Goal: Information Seeking & Learning: Learn about a topic

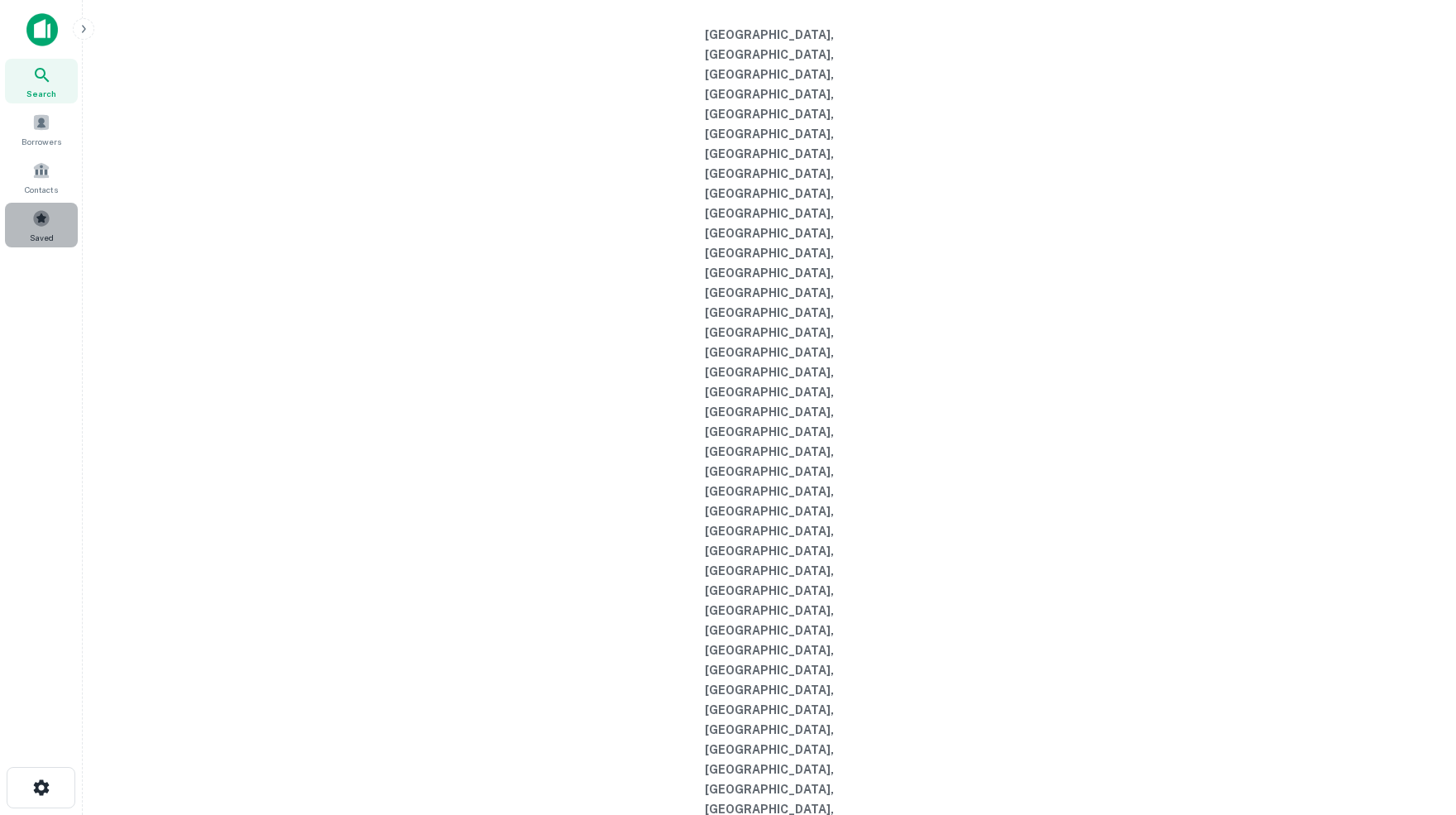
click at [32, 227] on span at bounding box center [41, 218] width 18 height 18
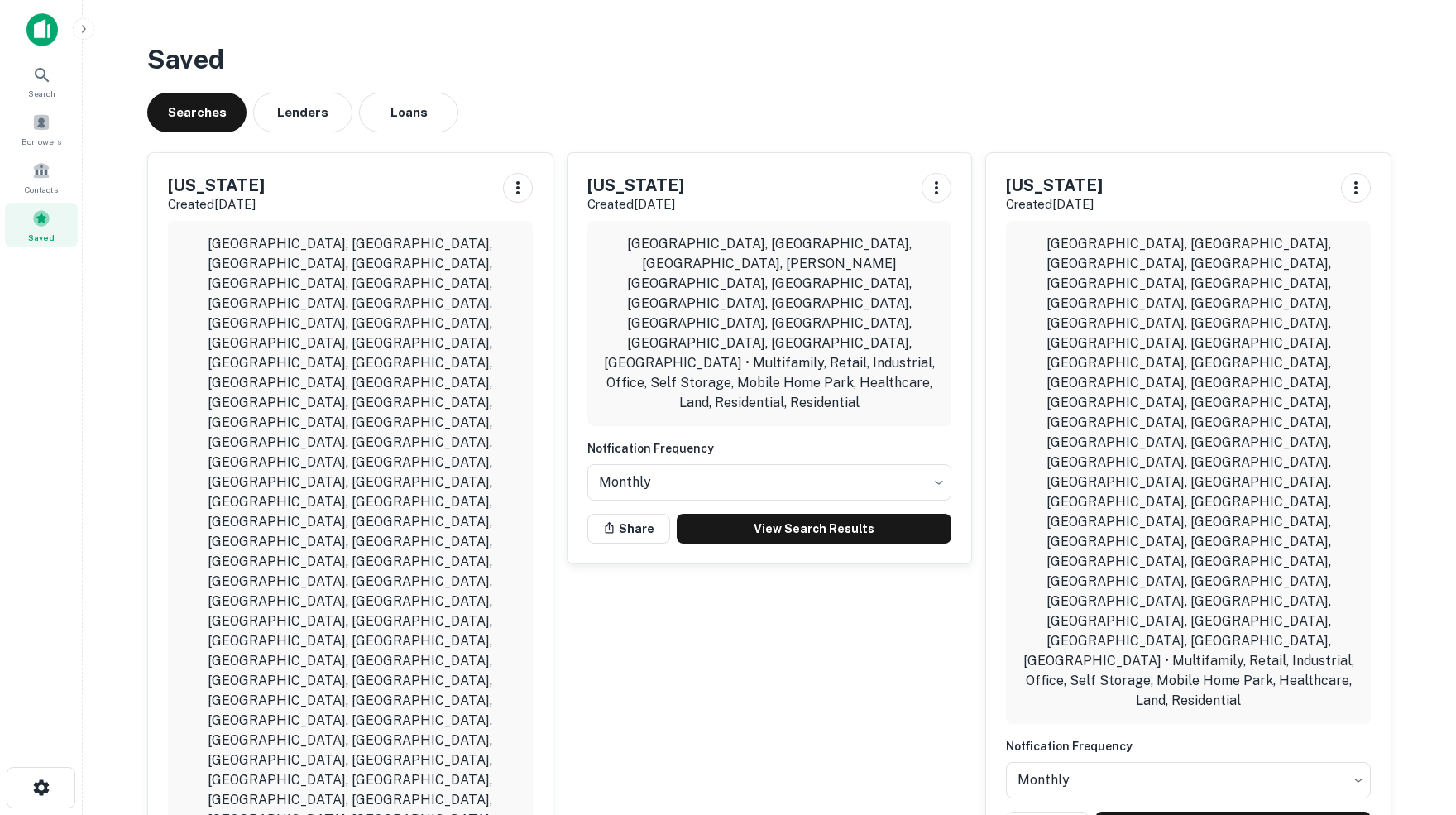
click at [407, 112] on button "Loans" at bounding box center [409, 113] width 100 height 40
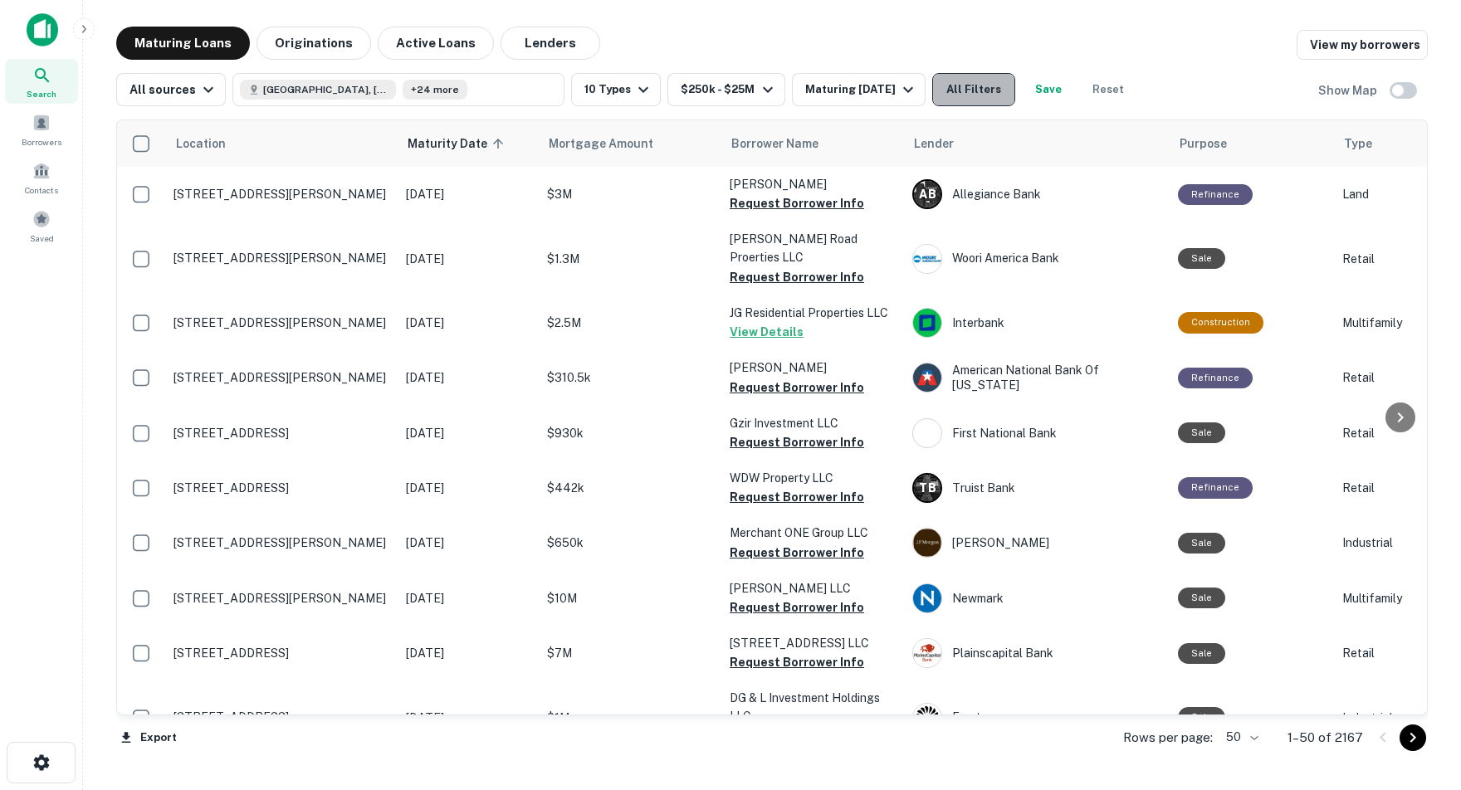
click at [1015, 93] on button "All Filters" at bounding box center [973, 89] width 83 height 33
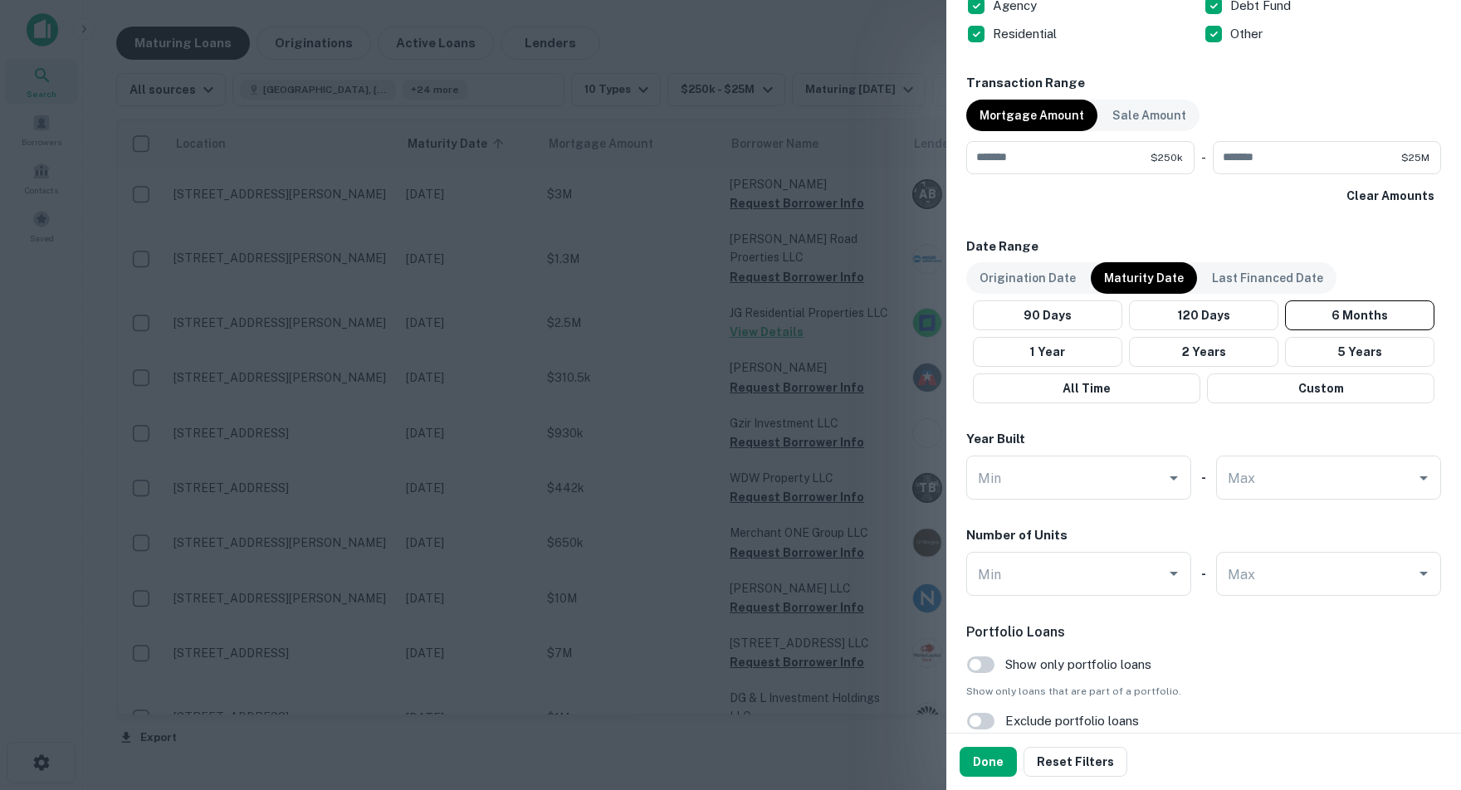
scroll to position [1177, 0]
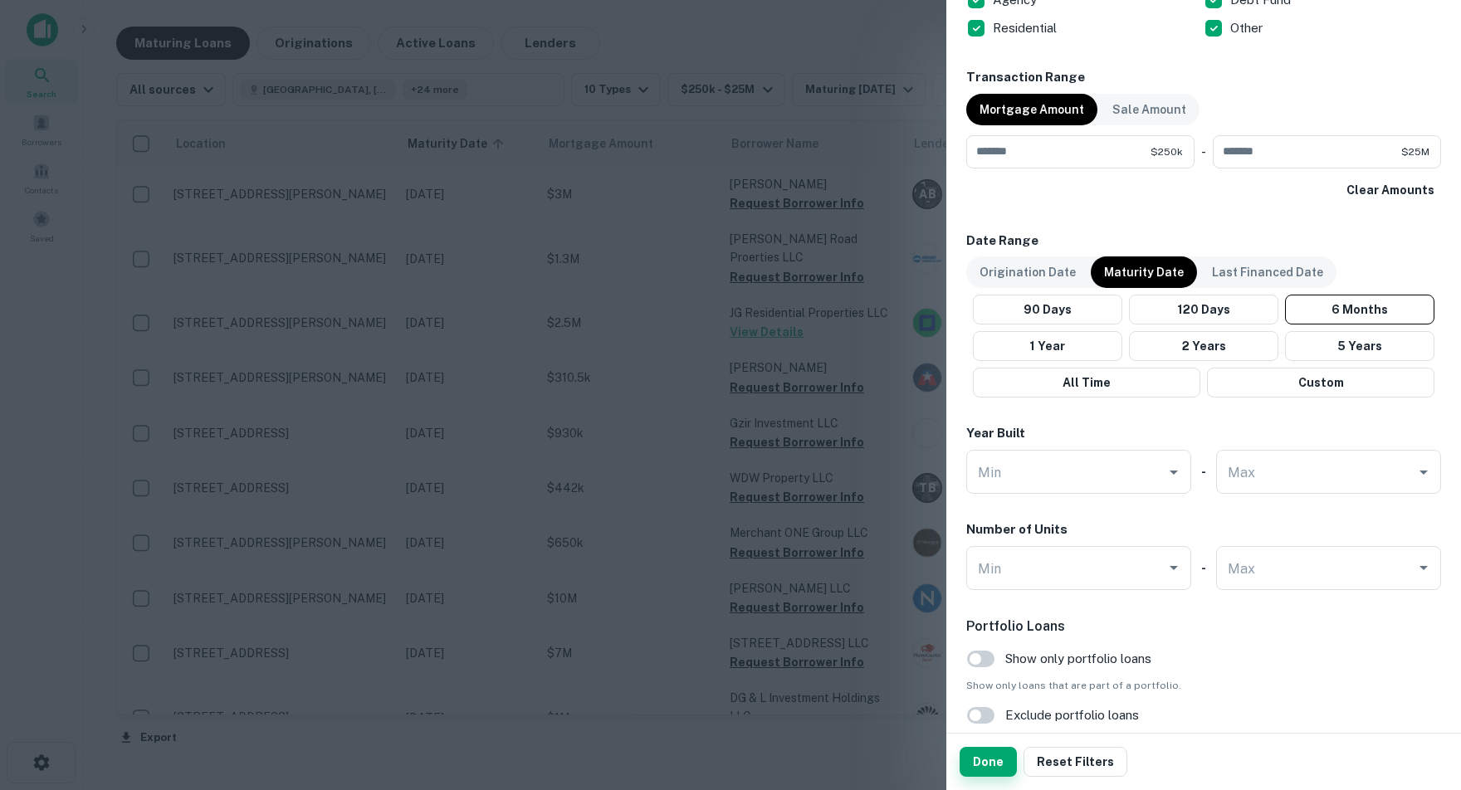
click at [973, 768] on button "Done" at bounding box center [988, 762] width 57 height 30
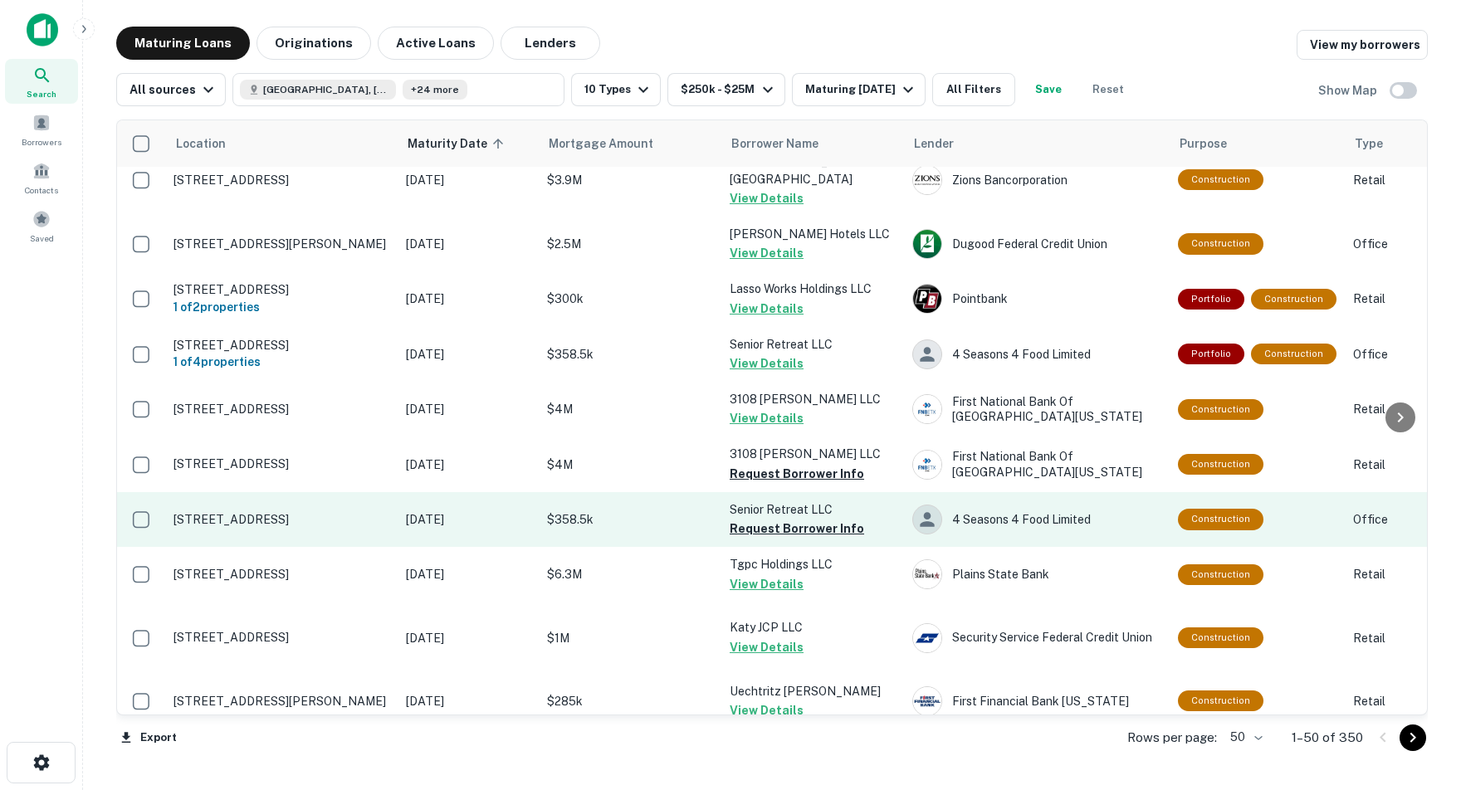
scroll to position [2260, 0]
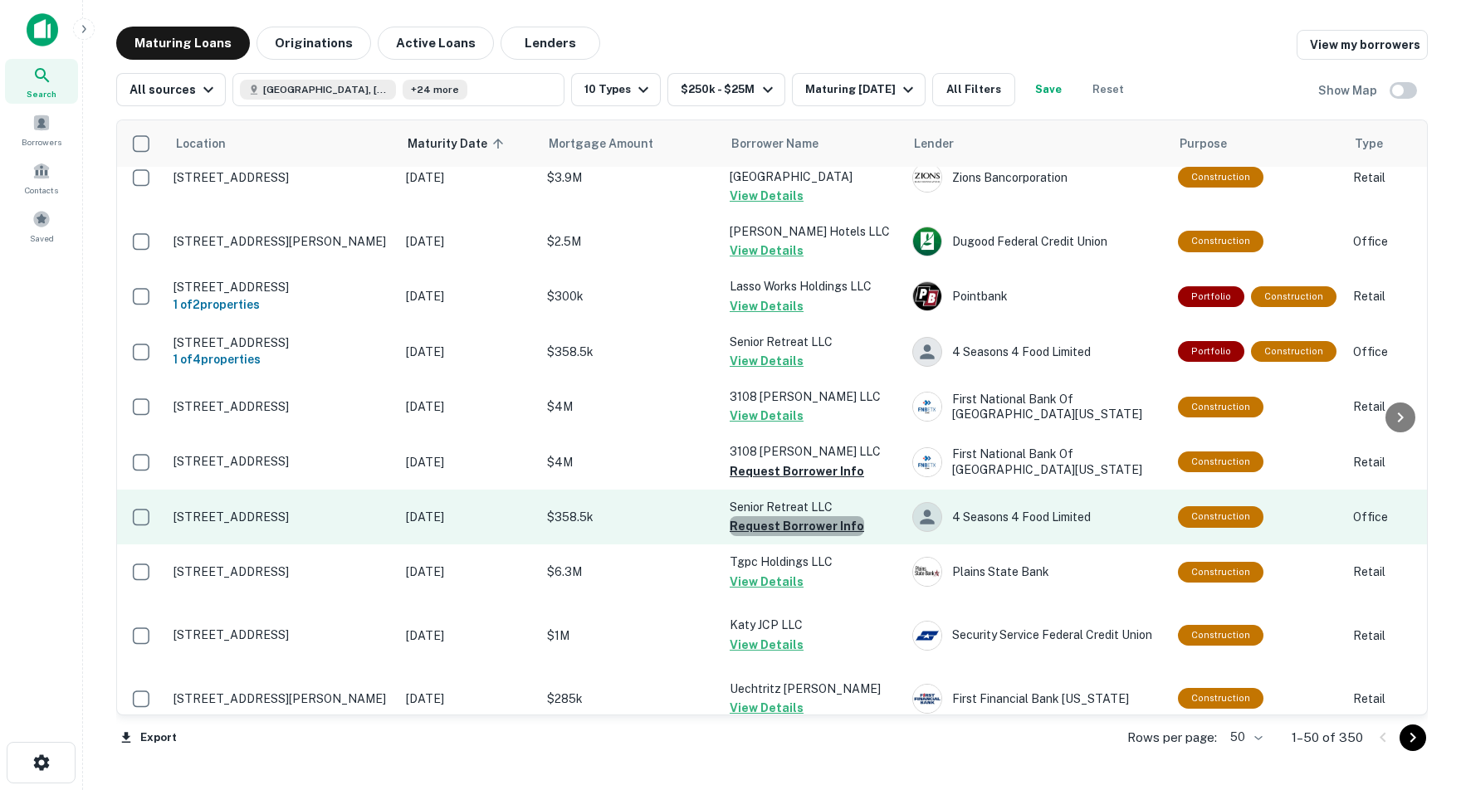
click at [798, 516] on button "Request Borrower Info" at bounding box center [797, 526] width 134 height 20
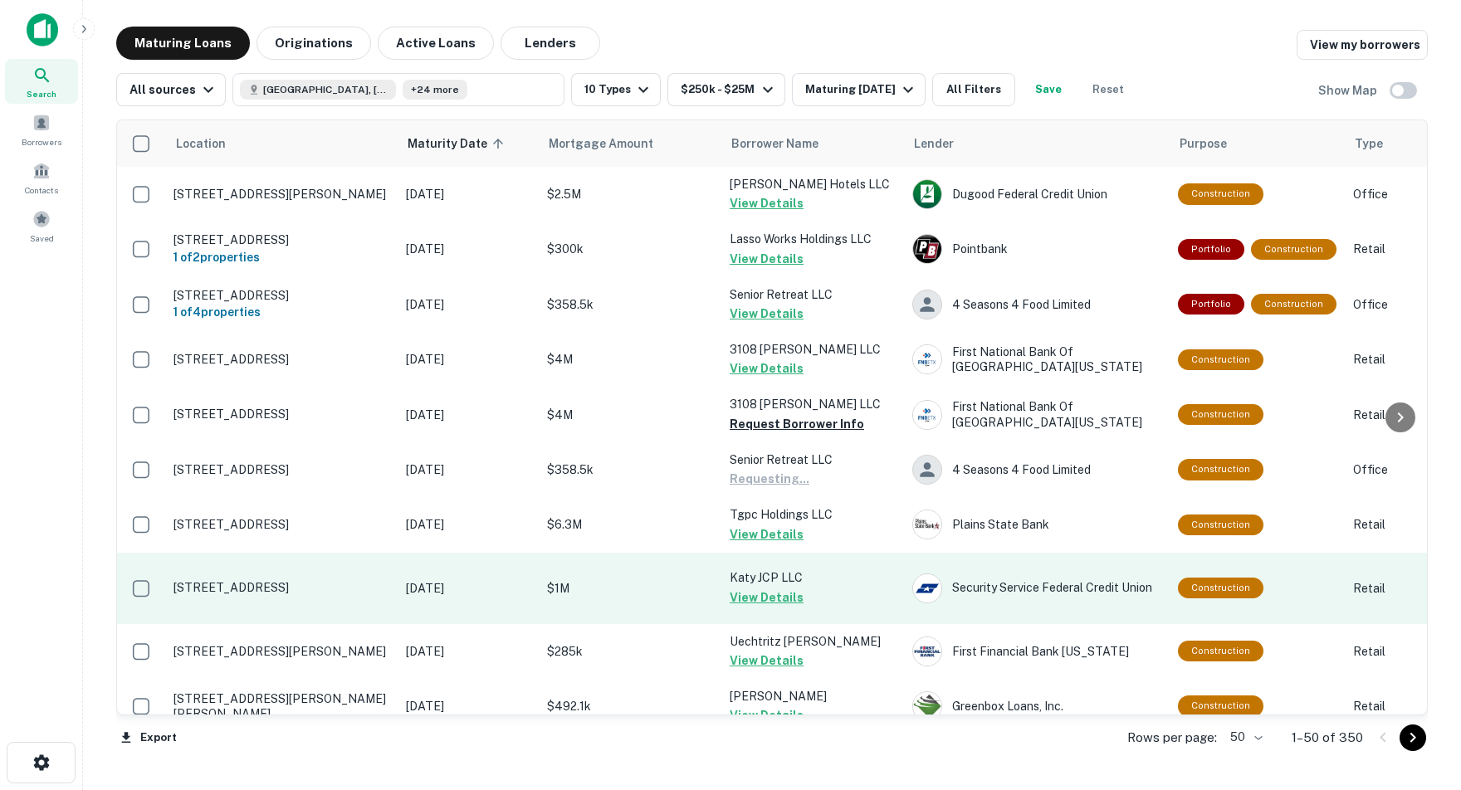
scroll to position [0, 0]
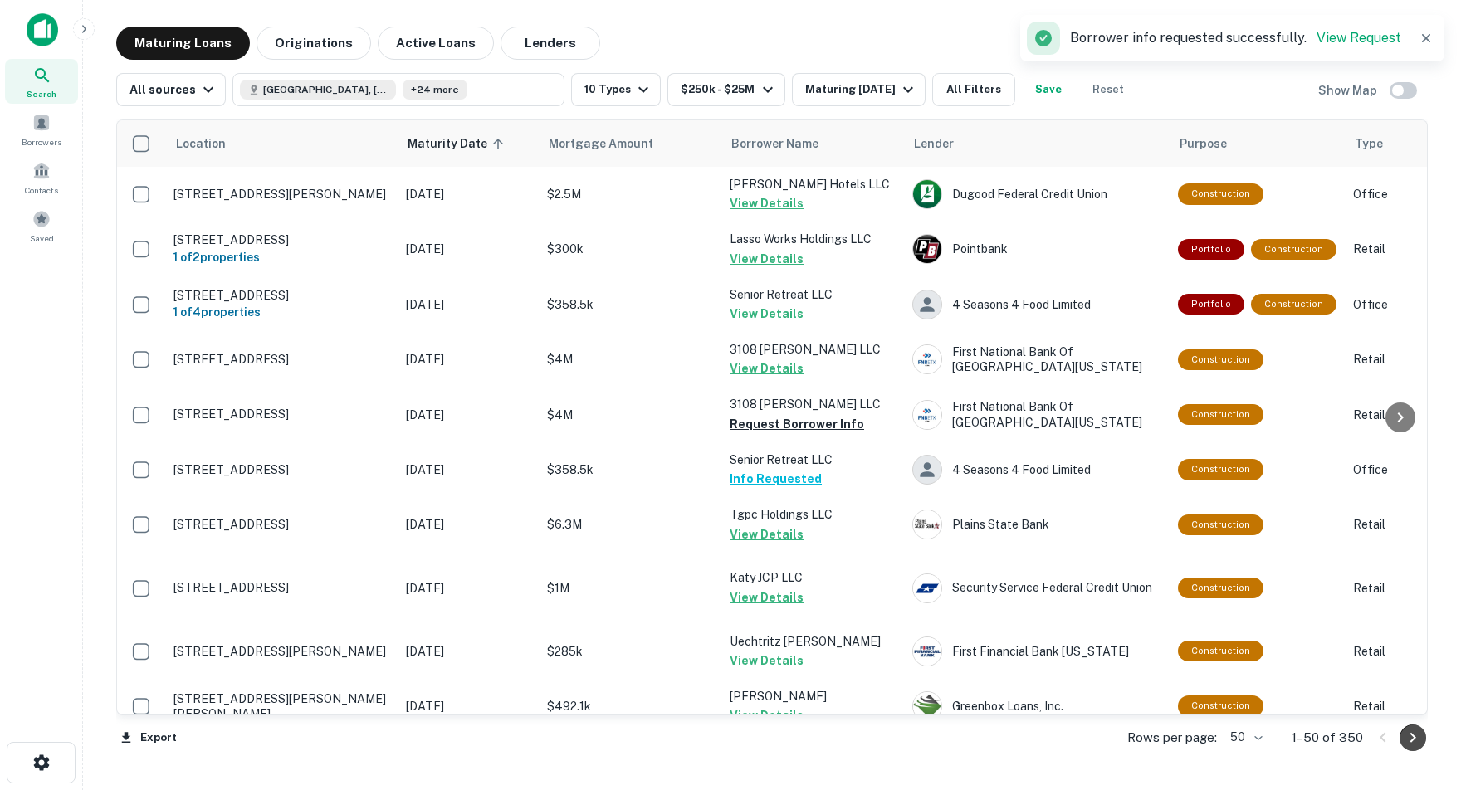
click at [1410, 740] on icon "Go to next page" at bounding box center [1413, 738] width 6 height 10
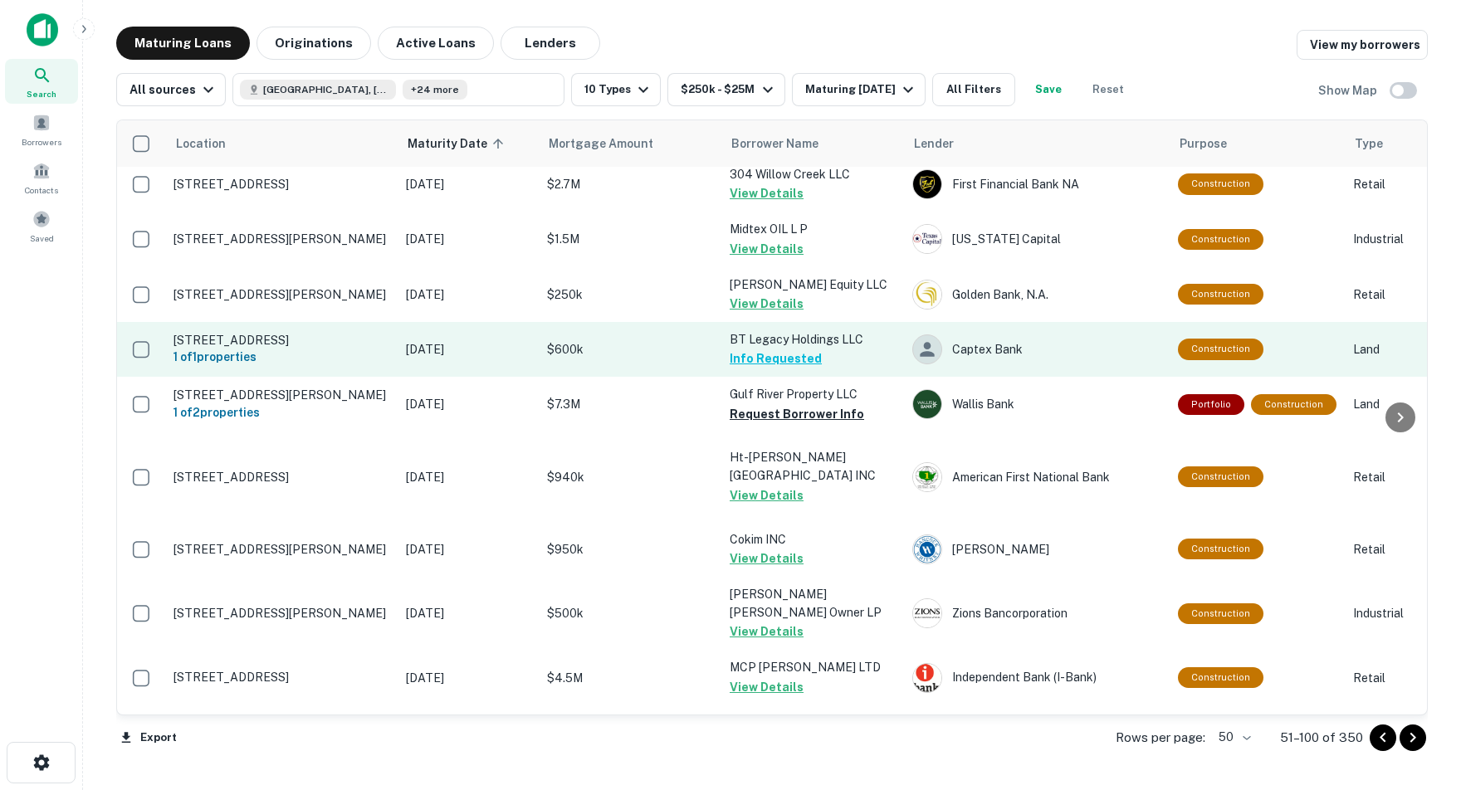
scroll to position [1390, 1]
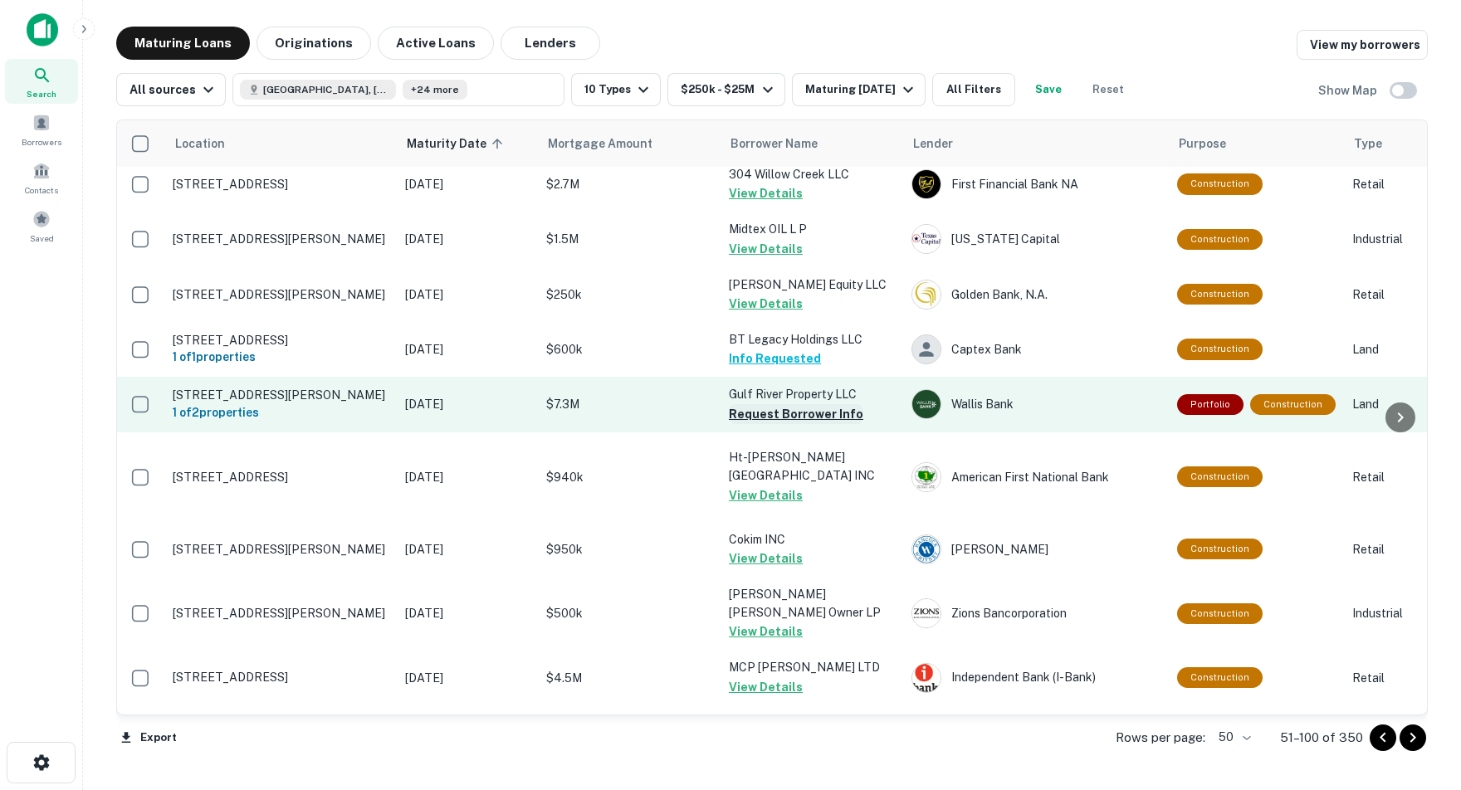
click at [803, 404] on button "Request Borrower Info" at bounding box center [796, 414] width 134 height 20
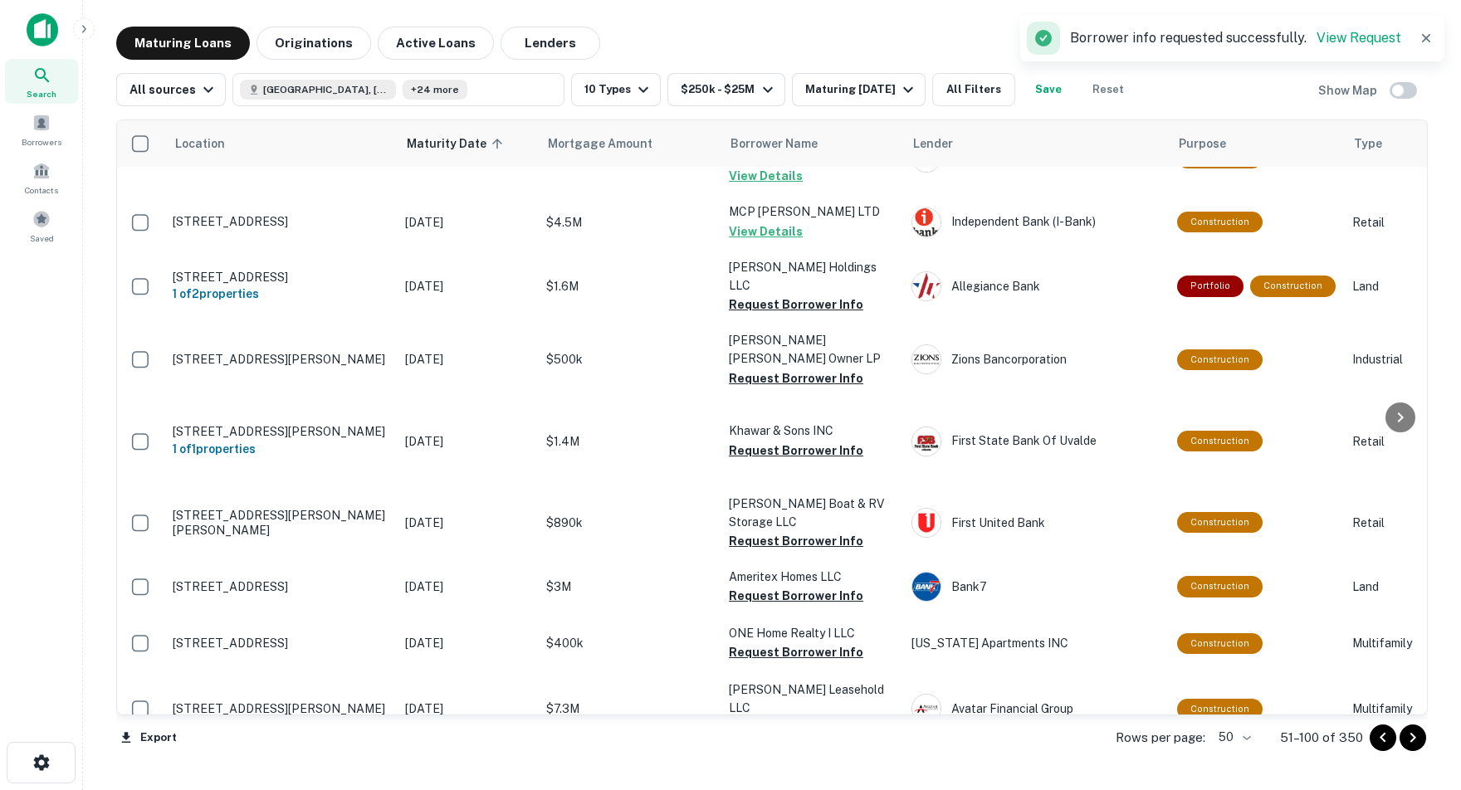
scroll to position [1853, 2]
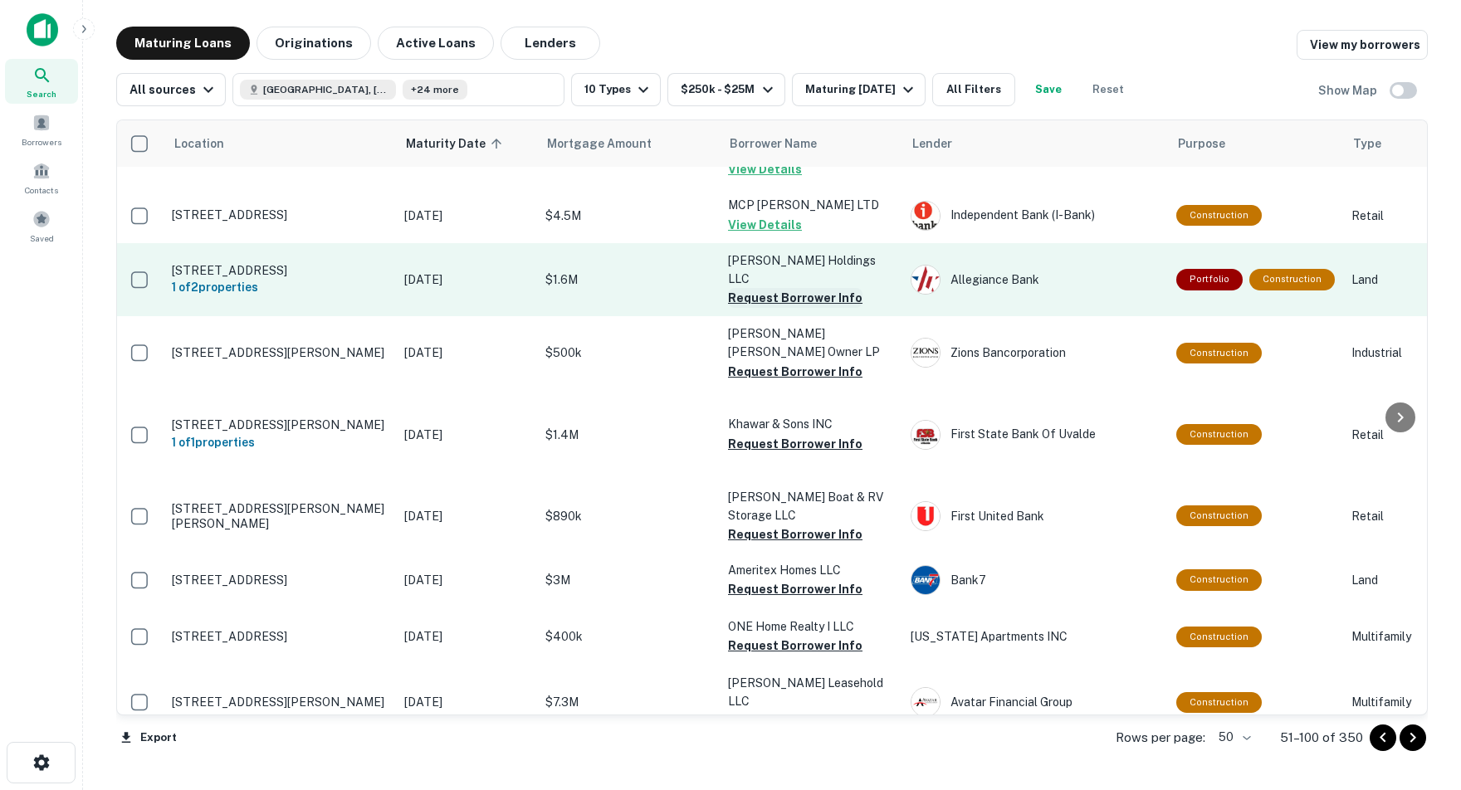
click at [755, 288] on button "Request Borrower Info" at bounding box center [795, 298] width 134 height 20
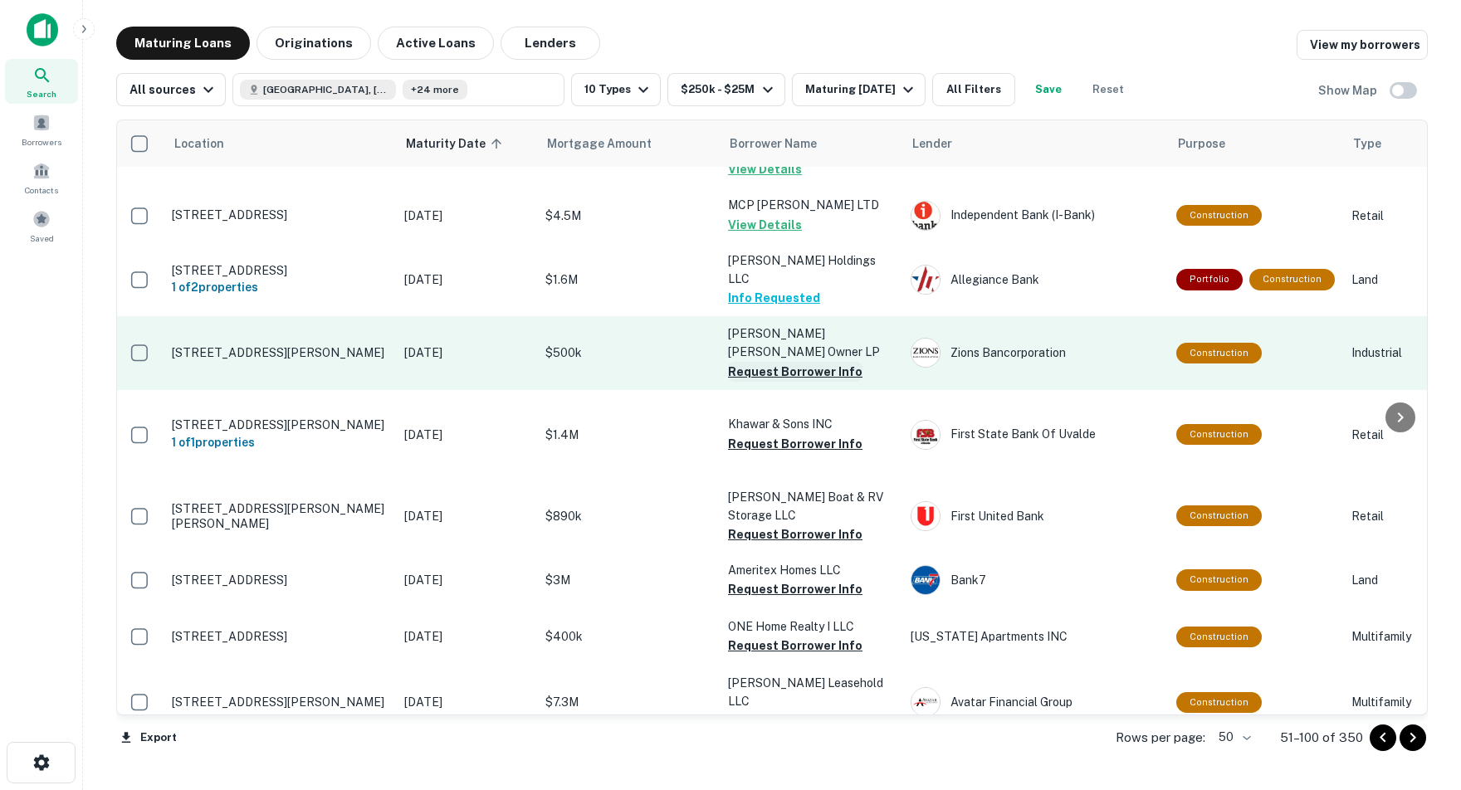
click at [767, 362] on button "Request Borrower Info" at bounding box center [795, 372] width 134 height 20
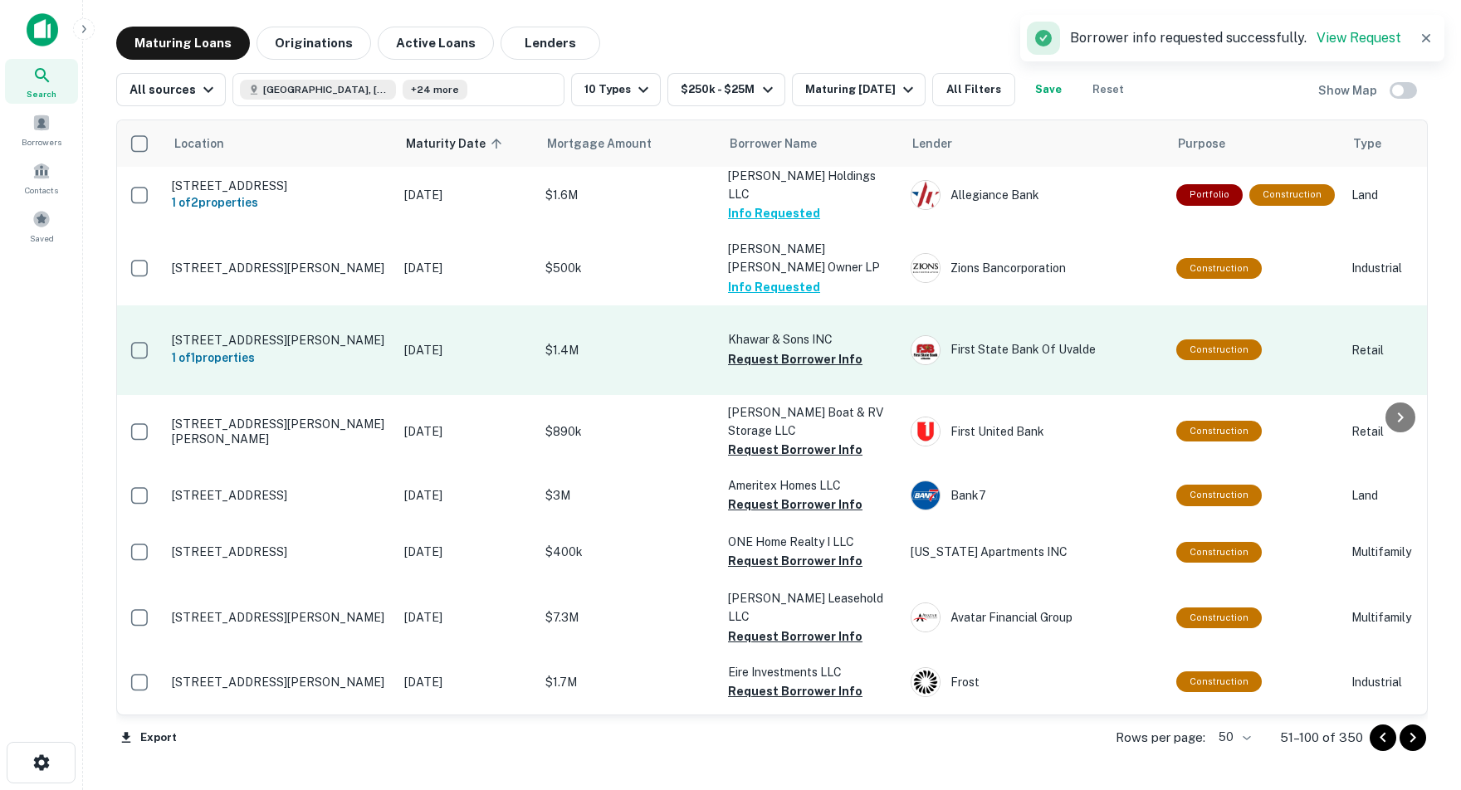
scroll to position [1939, 2]
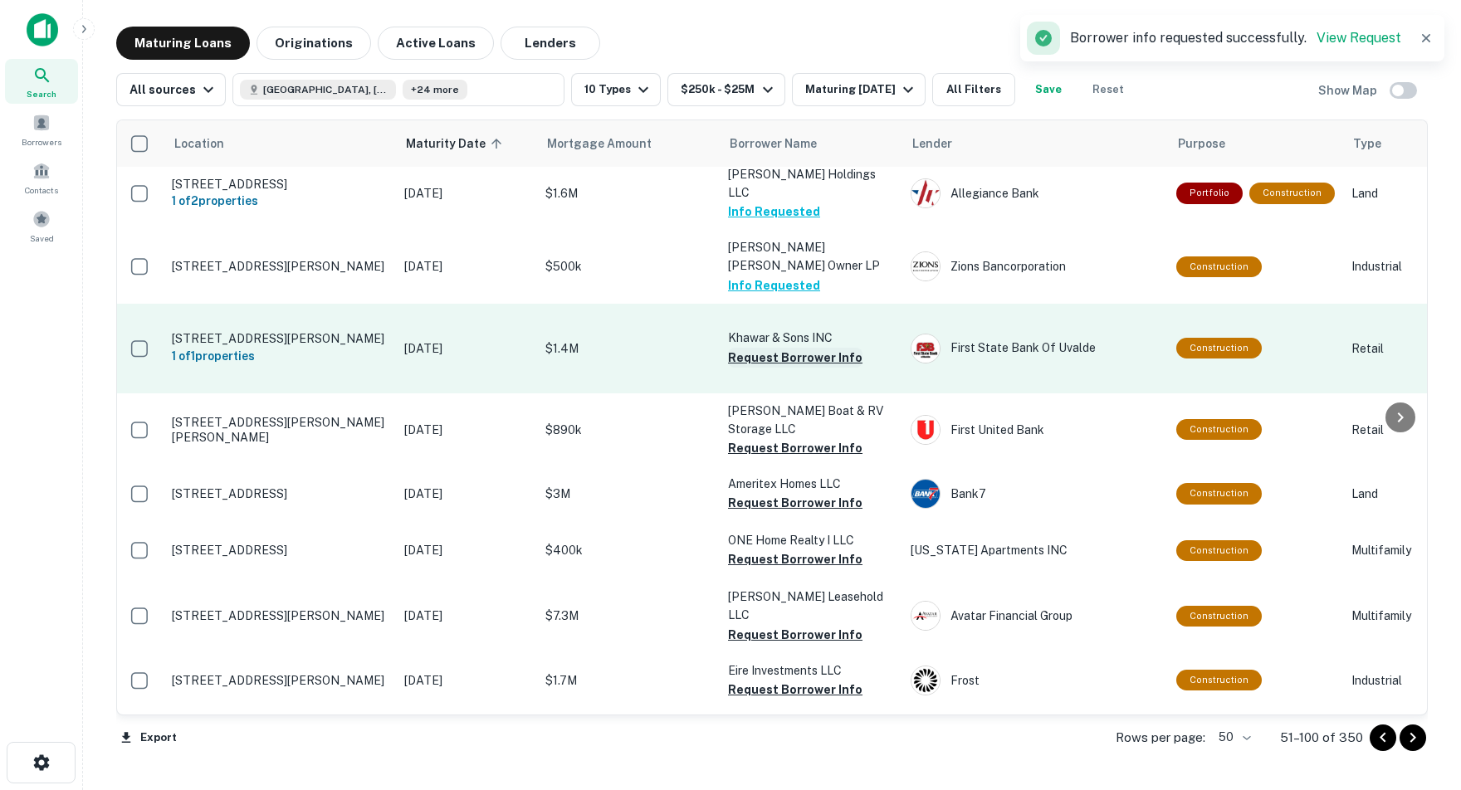
click at [795, 348] on button "Request Borrower Info" at bounding box center [795, 358] width 134 height 20
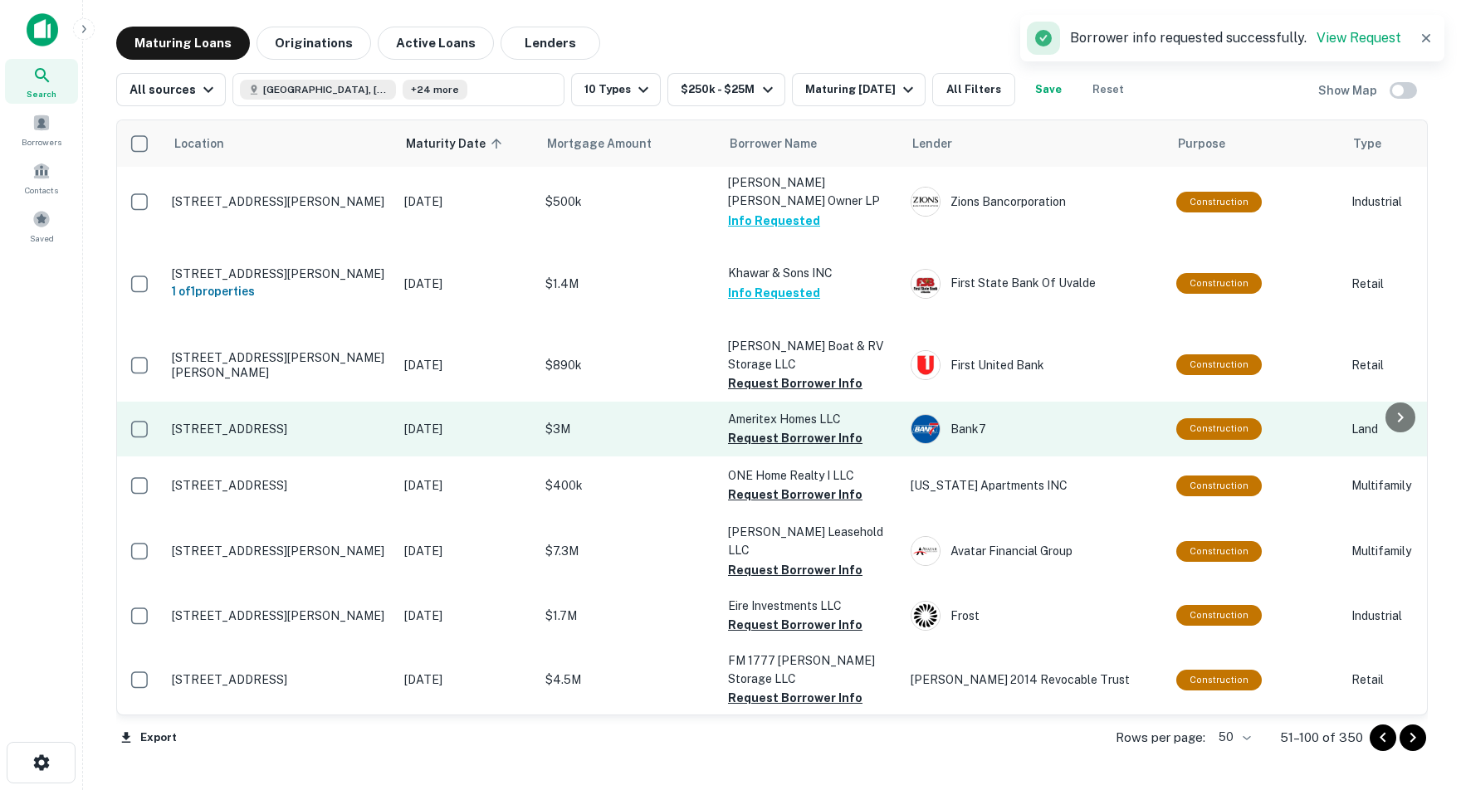
scroll to position [2010, 2]
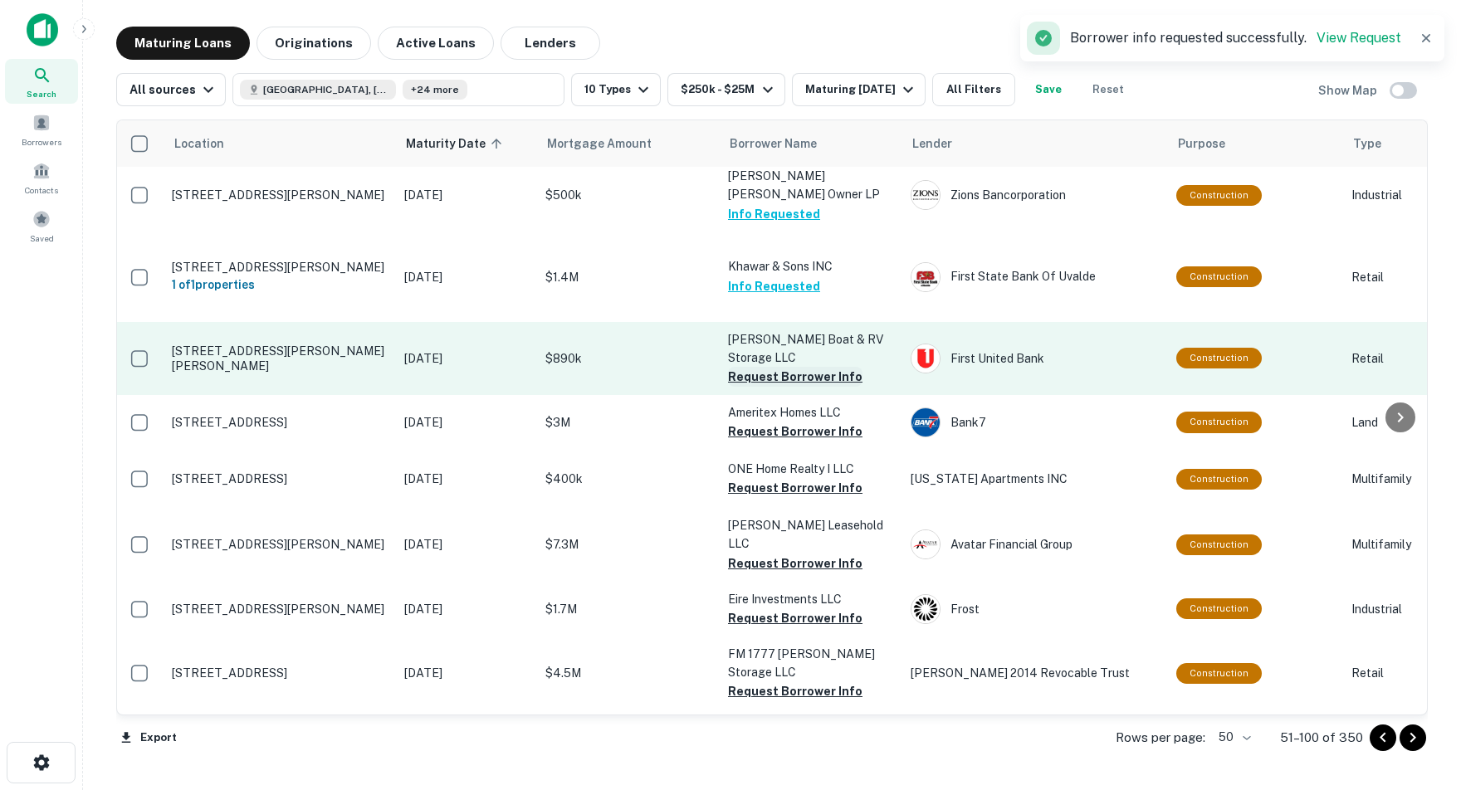
click at [788, 367] on button "Request Borrower Info" at bounding box center [795, 377] width 134 height 20
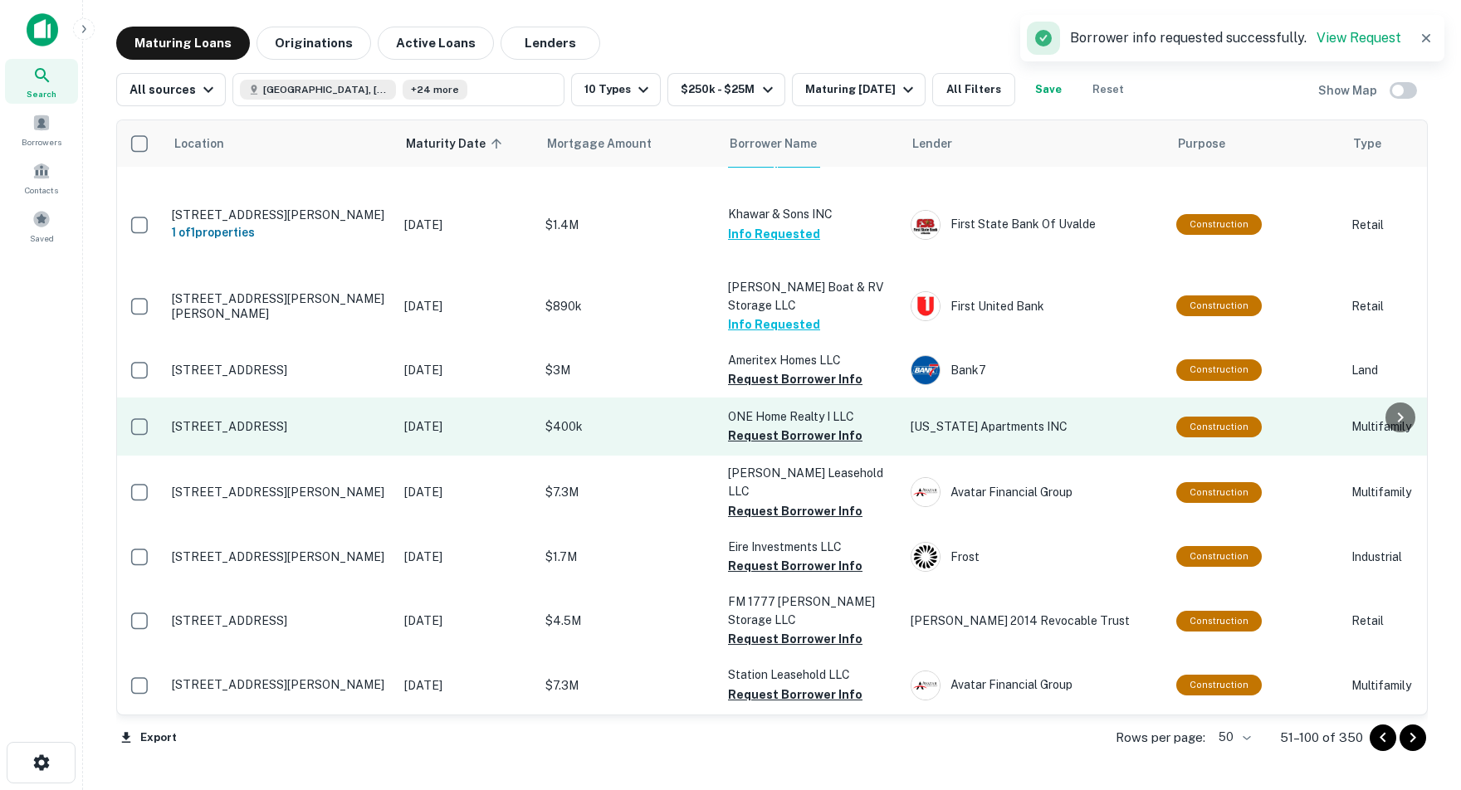
scroll to position [2064, 2]
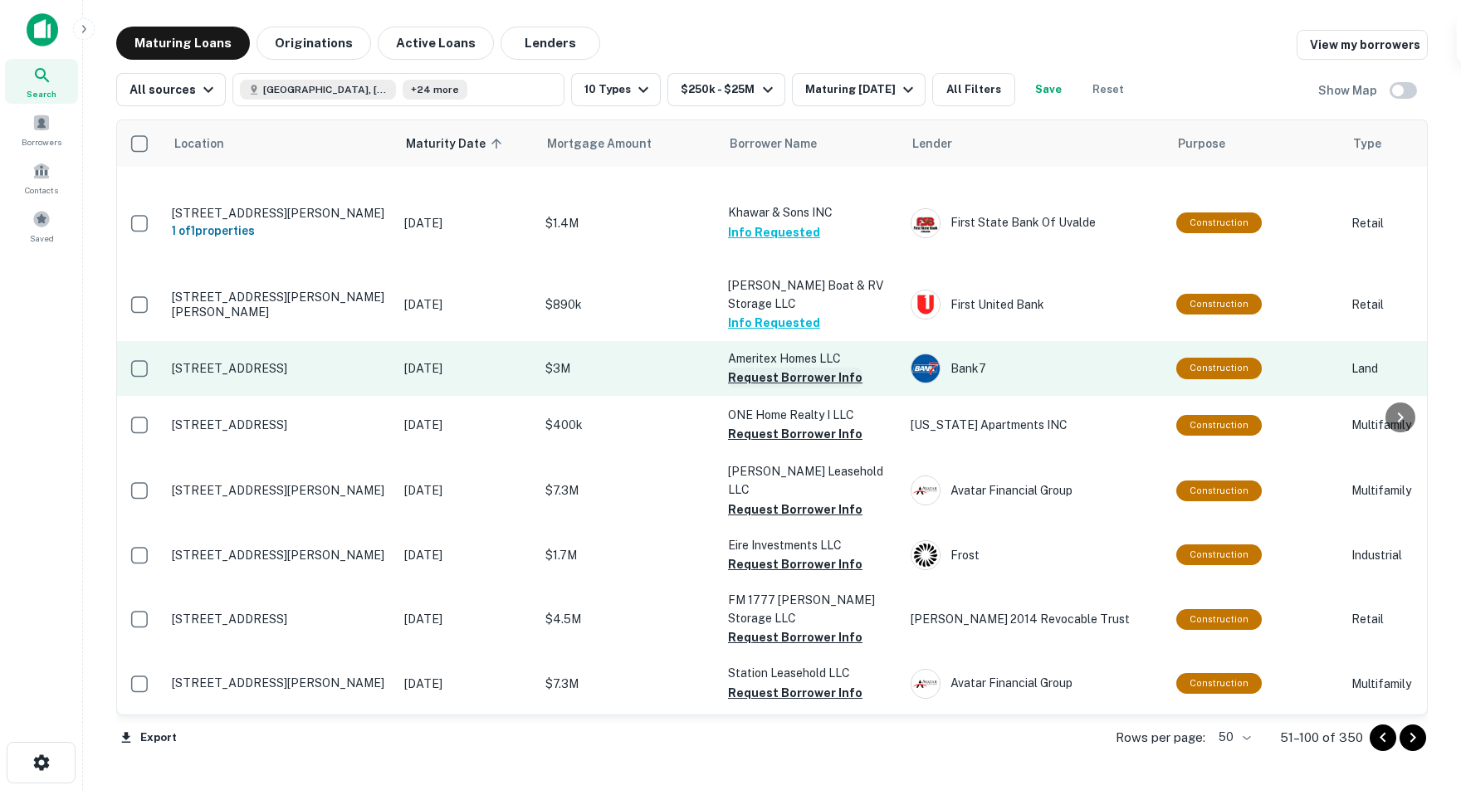
click at [763, 368] on button "Request Borrower Info" at bounding box center [795, 378] width 134 height 20
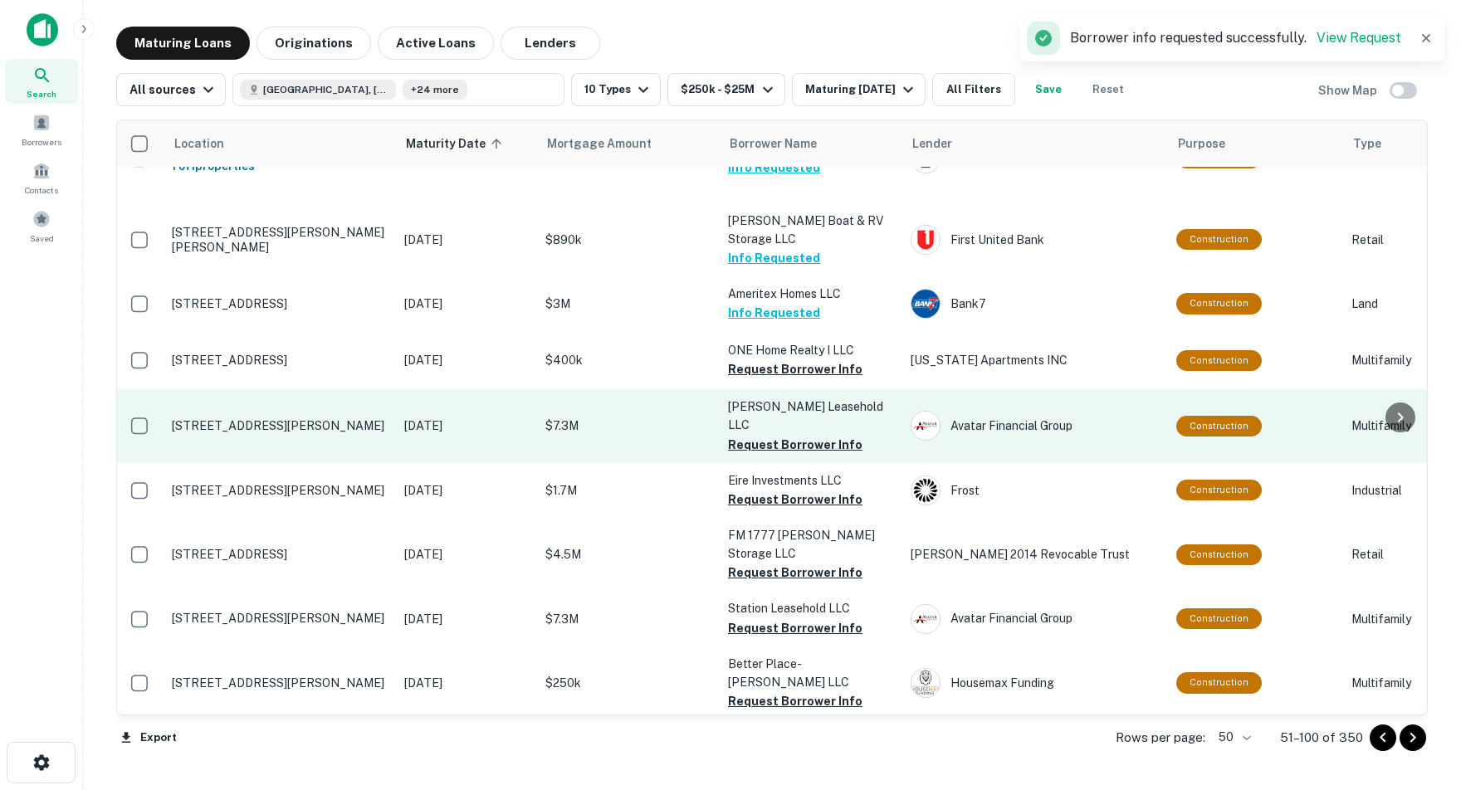
scroll to position [2132, 2]
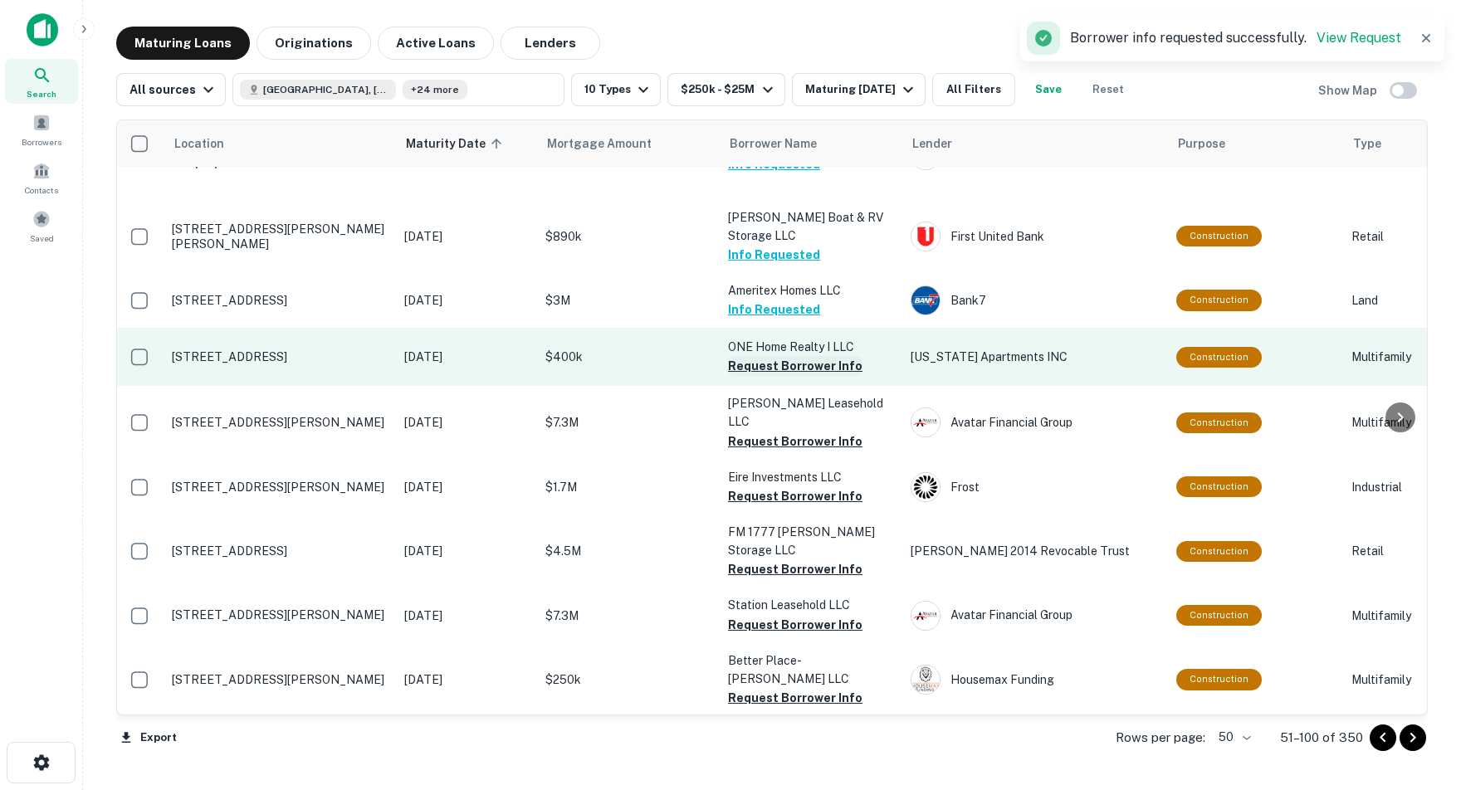
click at [776, 356] on button "Request Borrower Info" at bounding box center [795, 366] width 134 height 20
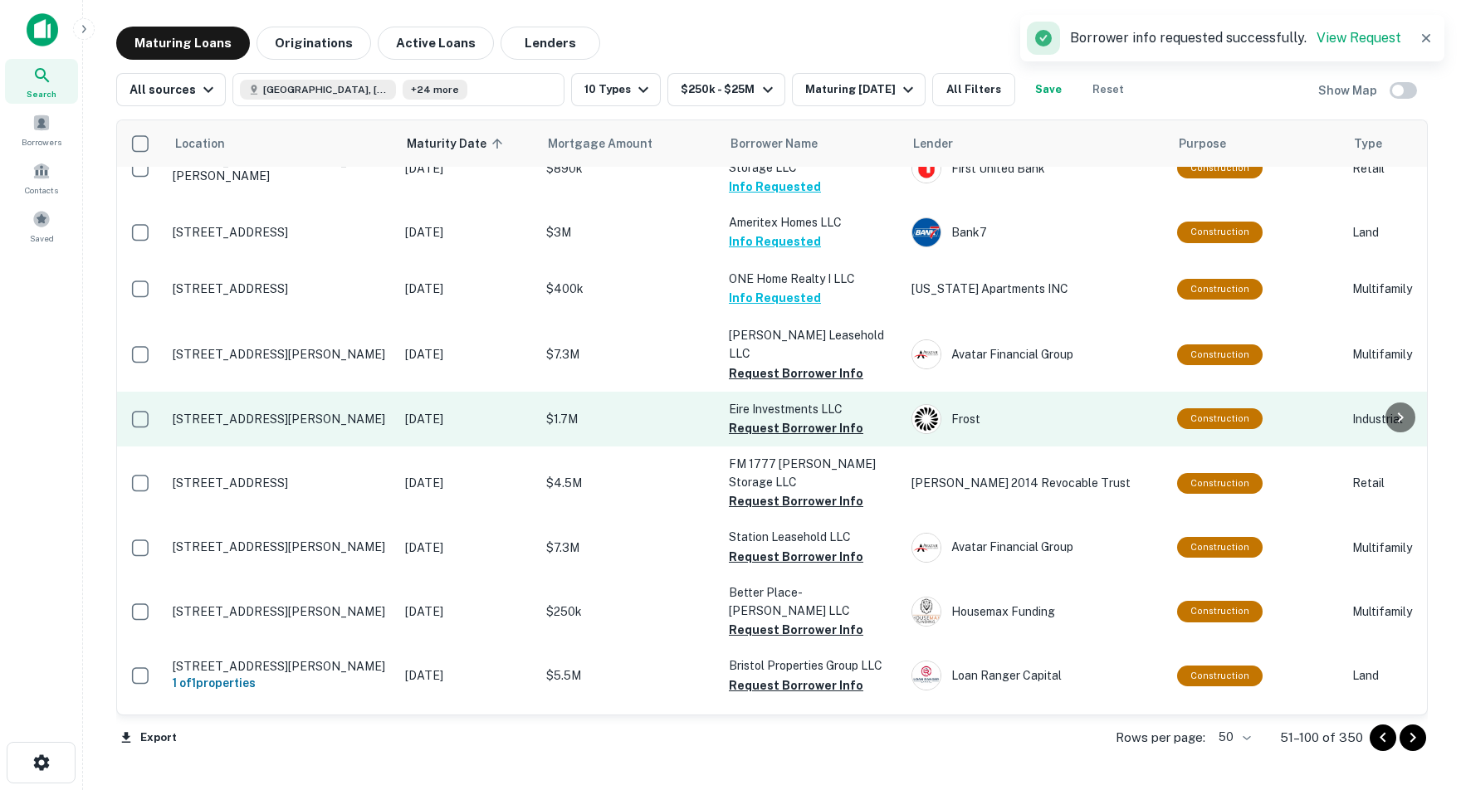
scroll to position [2203, 1]
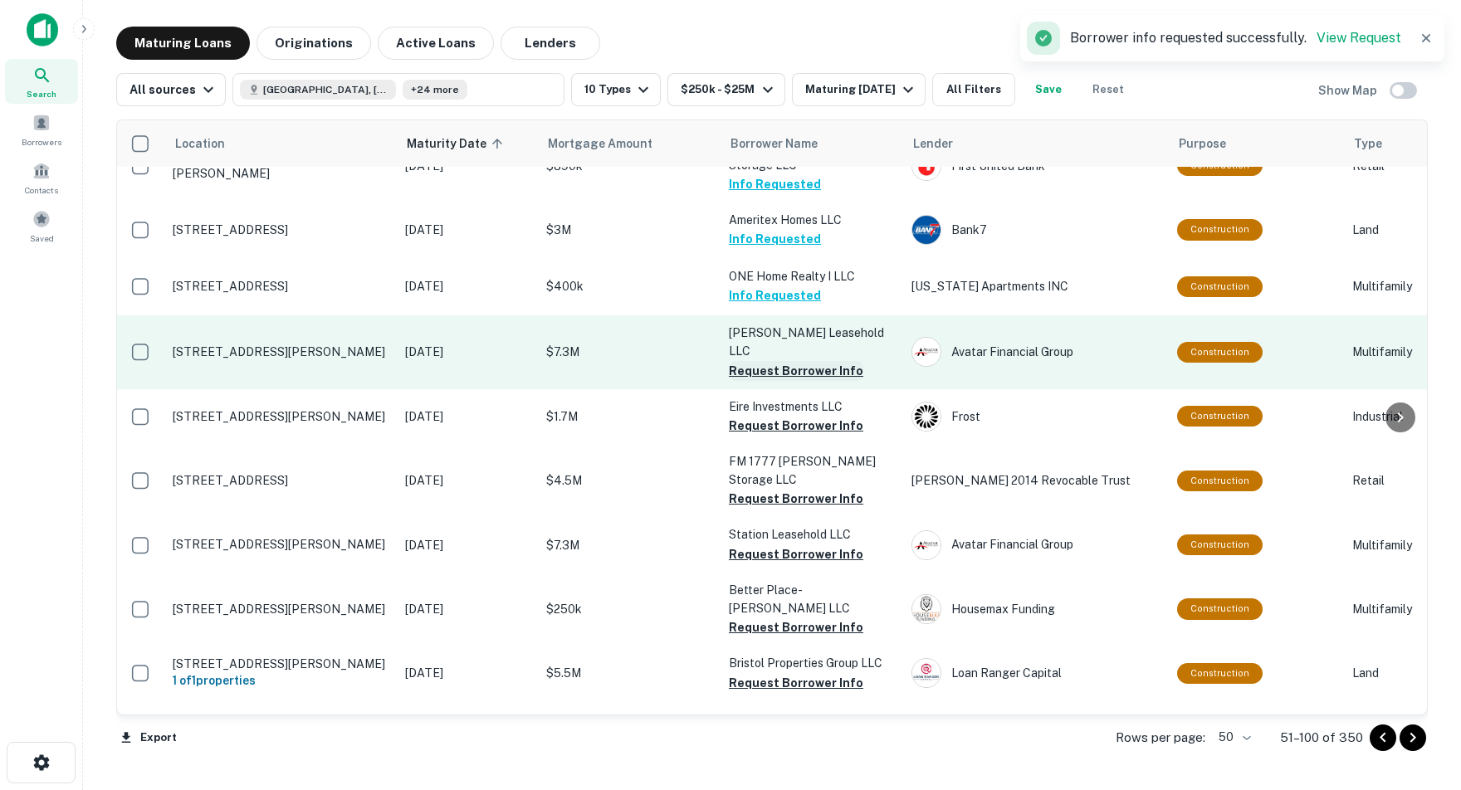
click at [789, 361] on button "Request Borrower Info" at bounding box center [796, 371] width 134 height 20
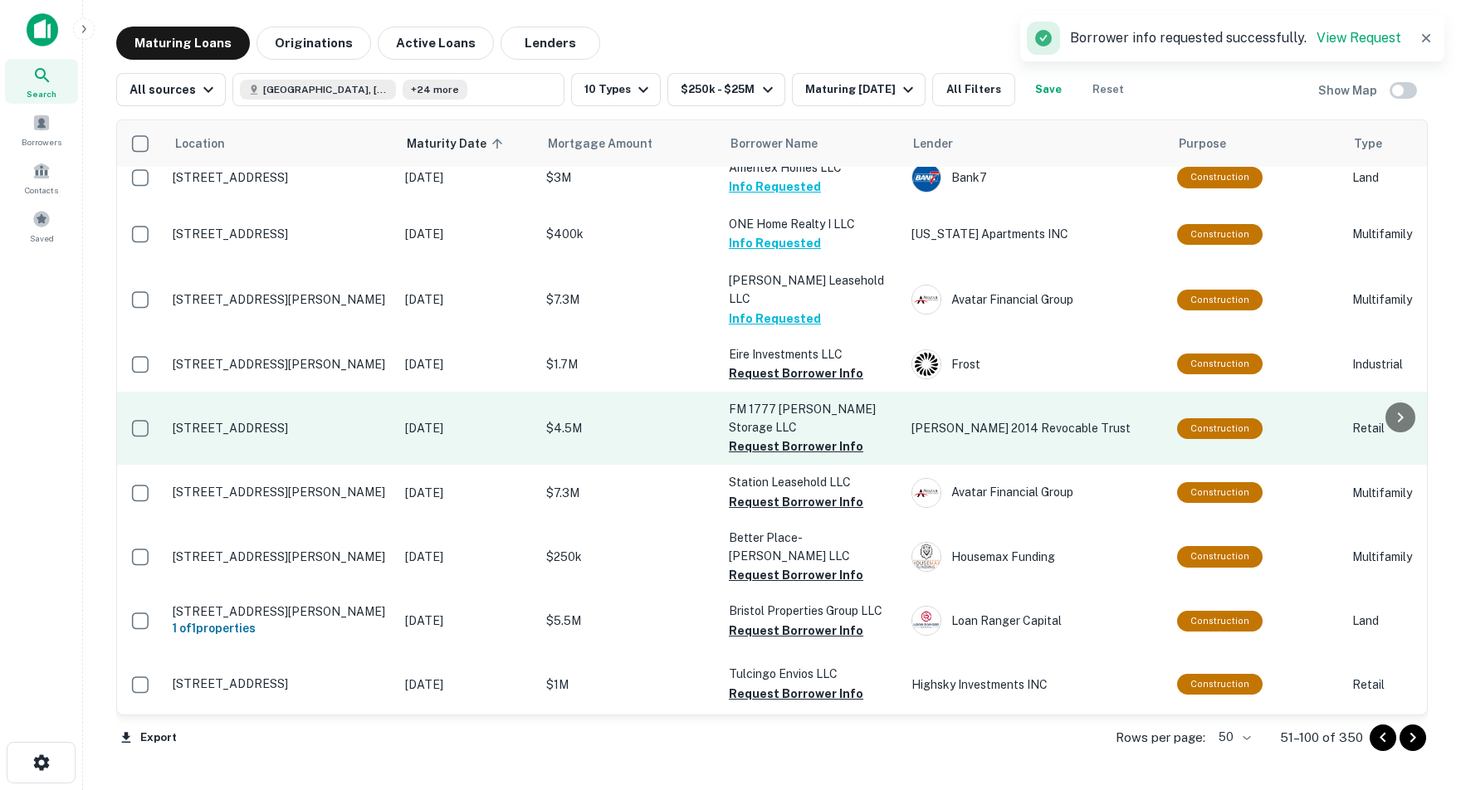
scroll to position [2259, 1]
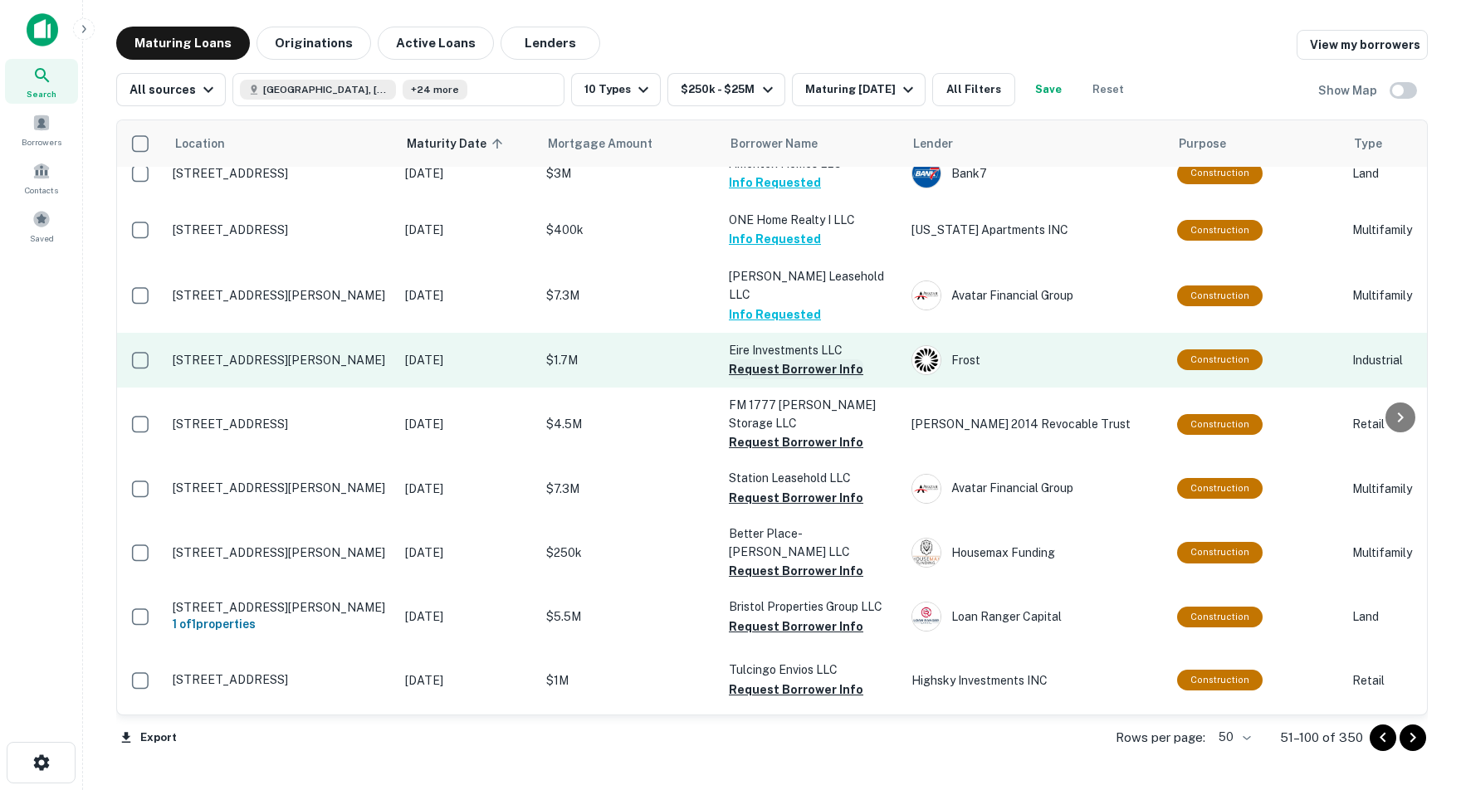
click at [770, 359] on button "Request Borrower Info" at bounding box center [796, 369] width 134 height 20
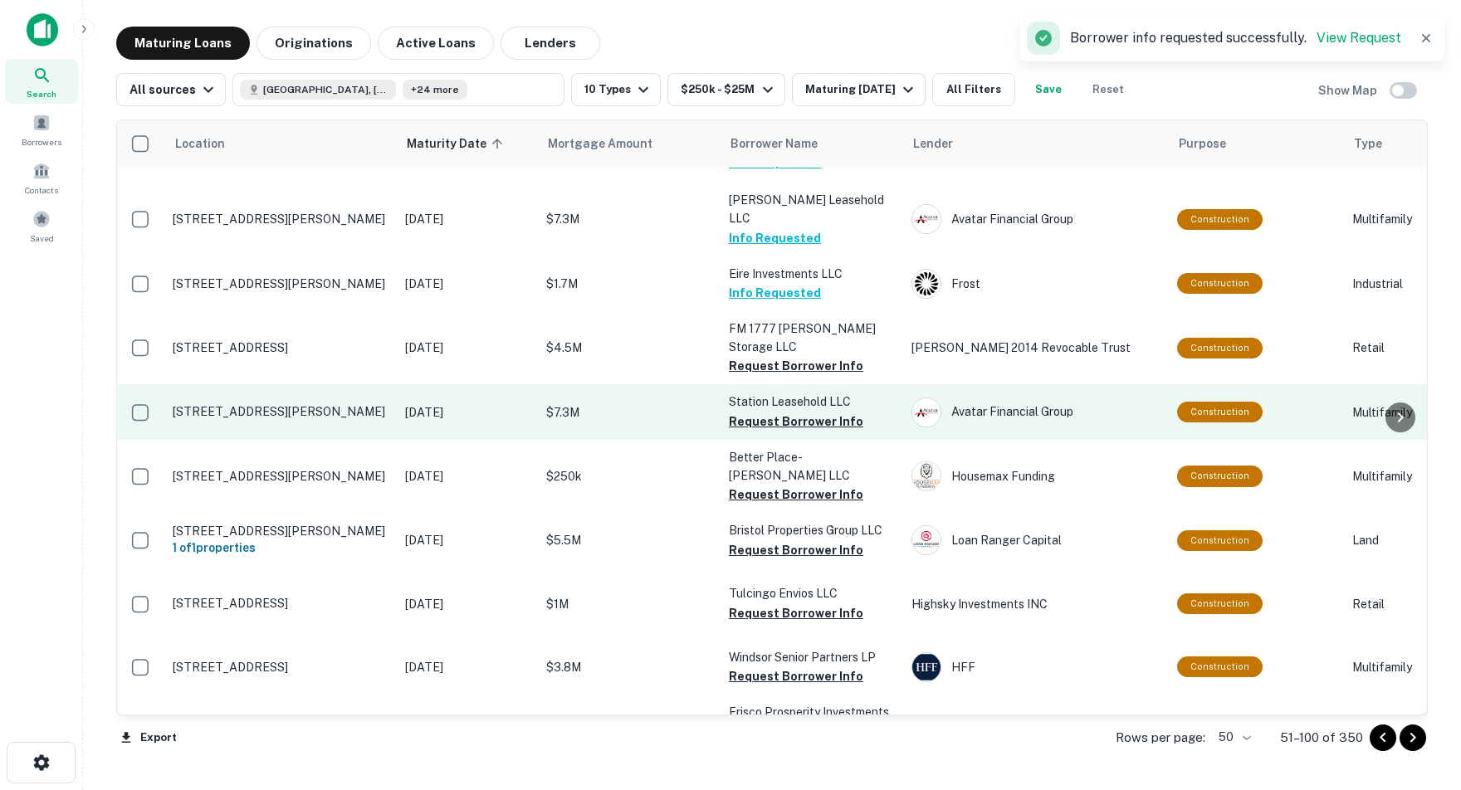
scroll to position [2342, 1]
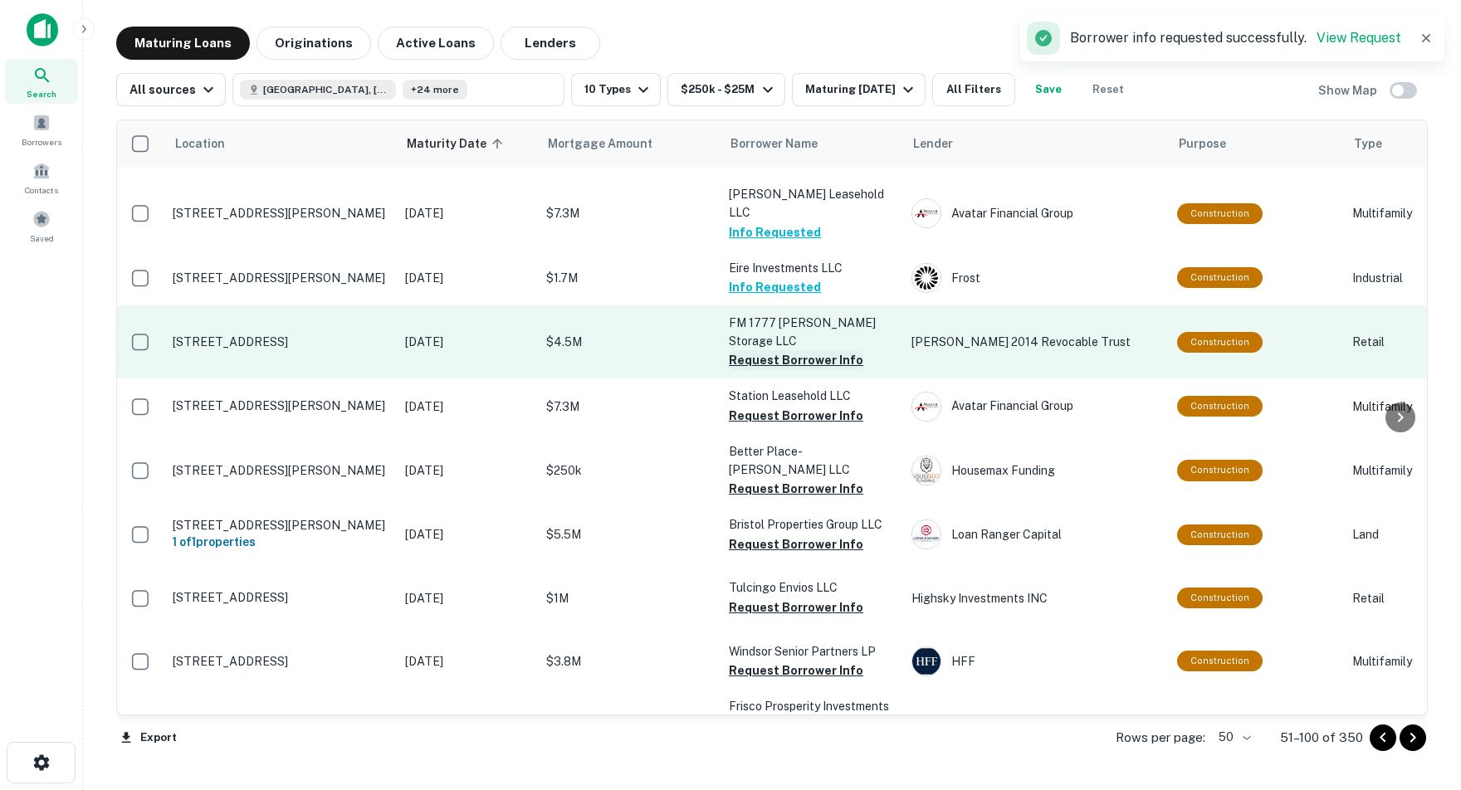
click at [742, 350] on button "Request Borrower Info" at bounding box center [796, 360] width 134 height 20
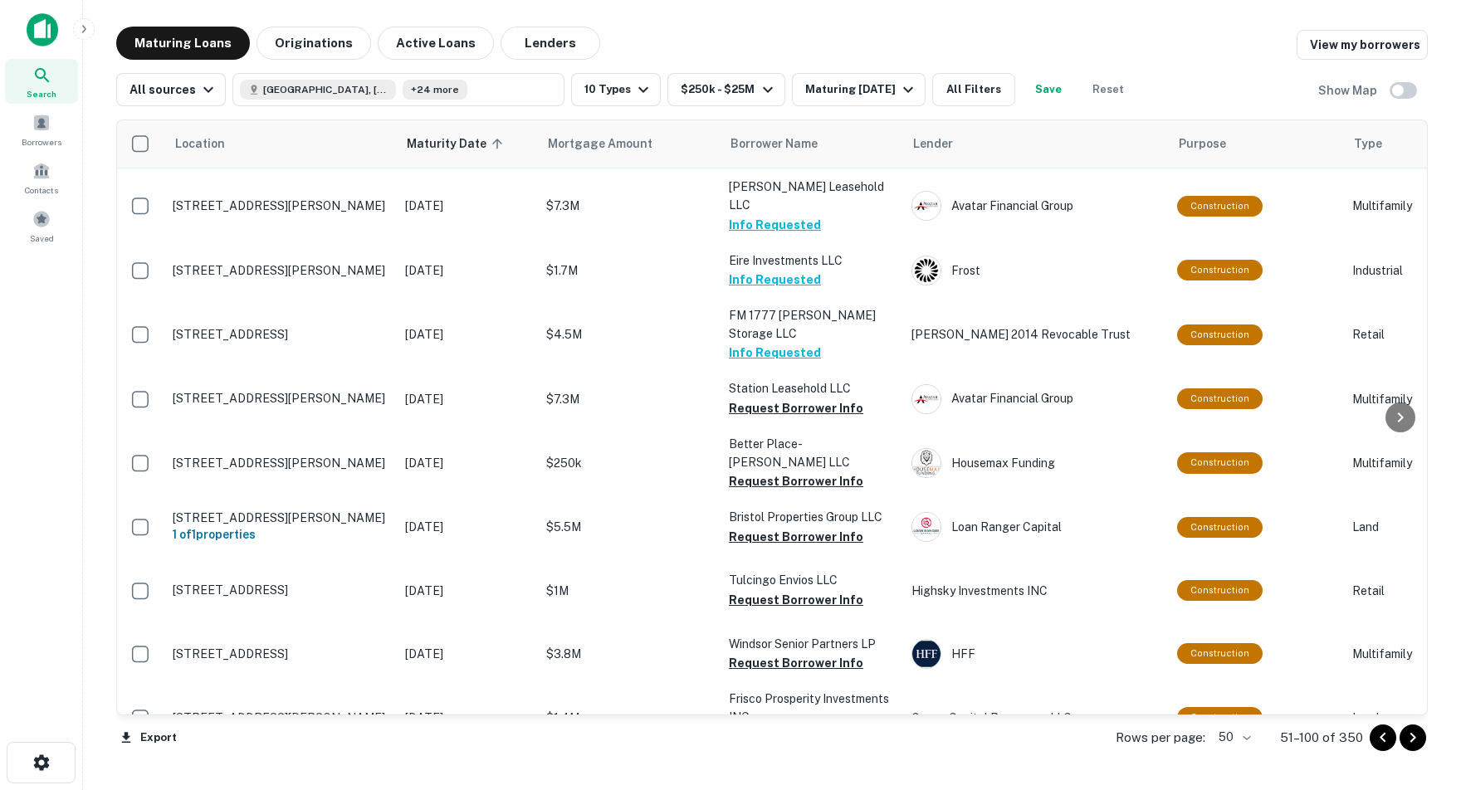
scroll to position [2351, 1]
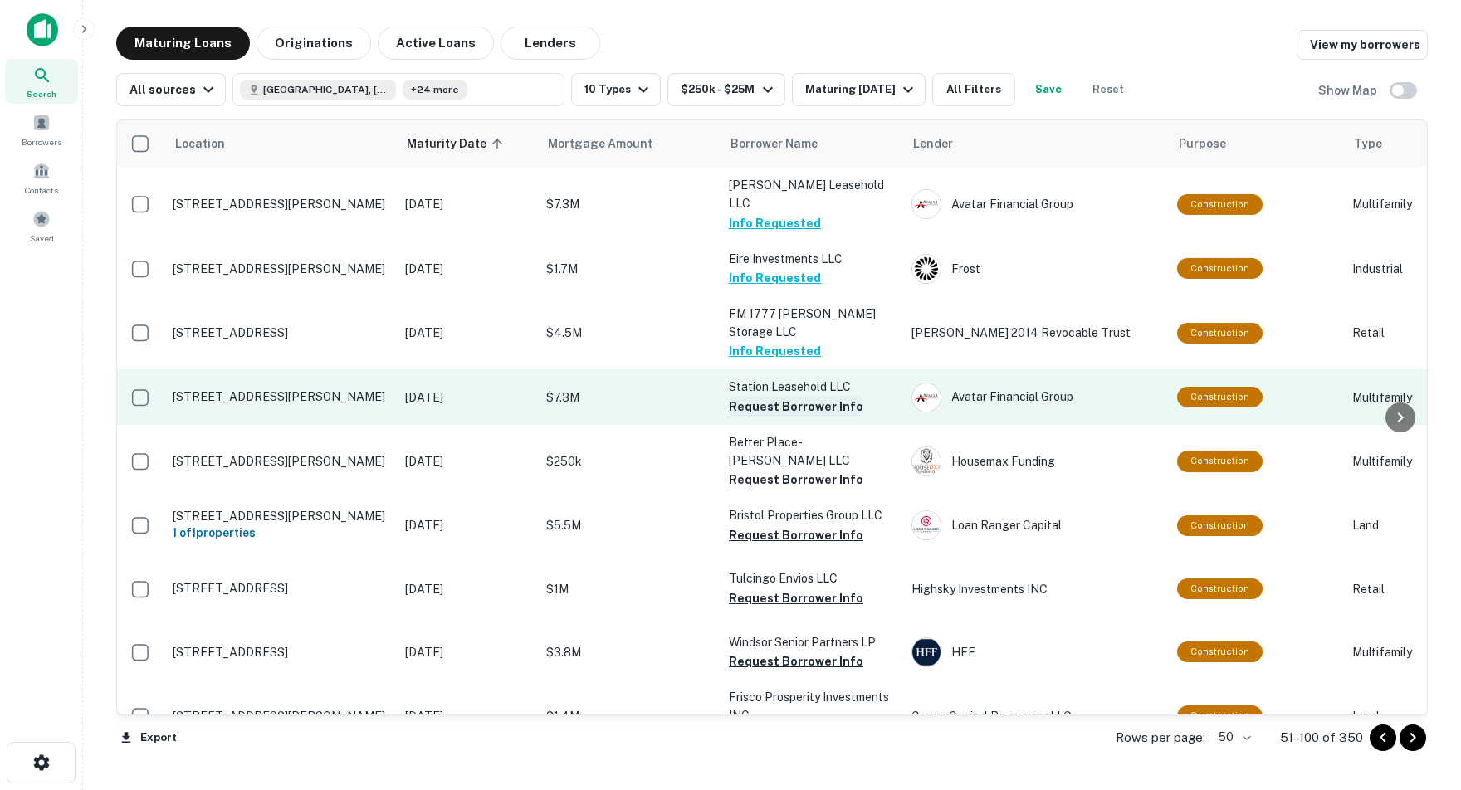
click at [772, 397] on button "Request Borrower Info" at bounding box center [796, 407] width 134 height 20
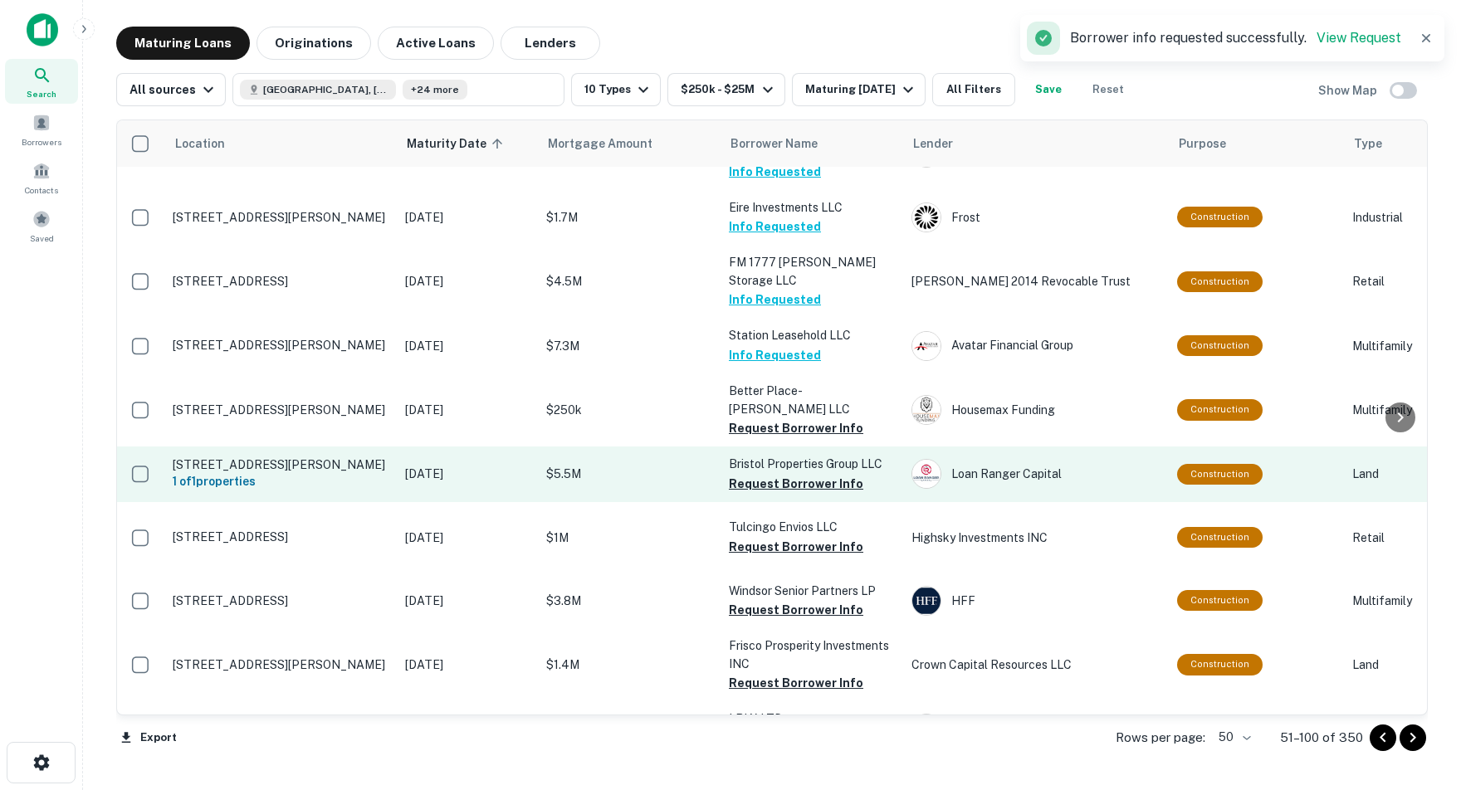
scroll to position [2408, 1]
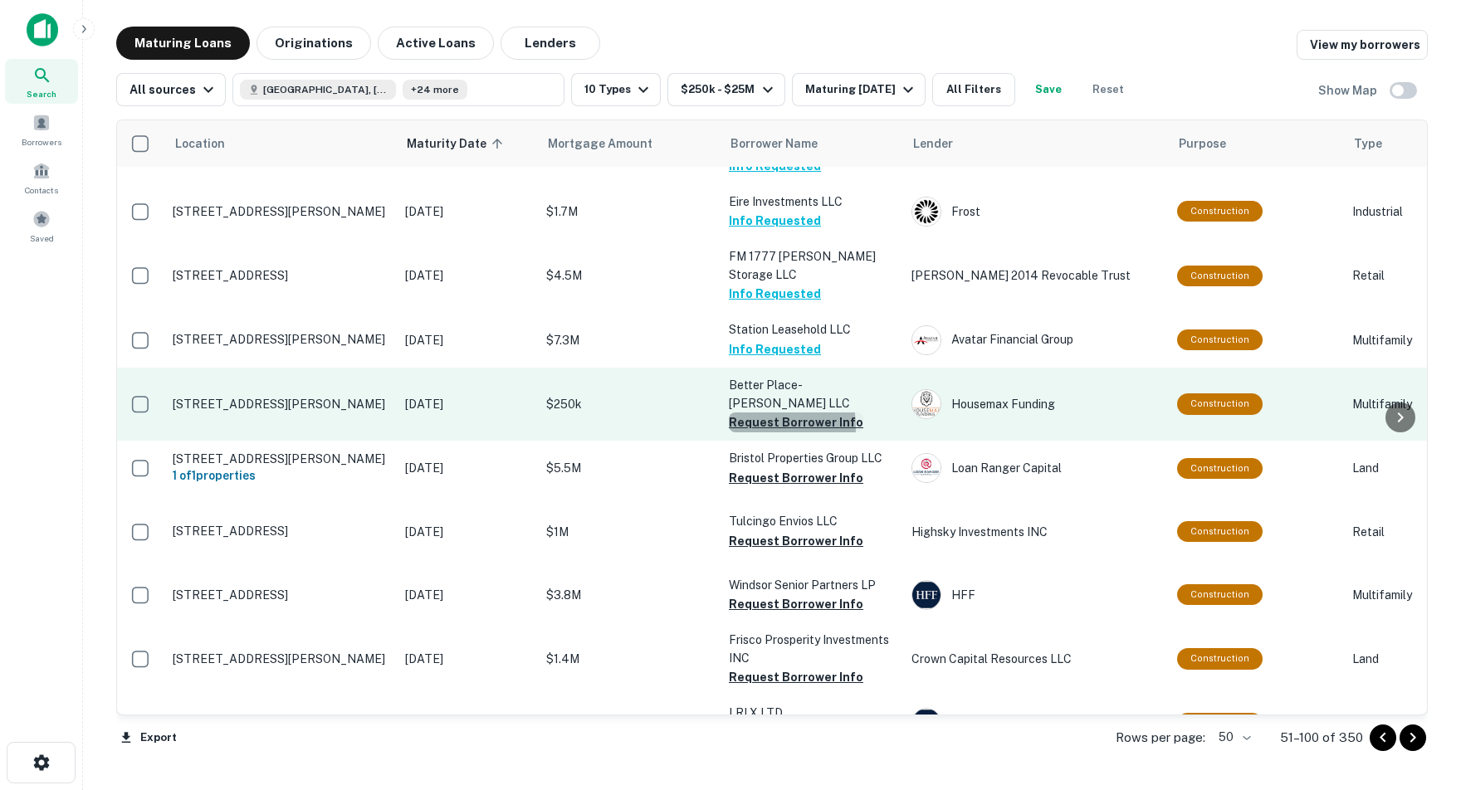
click at [760, 413] on button "Request Borrower Info" at bounding box center [796, 423] width 134 height 20
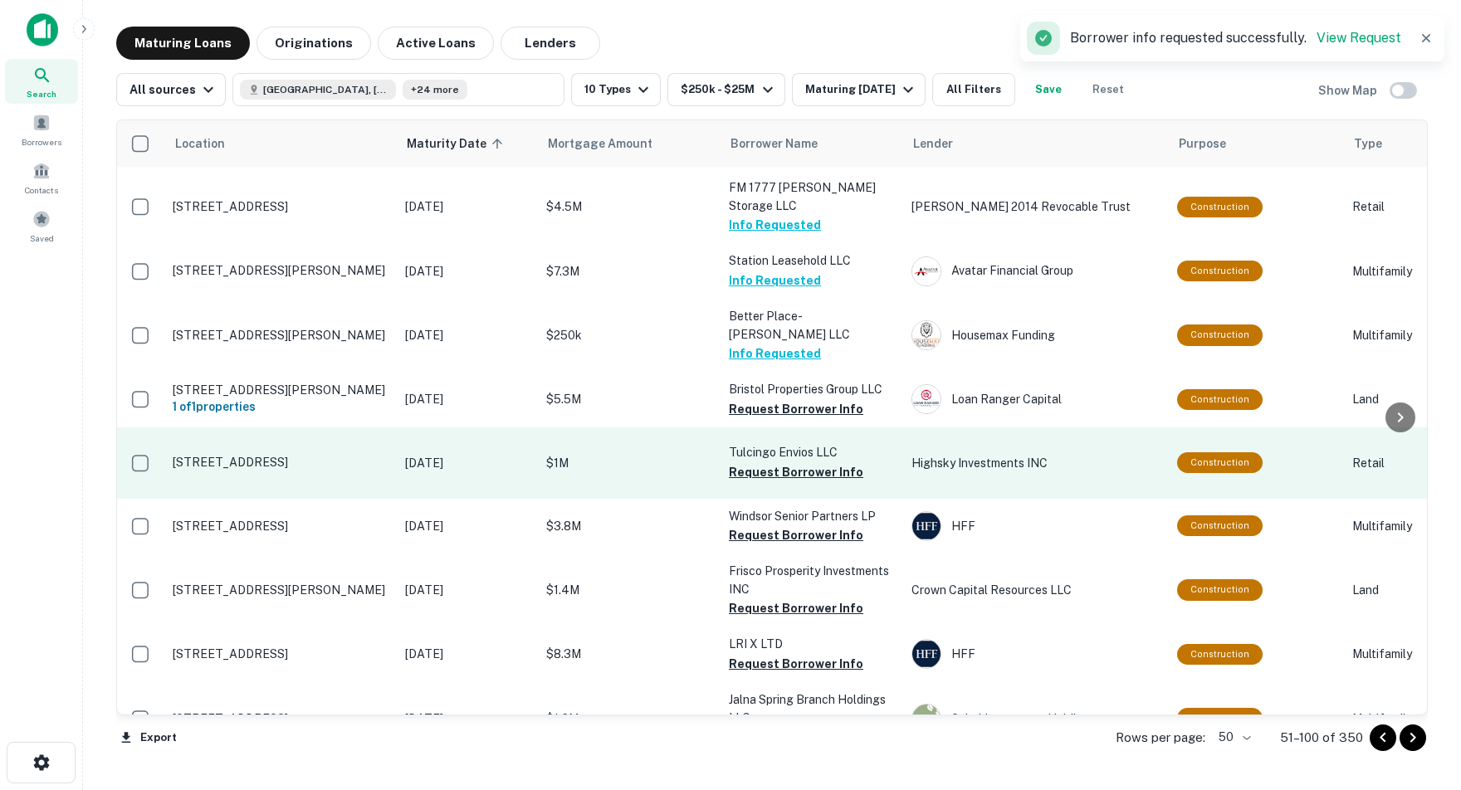
scroll to position [2480, 1]
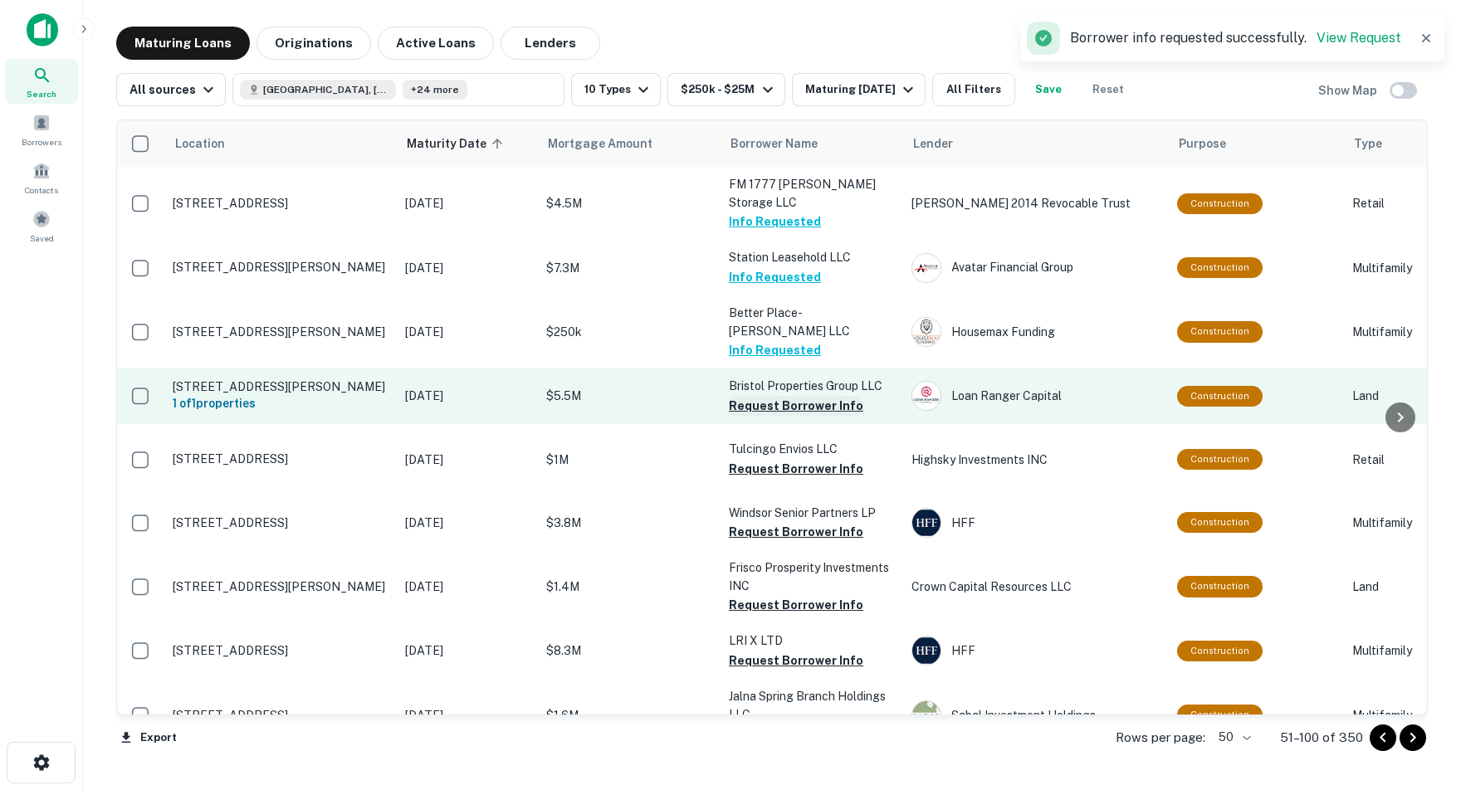
click at [788, 396] on button "Request Borrower Info" at bounding box center [796, 406] width 134 height 20
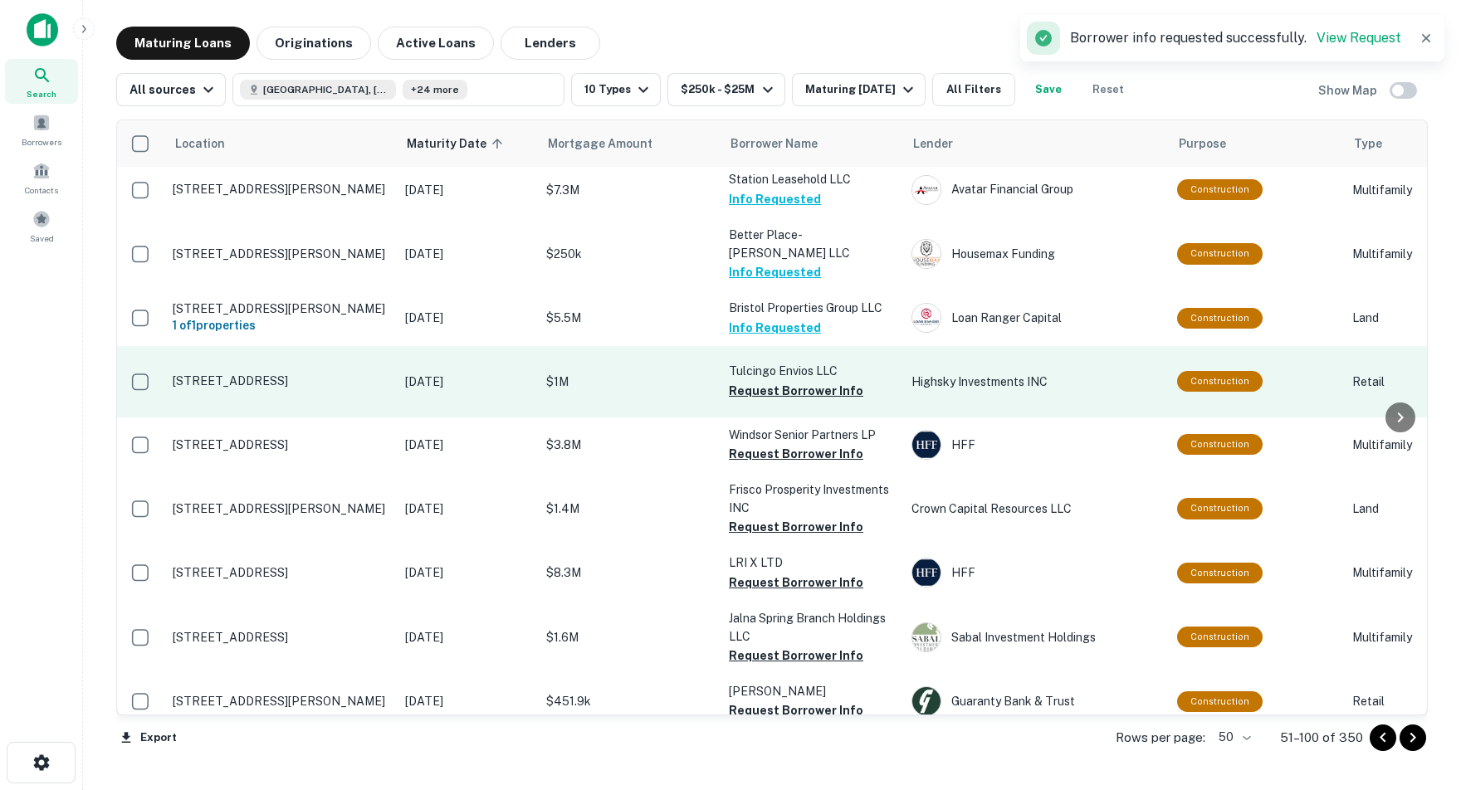
scroll to position [2570, 1]
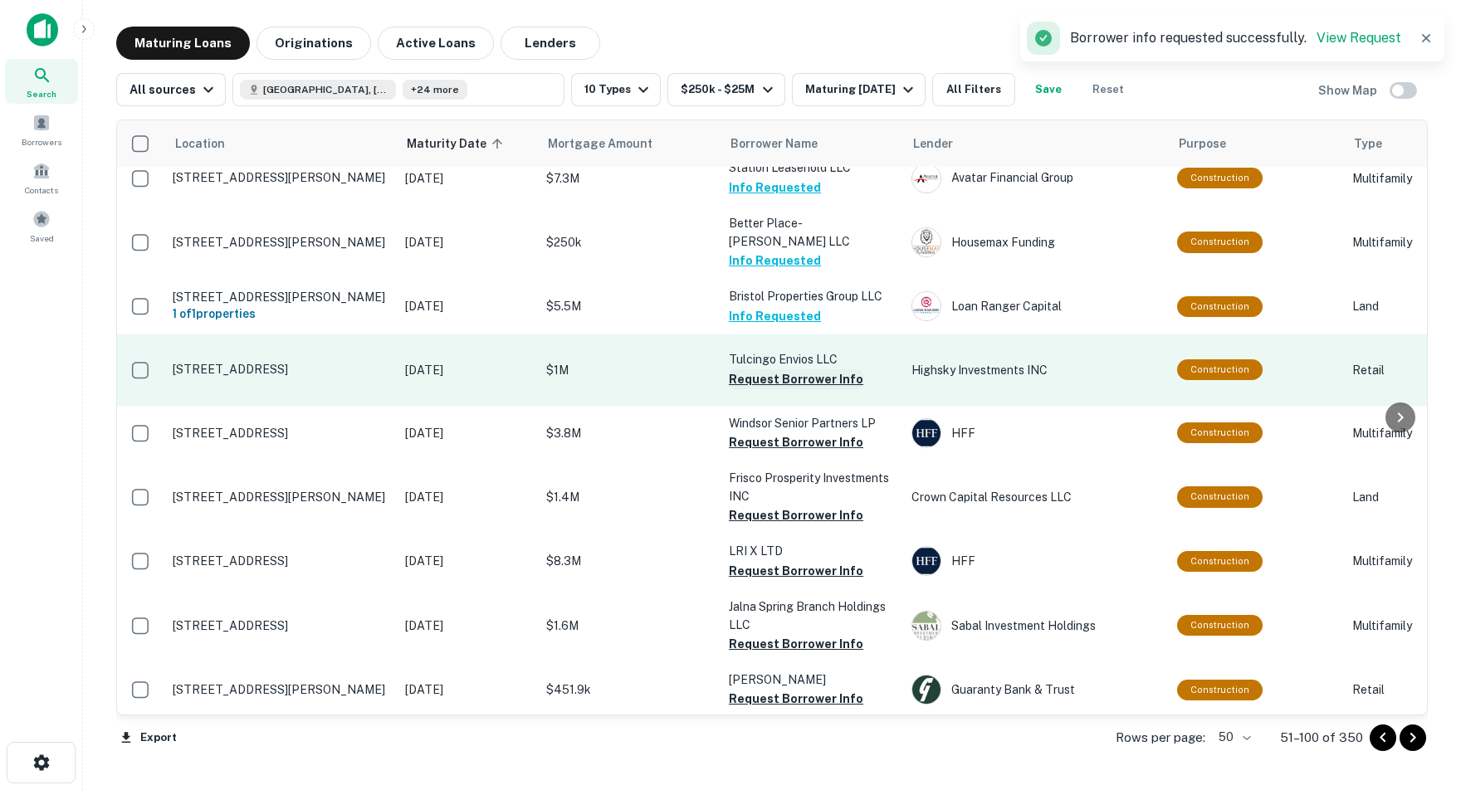
click at [816, 369] on button "Request Borrower Info" at bounding box center [796, 379] width 134 height 20
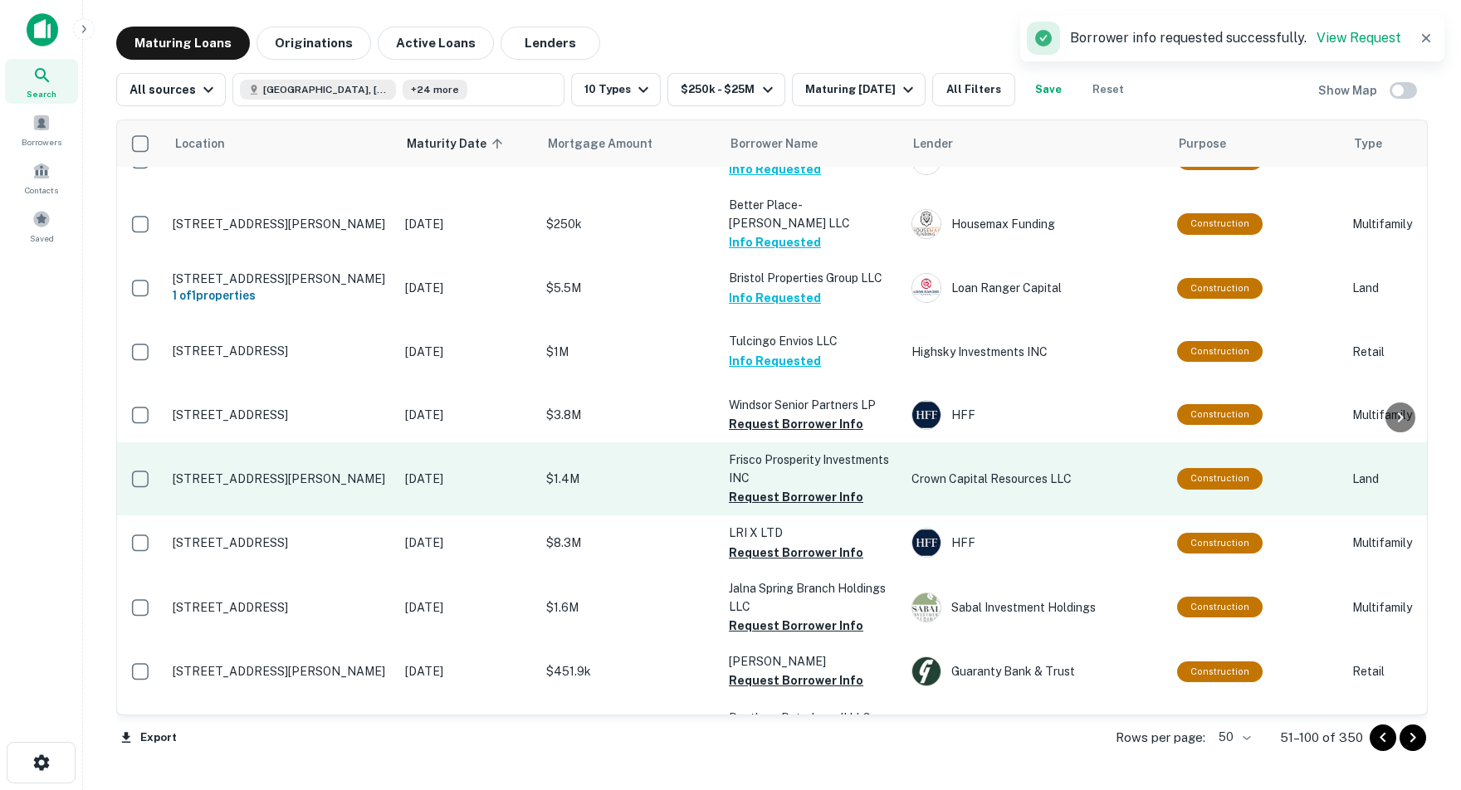
scroll to position [0, 0]
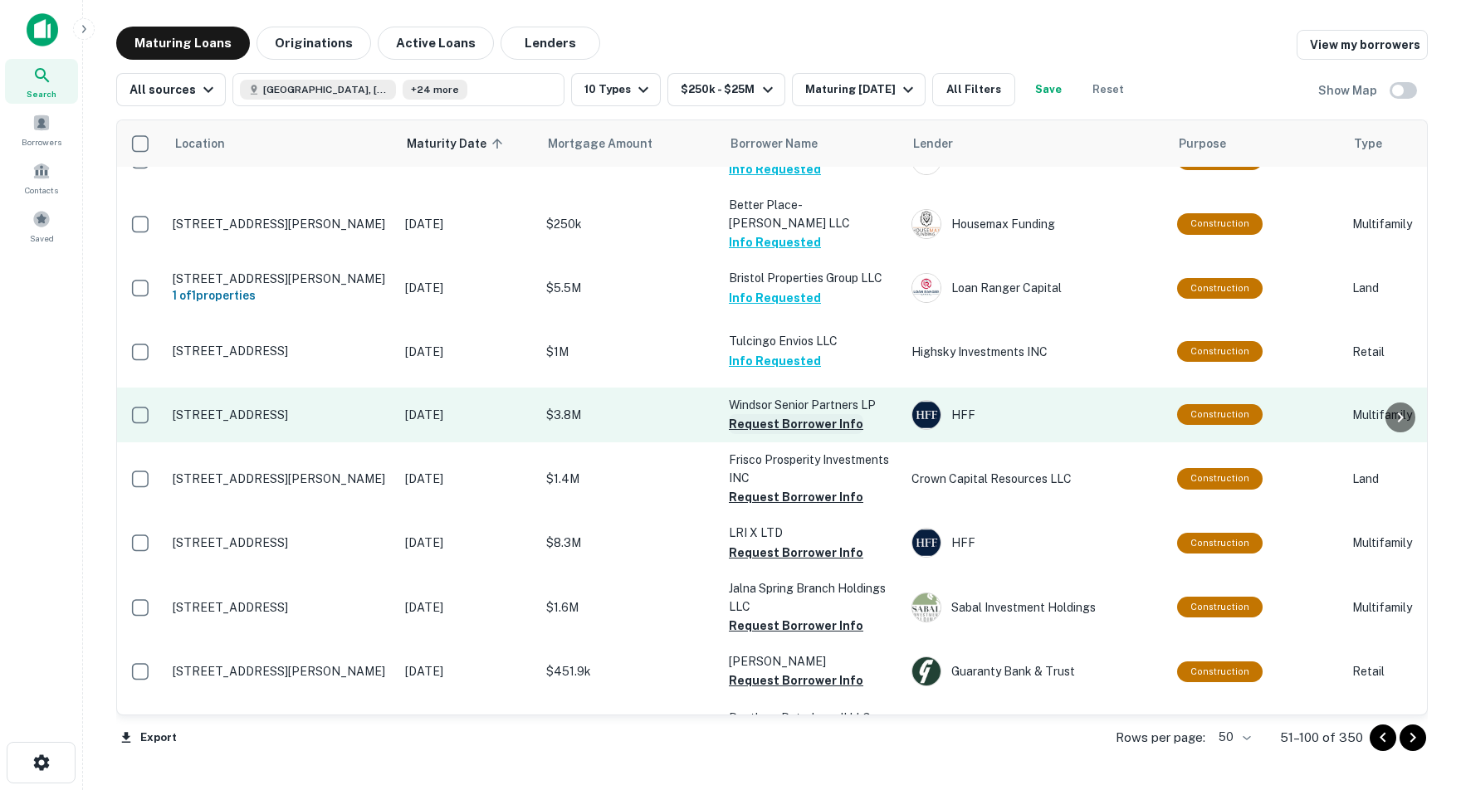
click at [801, 414] on button "Request Borrower Info" at bounding box center [796, 424] width 134 height 20
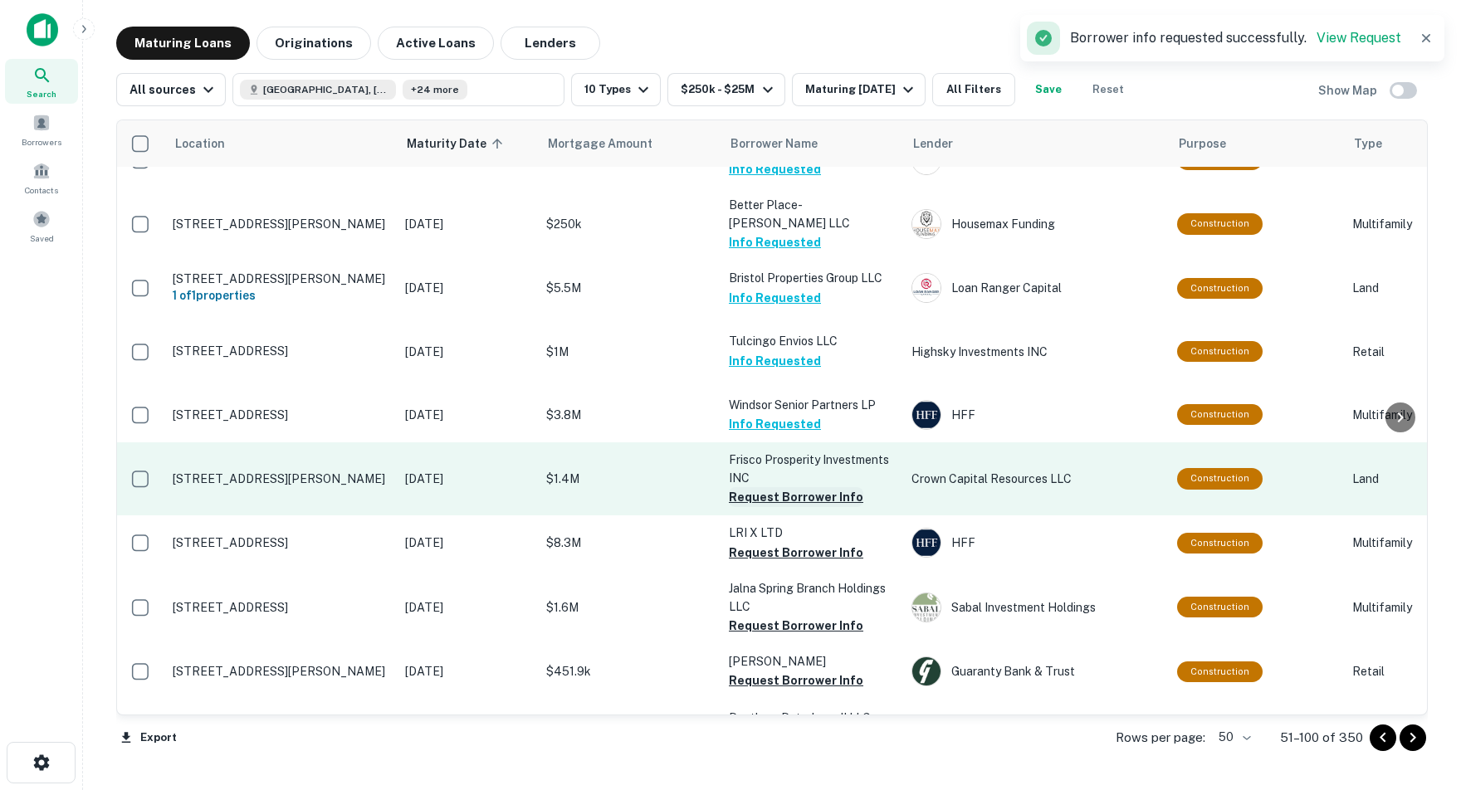
click at [798, 487] on button "Request Borrower Info" at bounding box center [796, 497] width 134 height 20
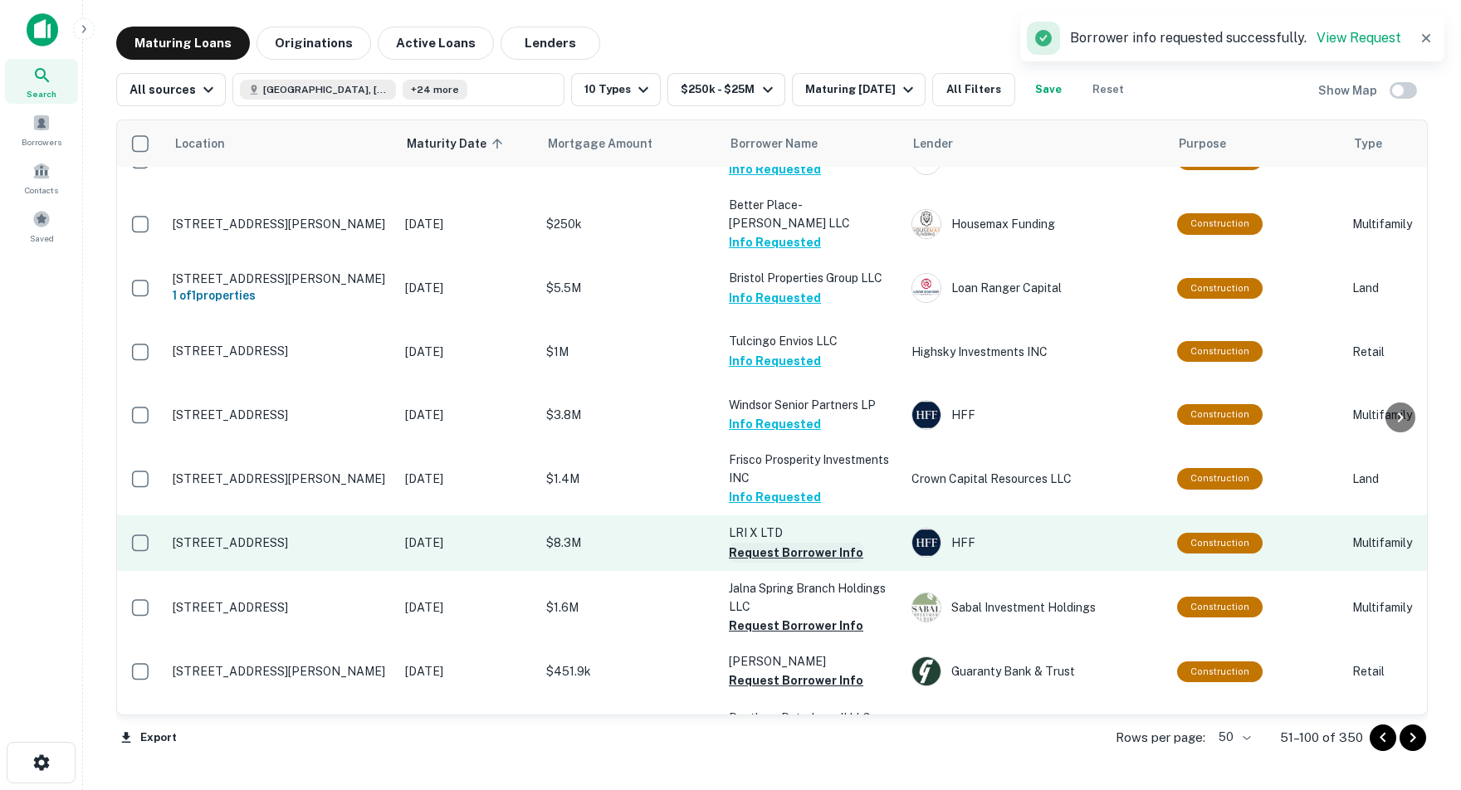
click at [781, 543] on button "Request Borrower Info" at bounding box center [796, 553] width 134 height 20
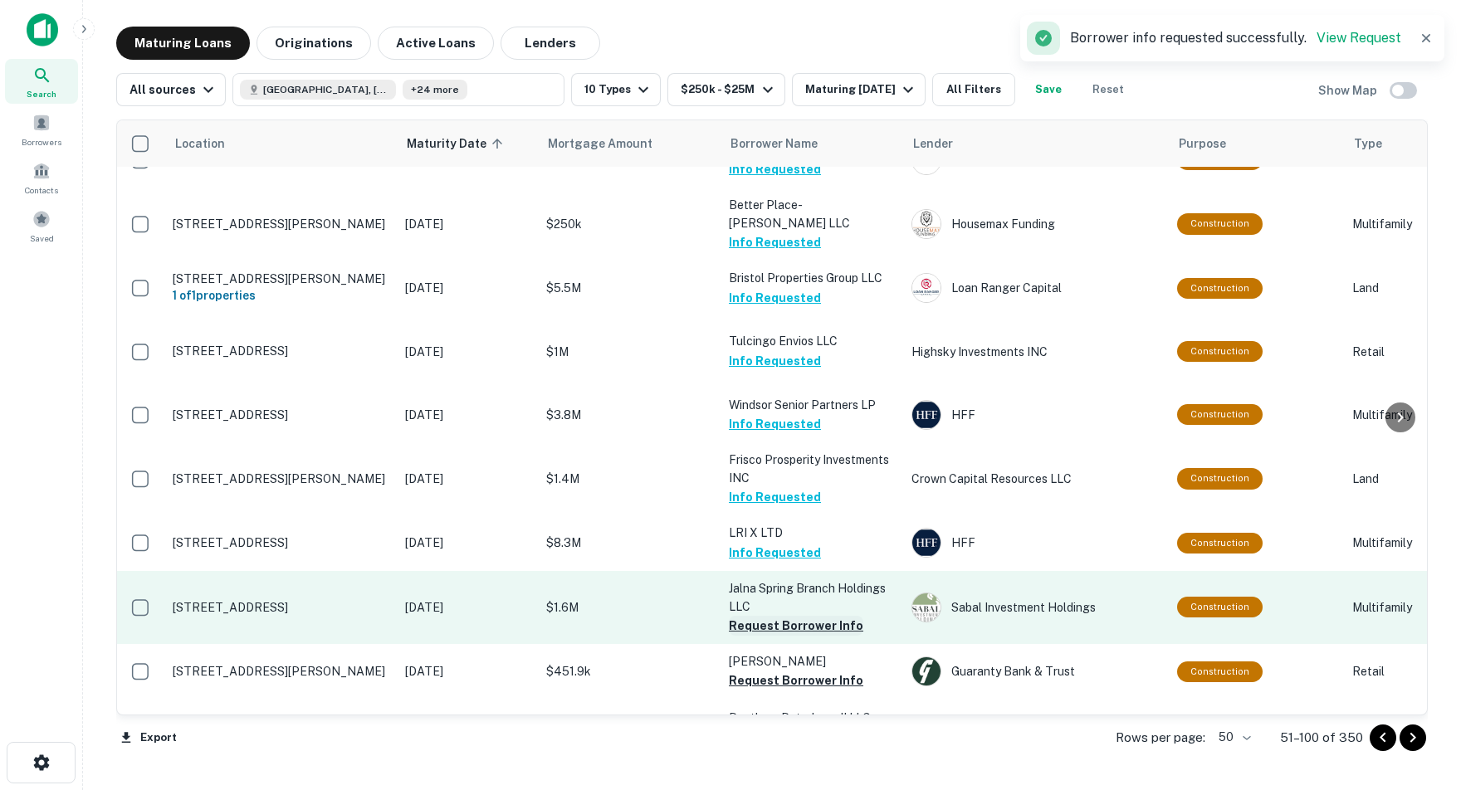
click at [775, 616] on button "Request Borrower Info" at bounding box center [796, 626] width 134 height 20
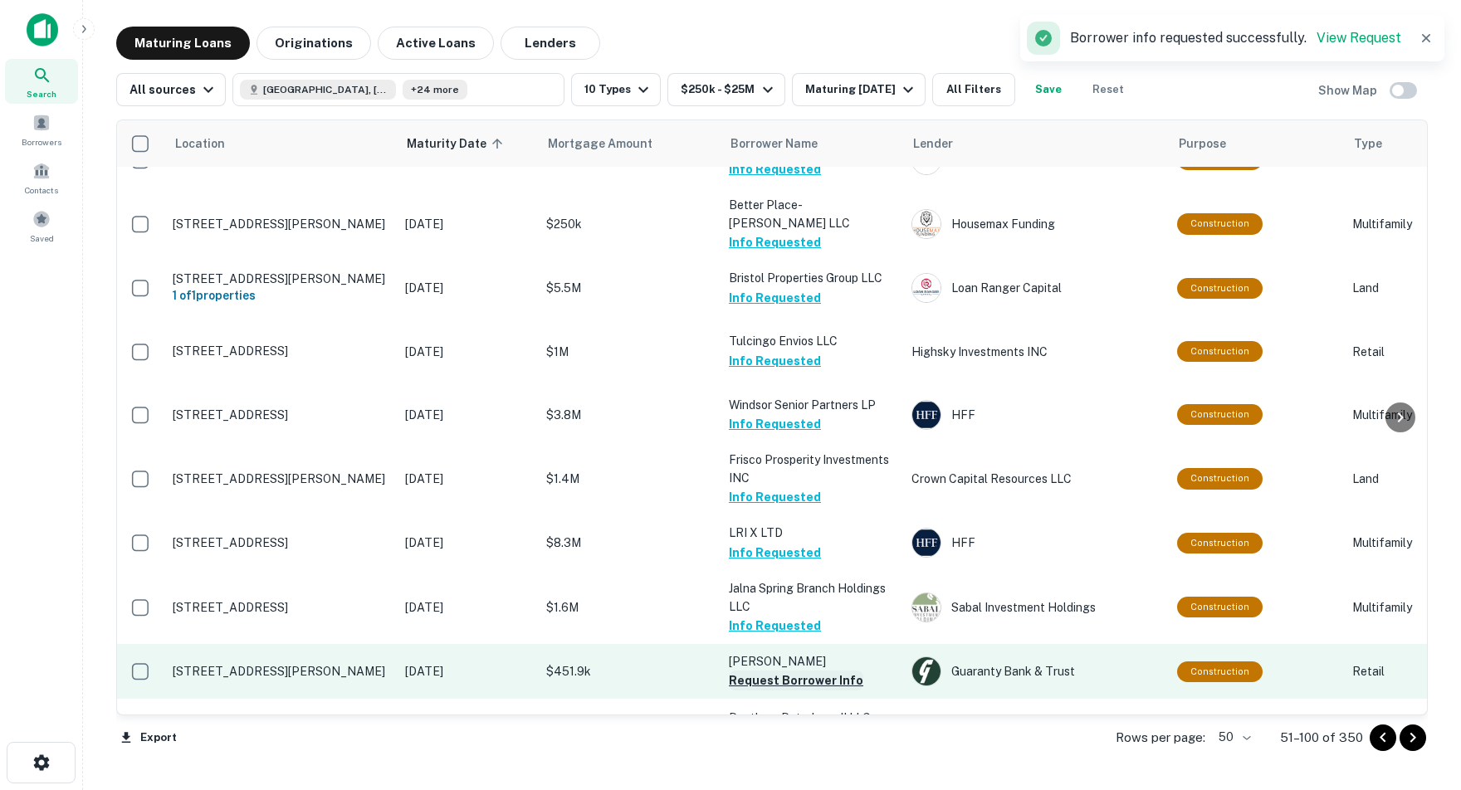
click at [799, 671] on button "Request Borrower Info" at bounding box center [796, 681] width 134 height 20
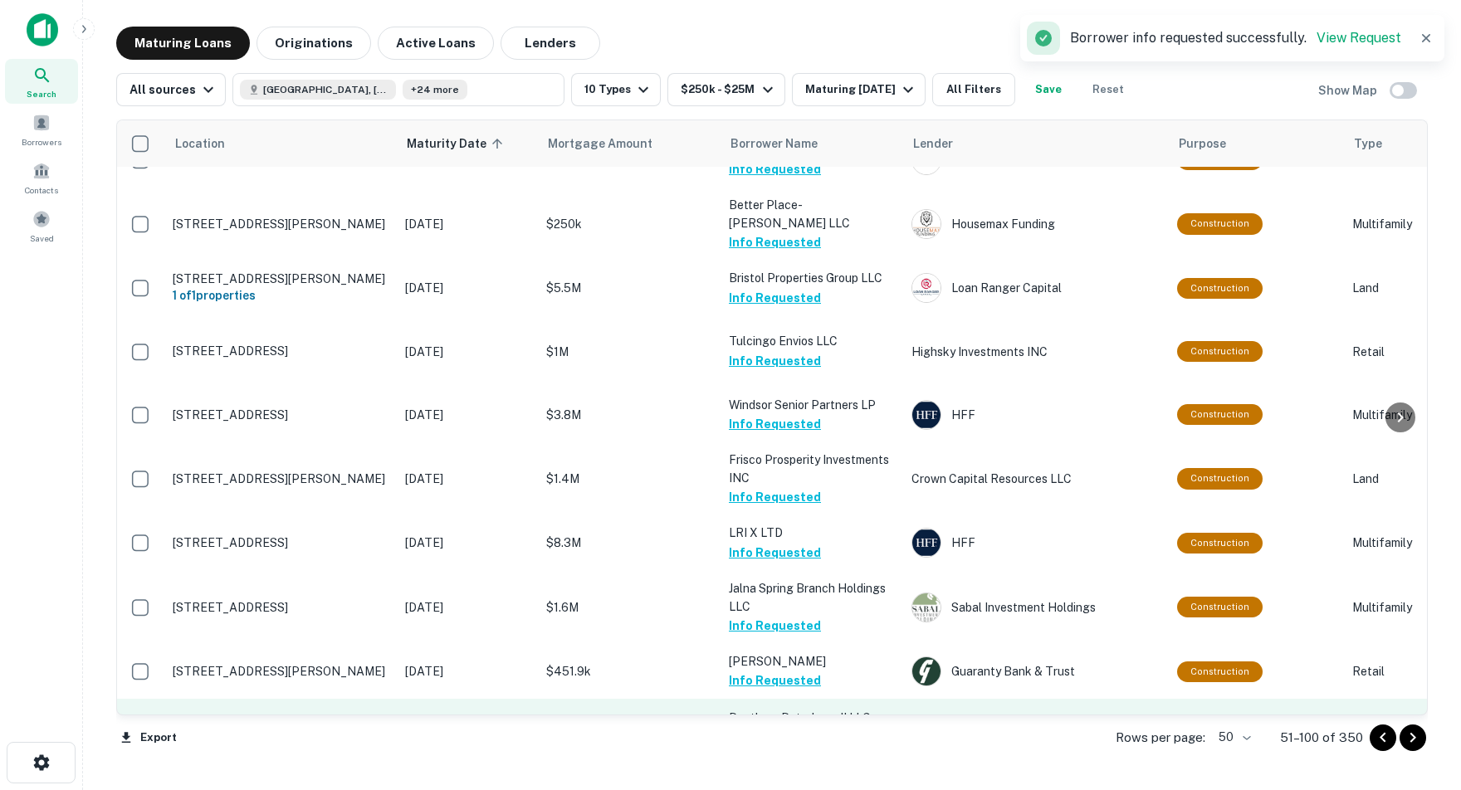
click at [777, 728] on button "Request Borrower Info" at bounding box center [796, 738] width 134 height 20
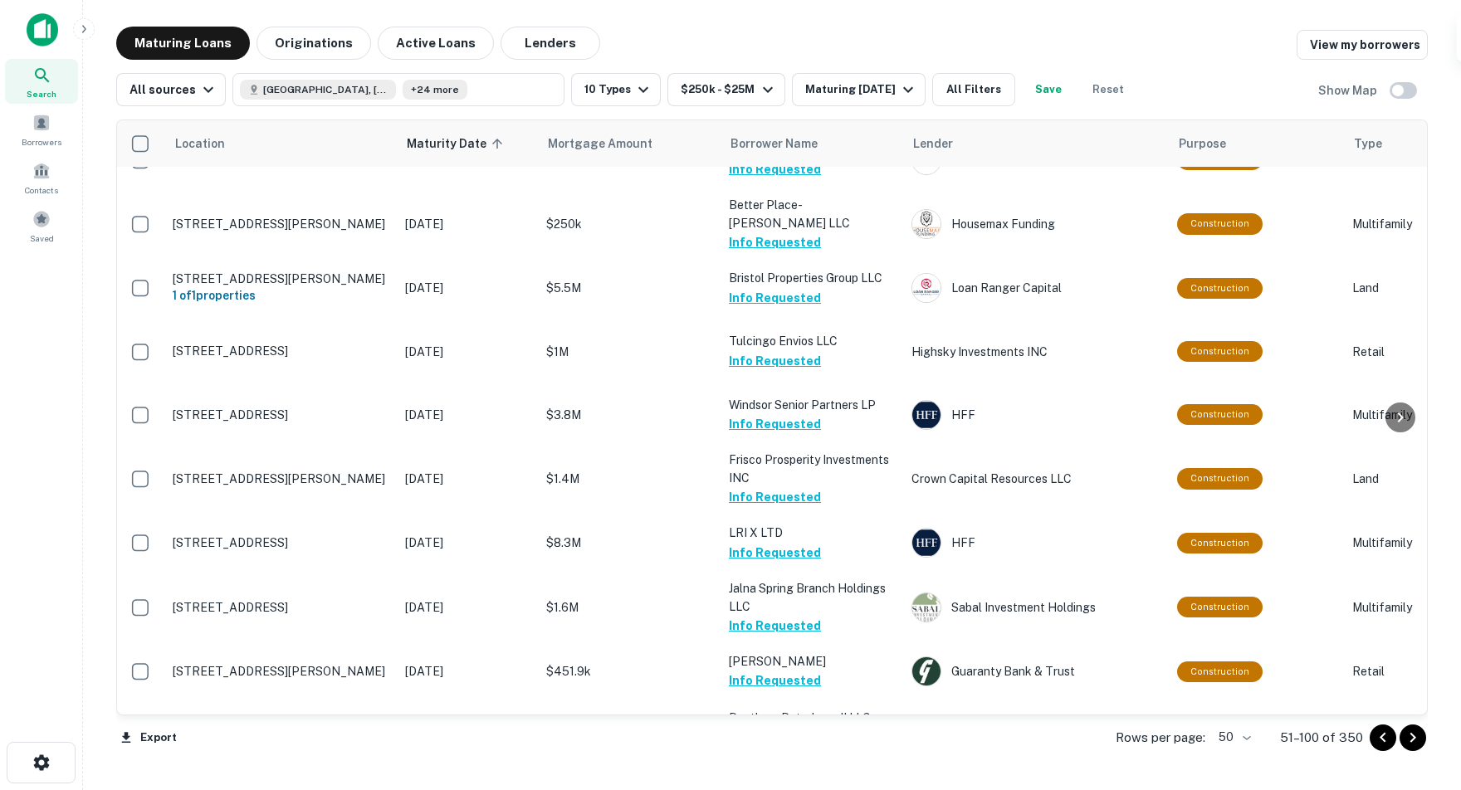
click at [1409, 739] on icon "Go to next page" at bounding box center [1413, 738] width 20 height 20
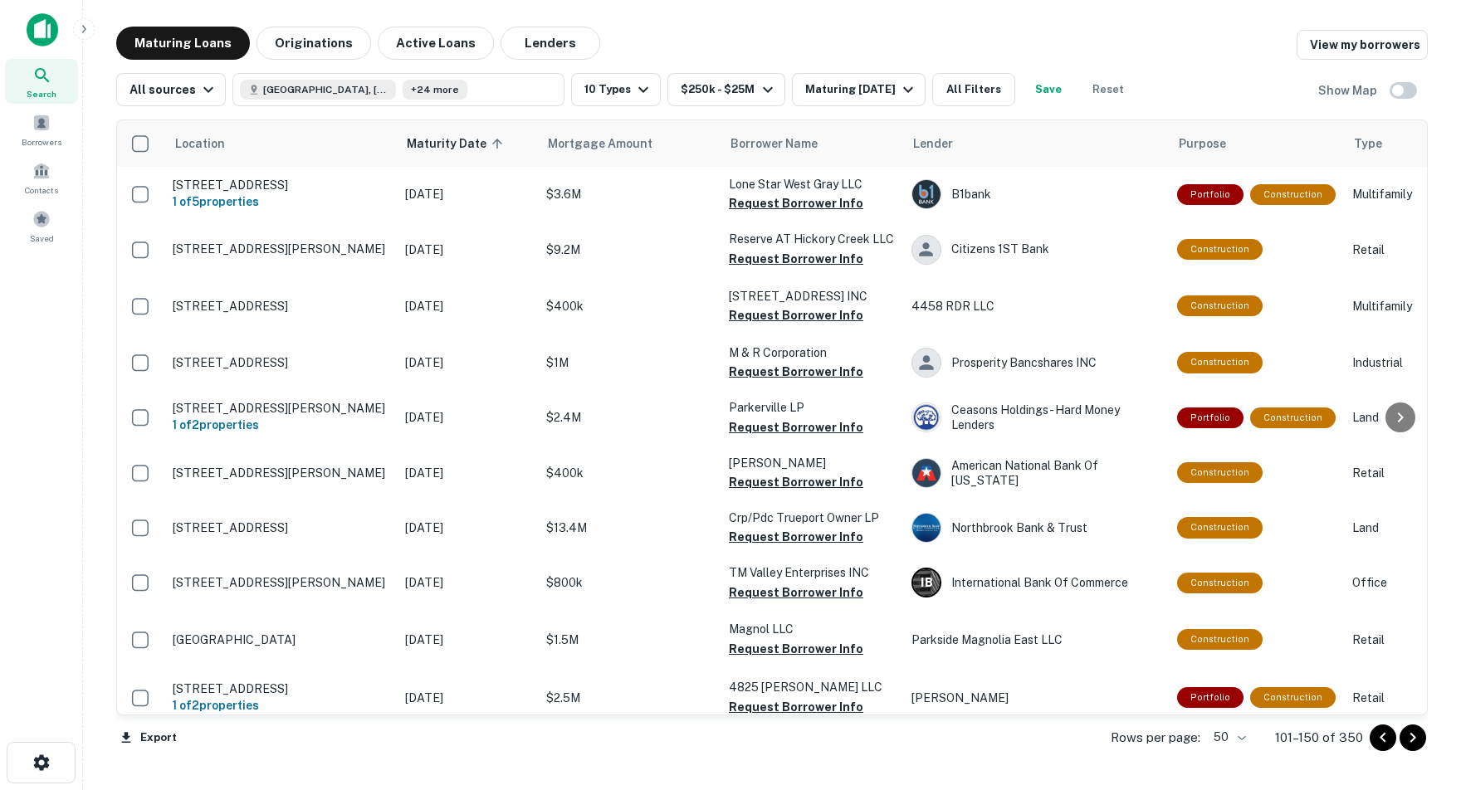
scroll to position [0, 1]
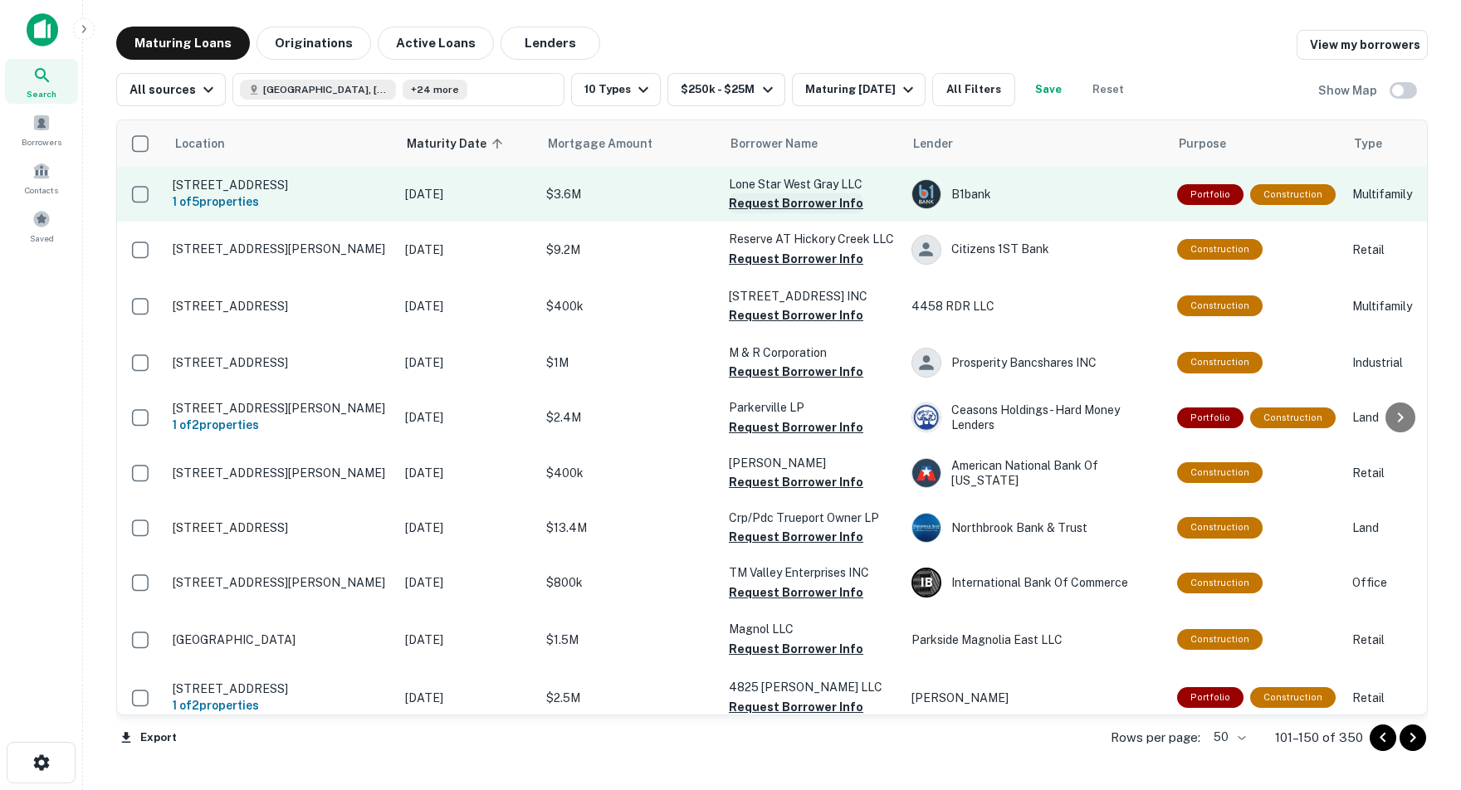
click at [746, 203] on button "Request Borrower Info" at bounding box center [796, 203] width 134 height 20
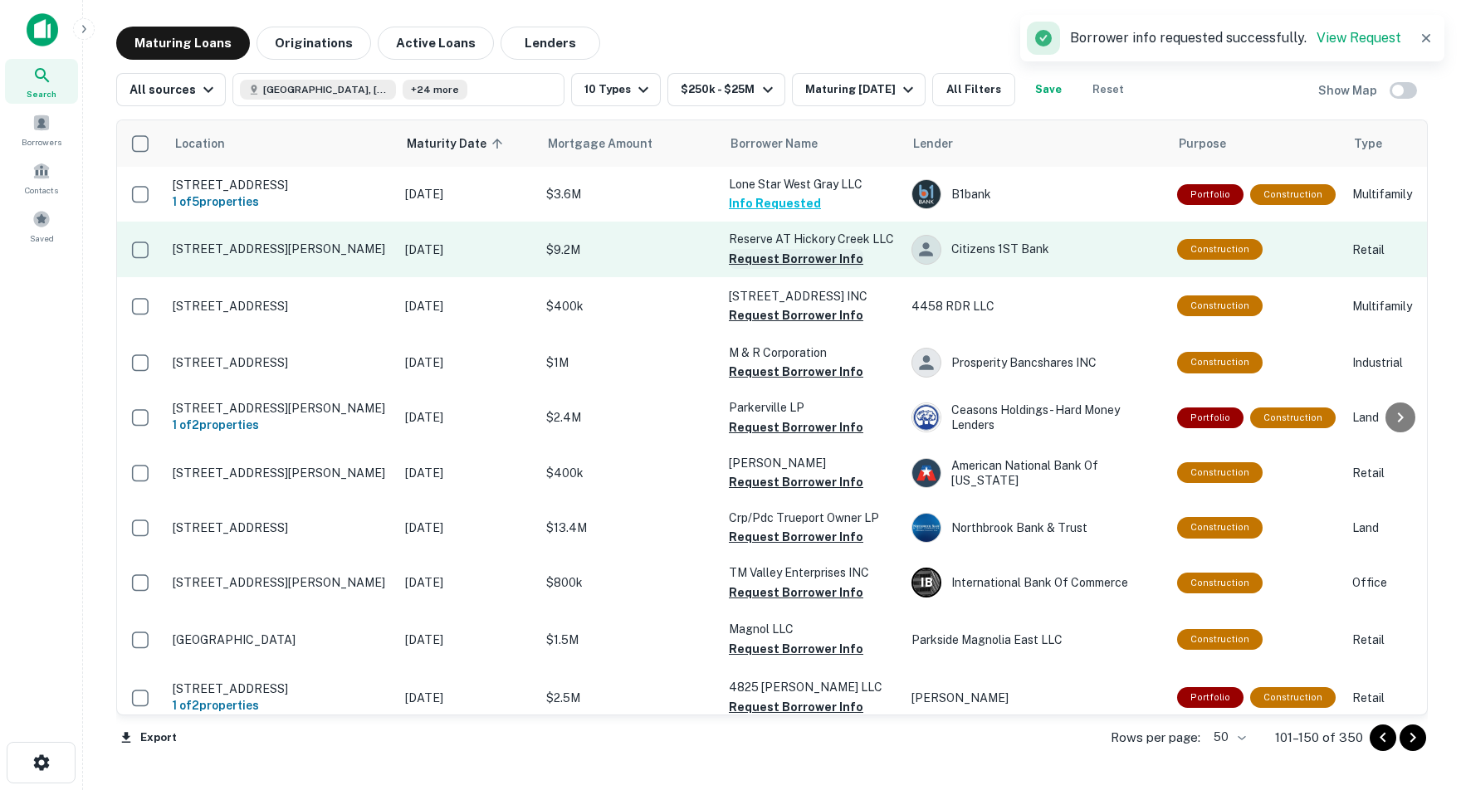
click at [759, 256] on button "Request Borrower Info" at bounding box center [796, 259] width 134 height 20
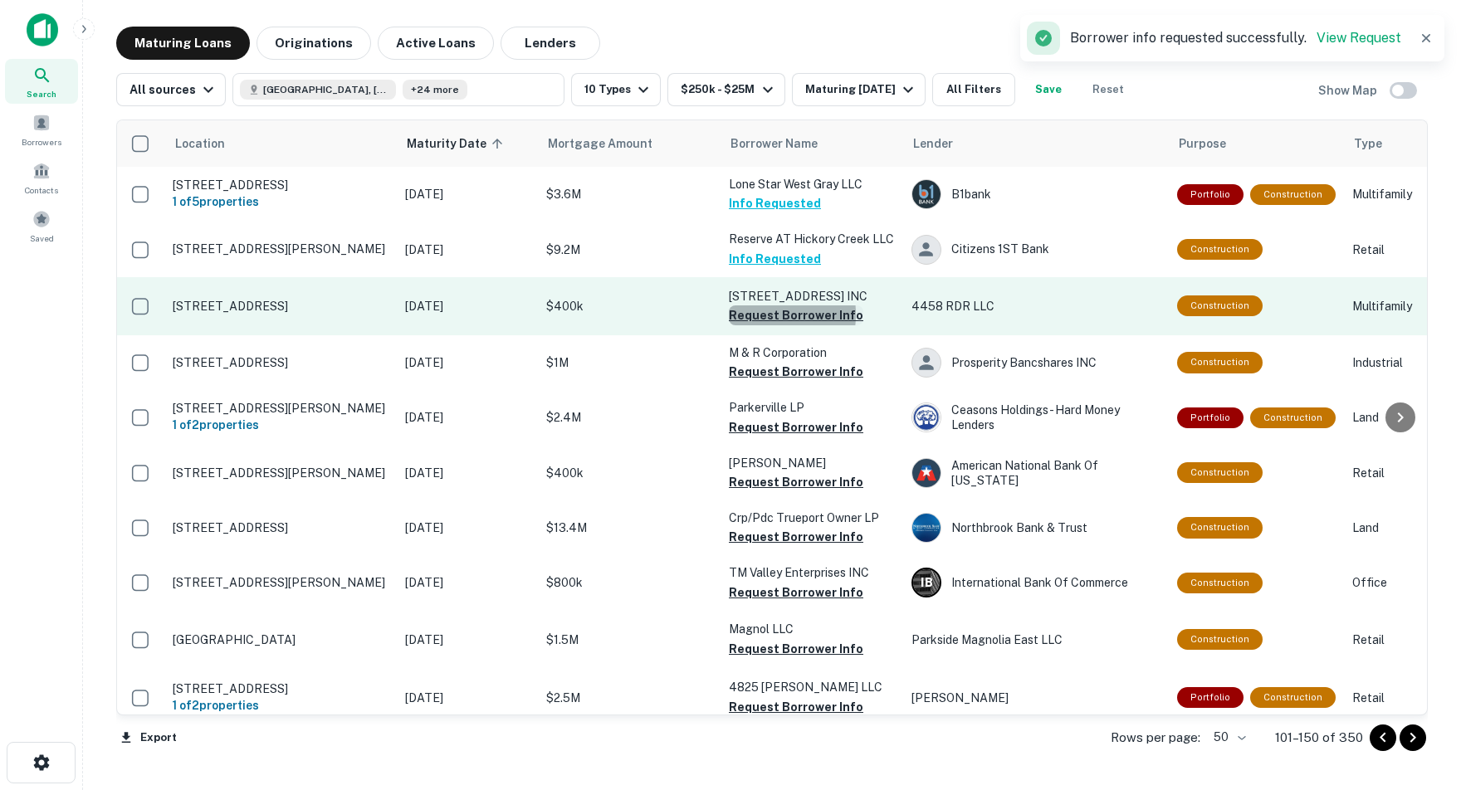
click at [745, 311] on button "Request Borrower Info" at bounding box center [796, 315] width 134 height 20
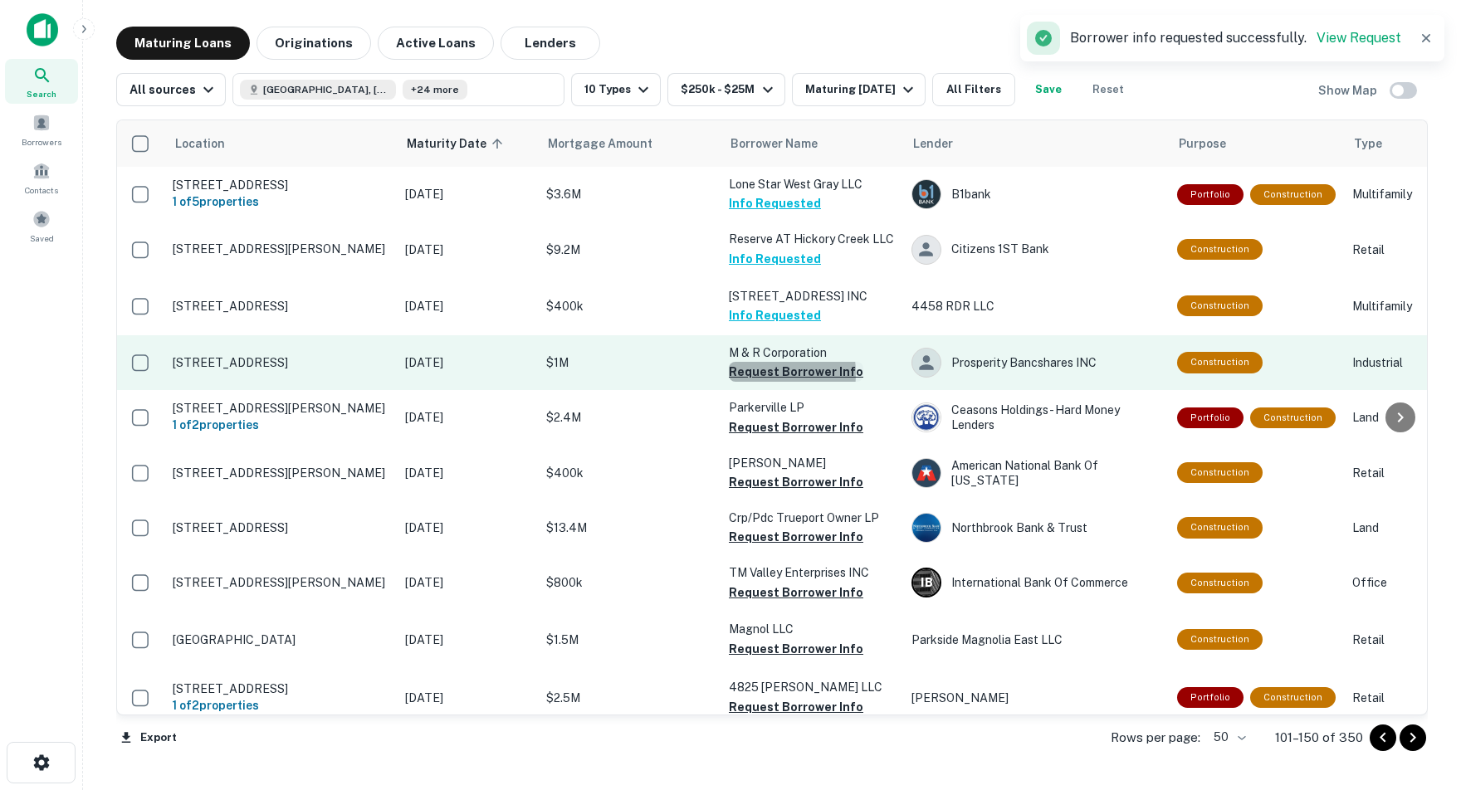
click at [751, 369] on button "Request Borrower Info" at bounding box center [796, 372] width 134 height 20
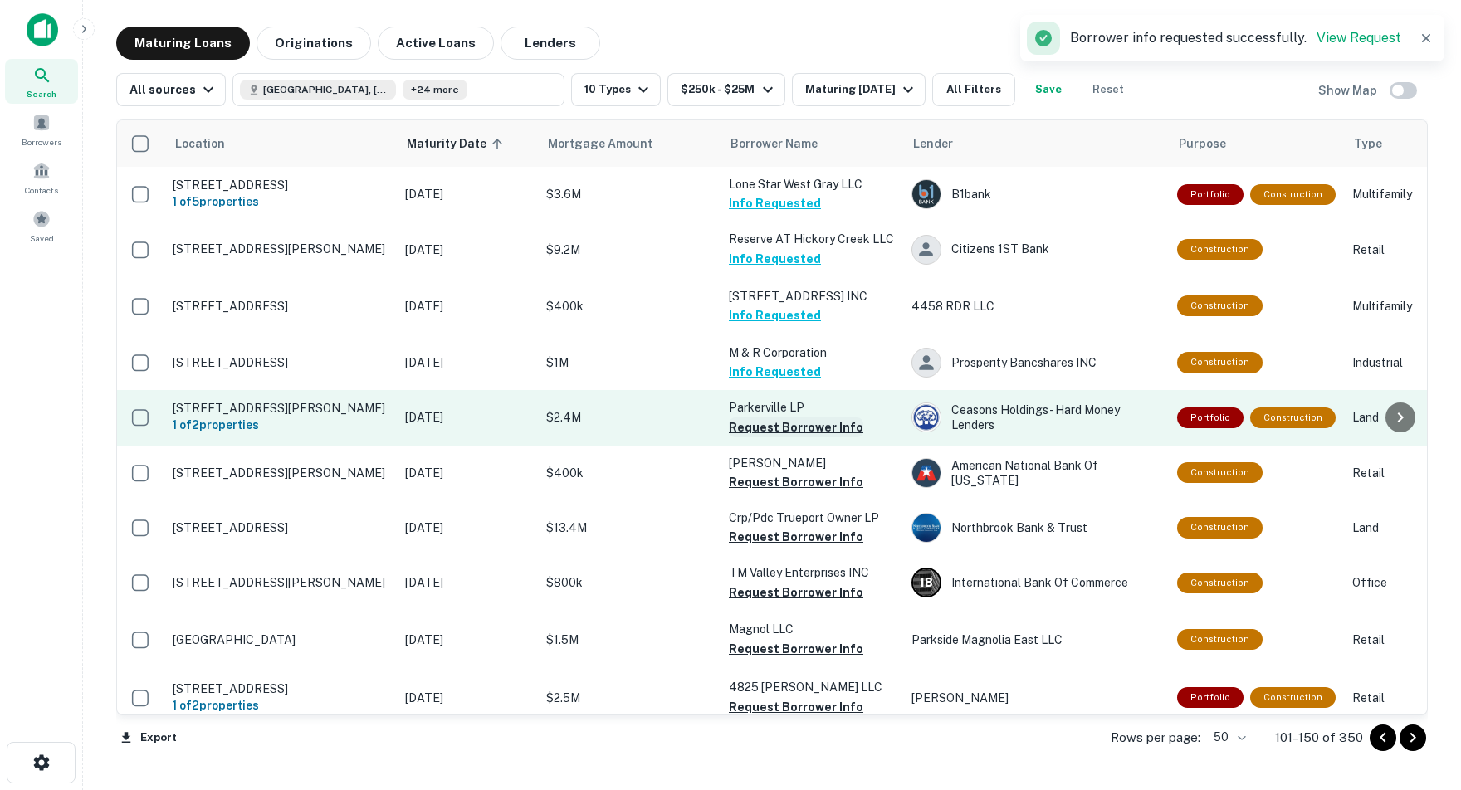
click at [760, 428] on button "Request Borrower Info" at bounding box center [796, 428] width 134 height 20
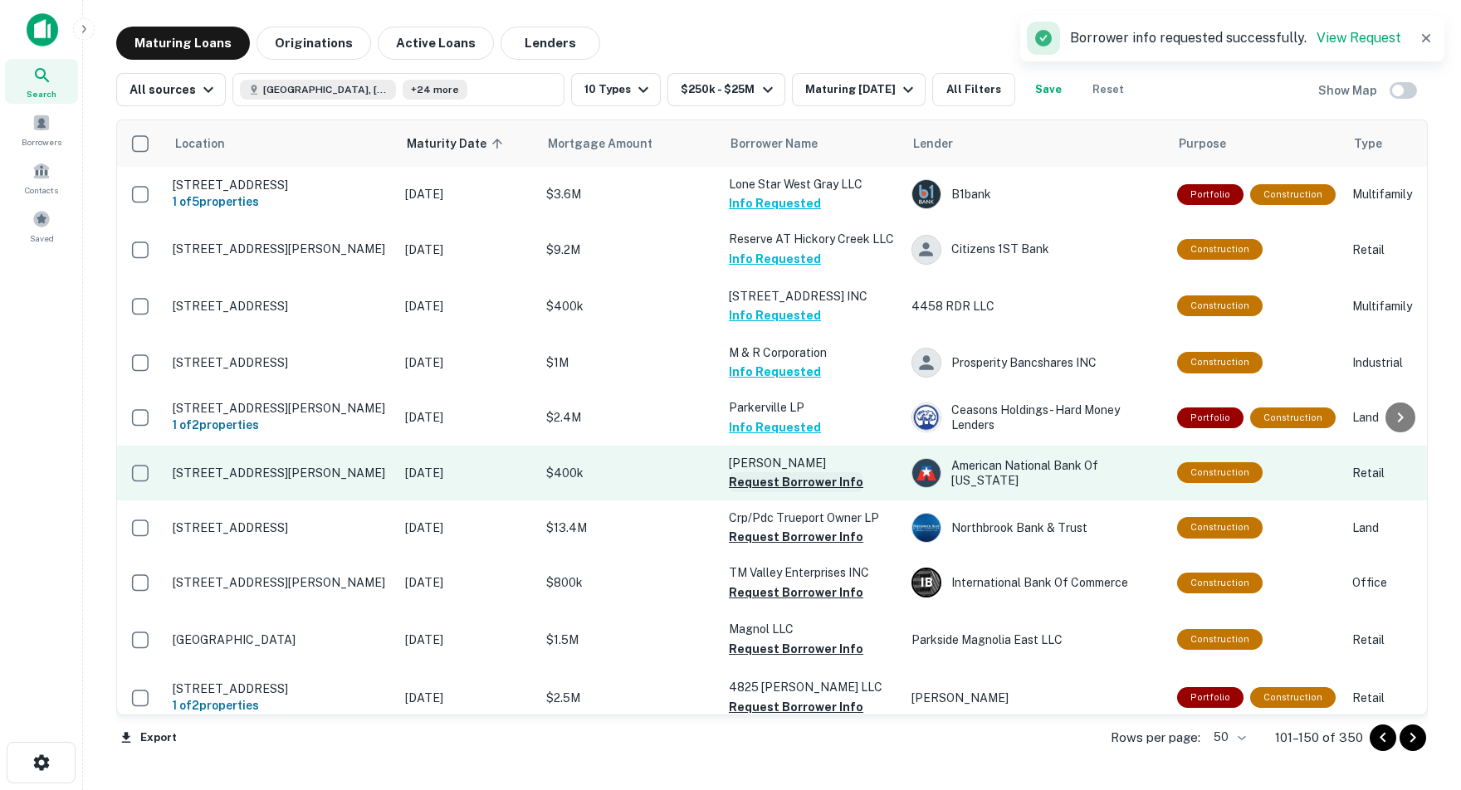
click at [765, 486] on button "Request Borrower Info" at bounding box center [796, 482] width 134 height 20
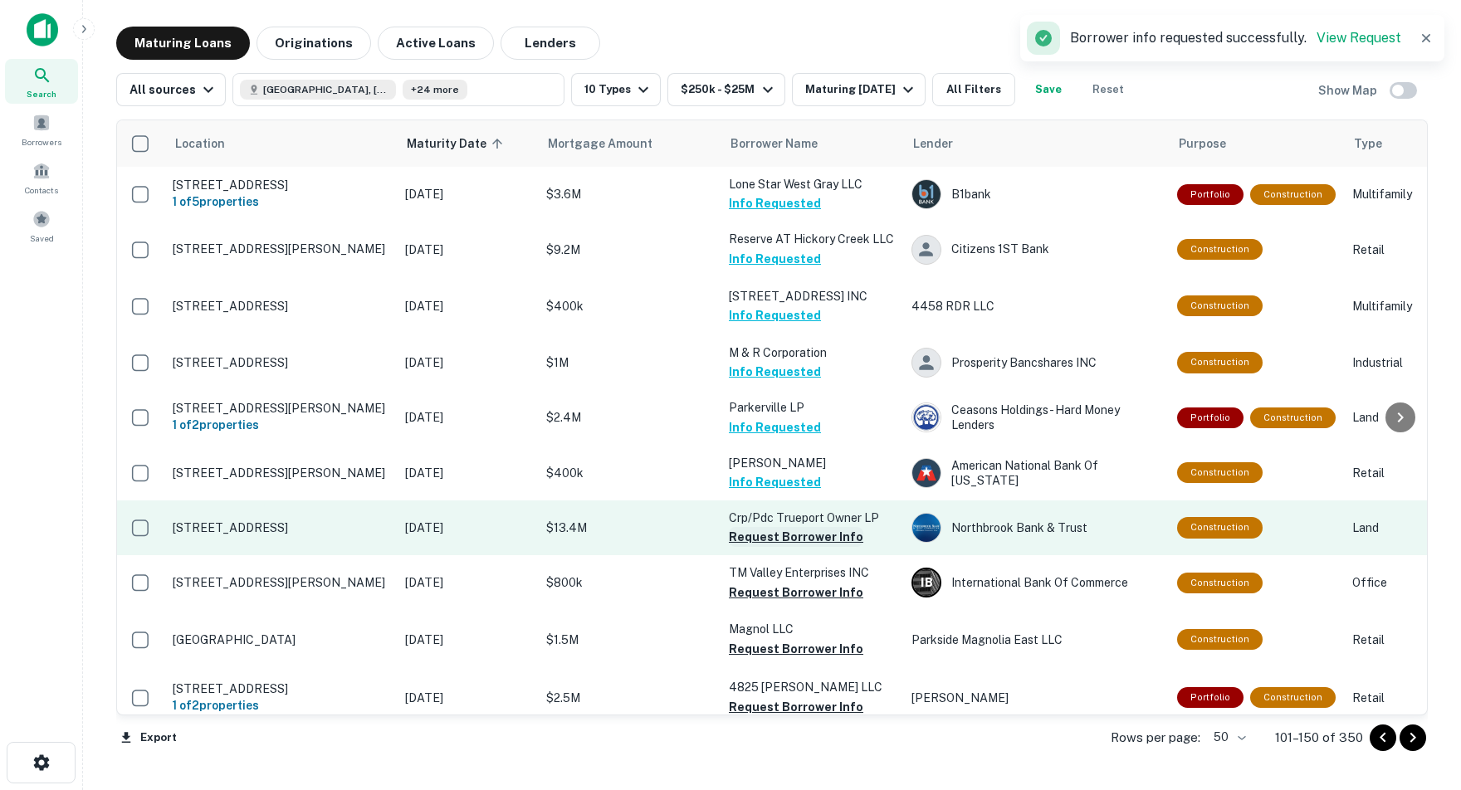
click at [769, 539] on button "Request Borrower Info" at bounding box center [796, 537] width 134 height 20
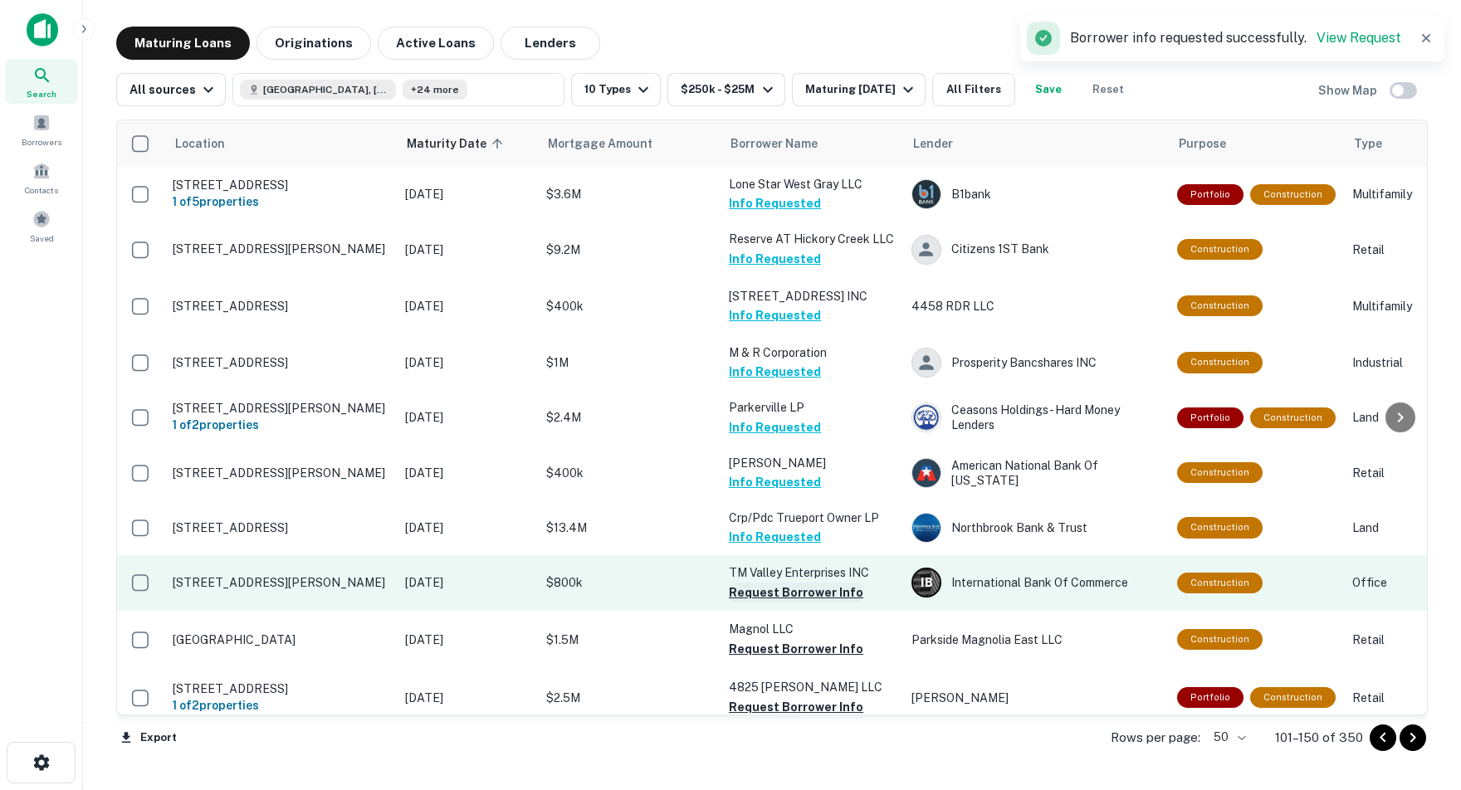
click at [767, 589] on button "Request Borrower Info" at bounding box center [796, 593] width 134 height 20
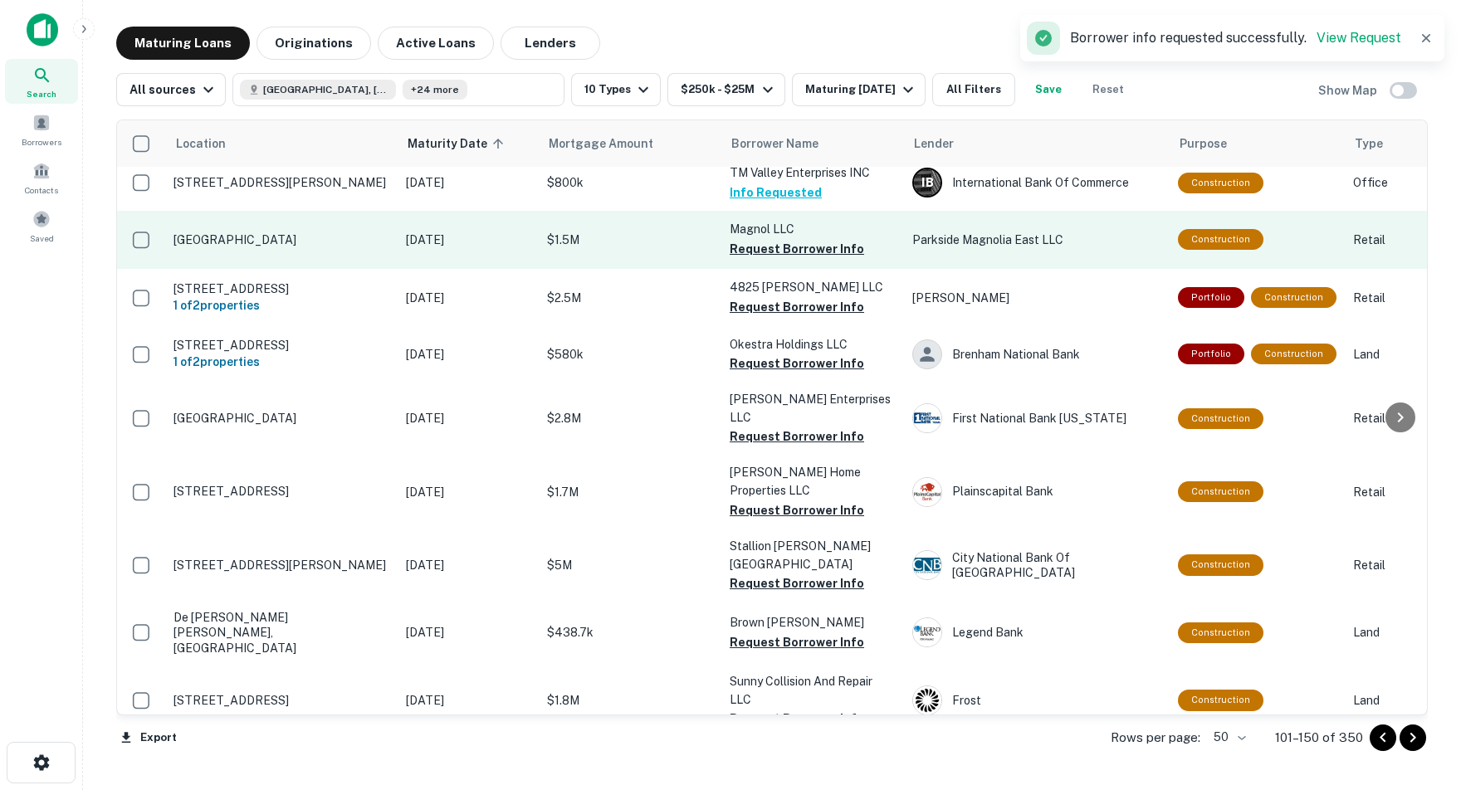
scroll to position [404, 0]
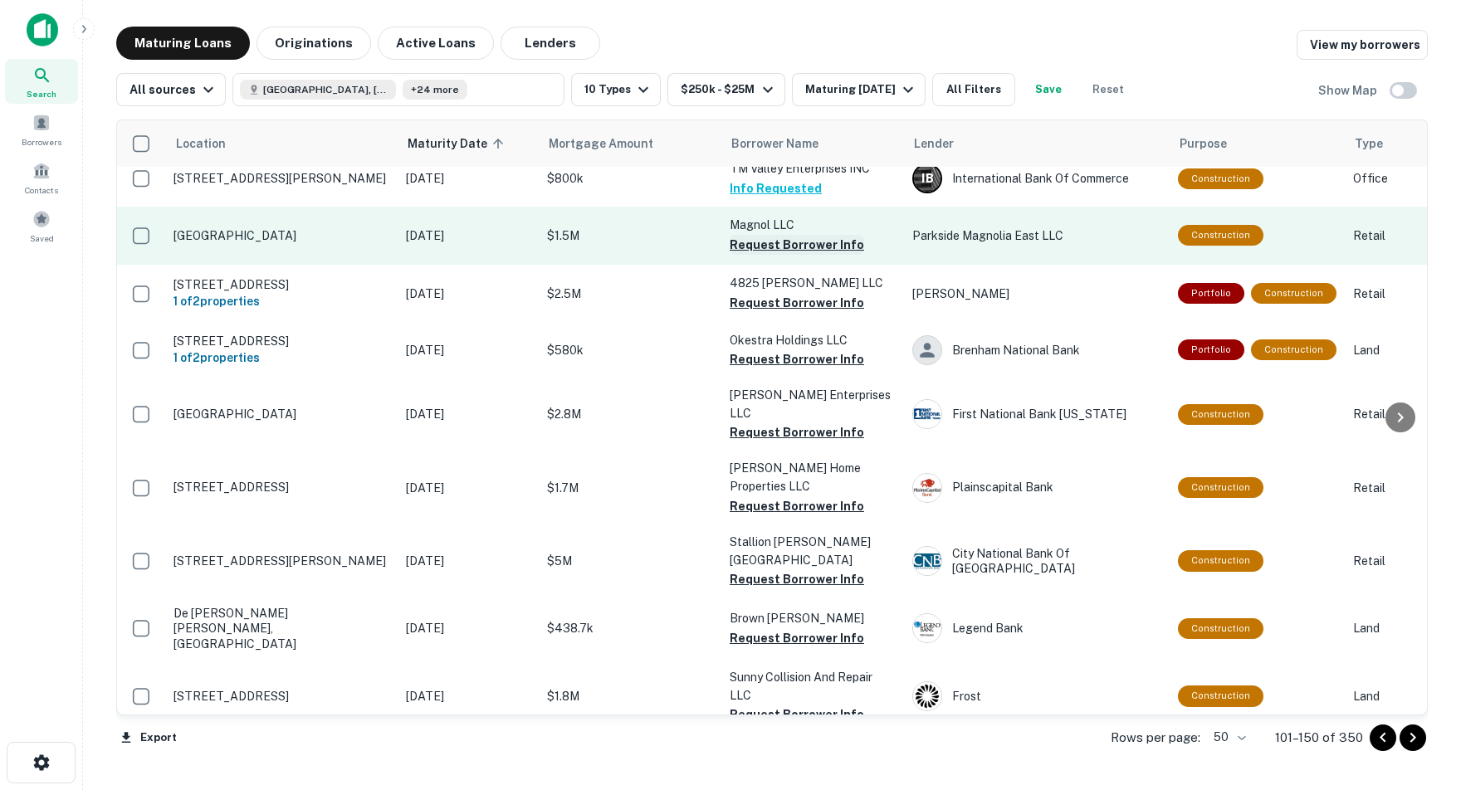
click at [792, 242] on button "Request Borrower Info" at bounding box center [797, 245] width 134 height 20
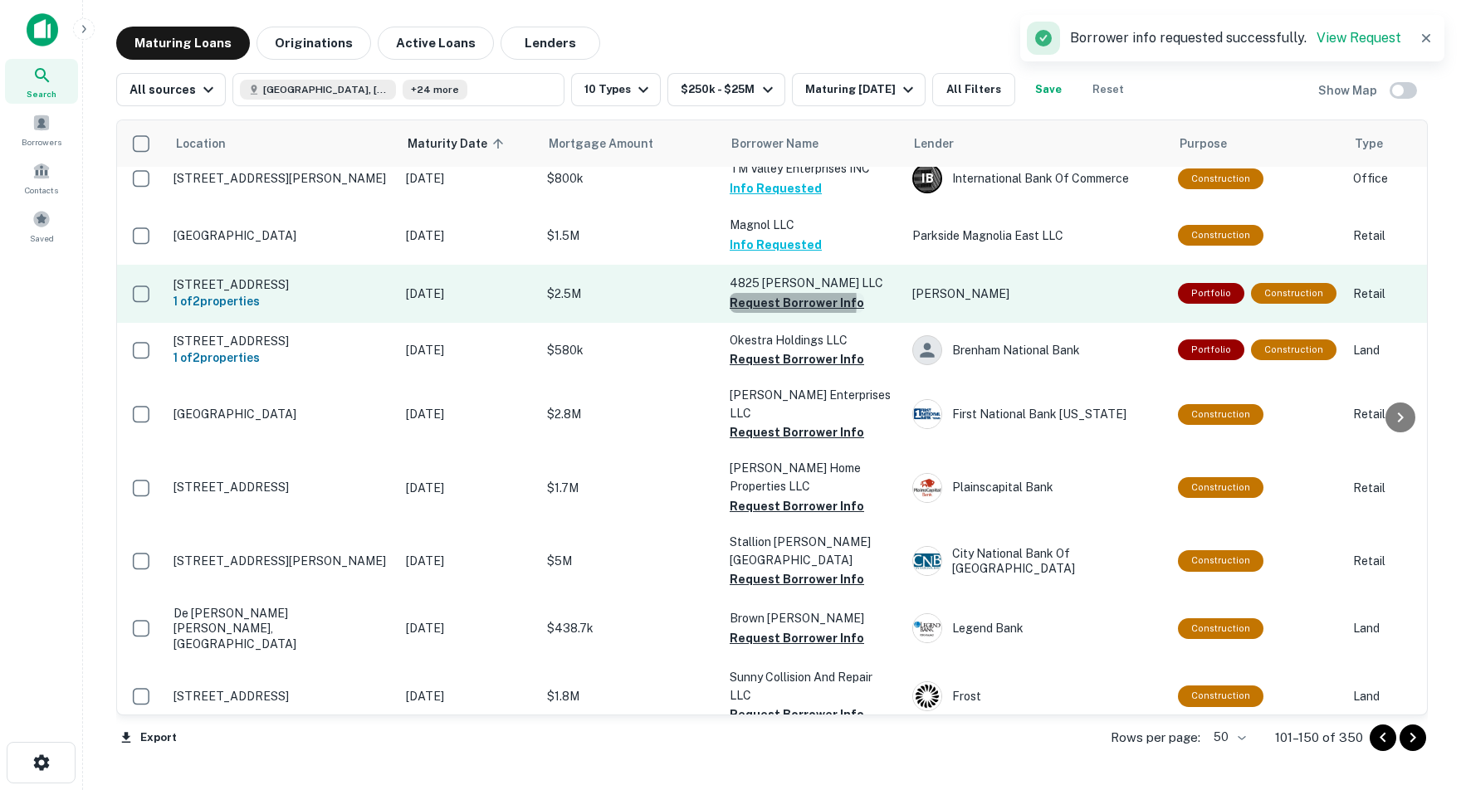
click at [755, 300] on button "Request Borrower Info" at bounding box center [797, 303] width 134 height 20
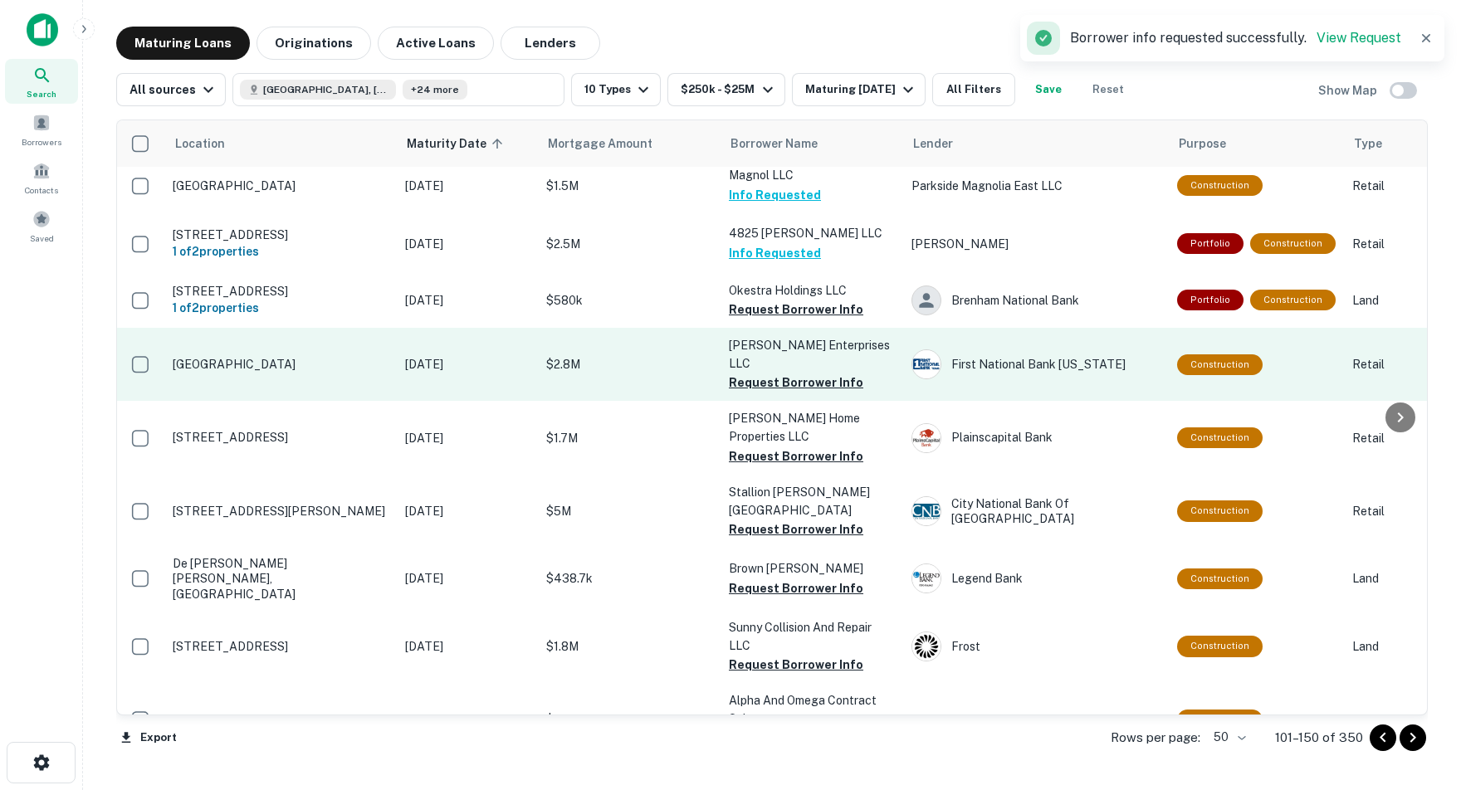
scroll to position [455, 1]
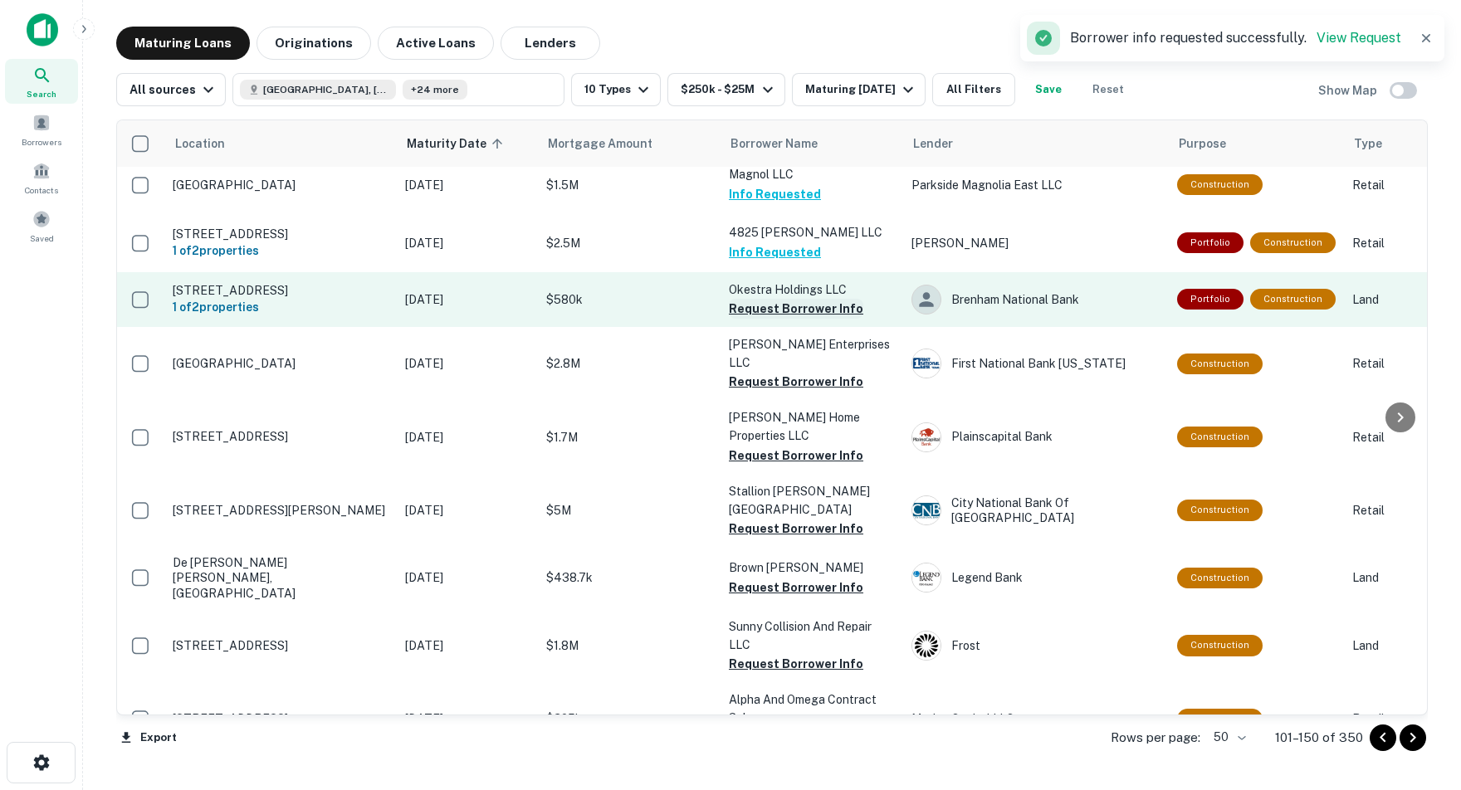
click at [754, 306] on button "Request Borrower Info" at bounding box center [796, 309] width 134 height 20
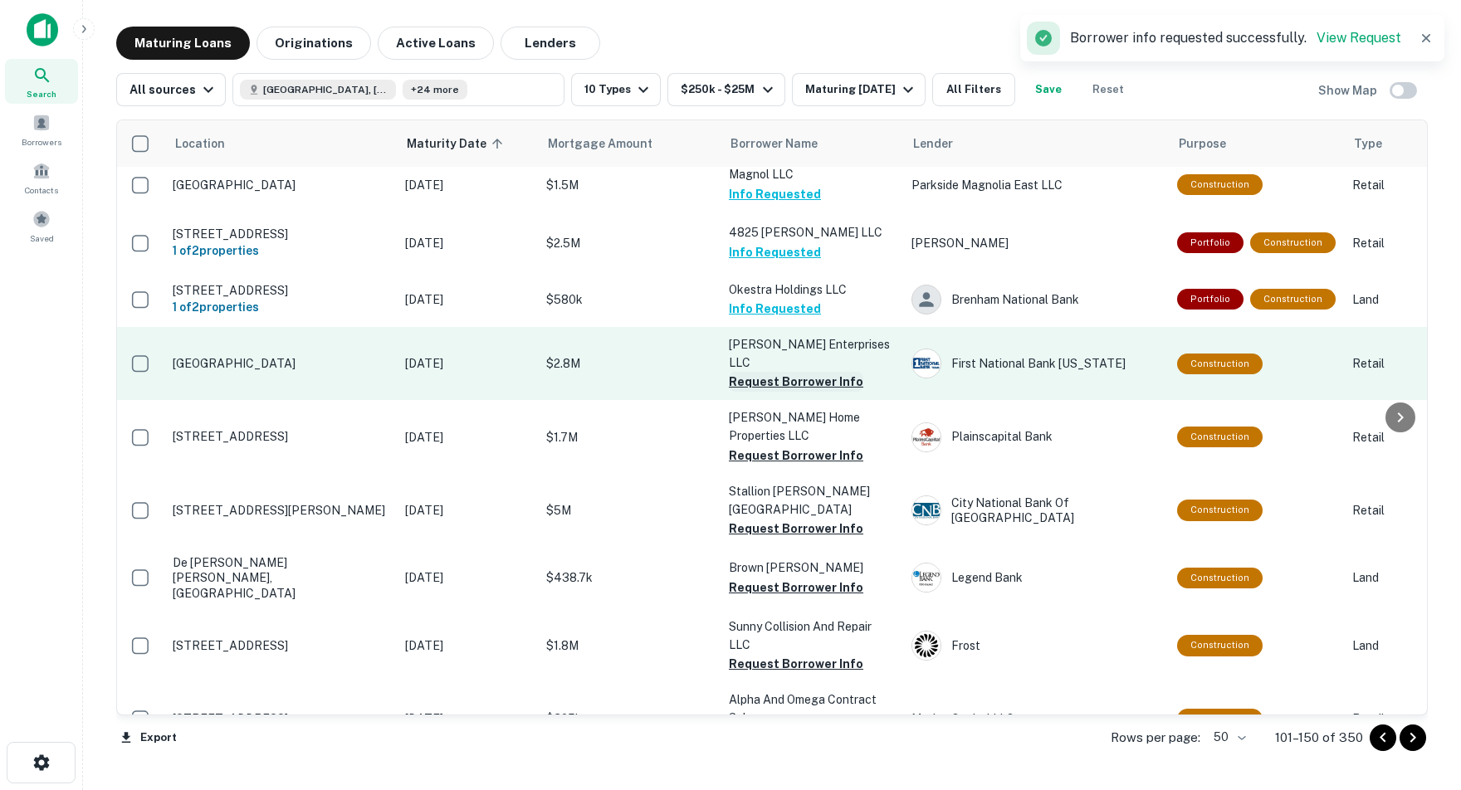
click at [771, 372] on button "Request Borrower Info" at bounding box center [796, 382] width 134 height 20
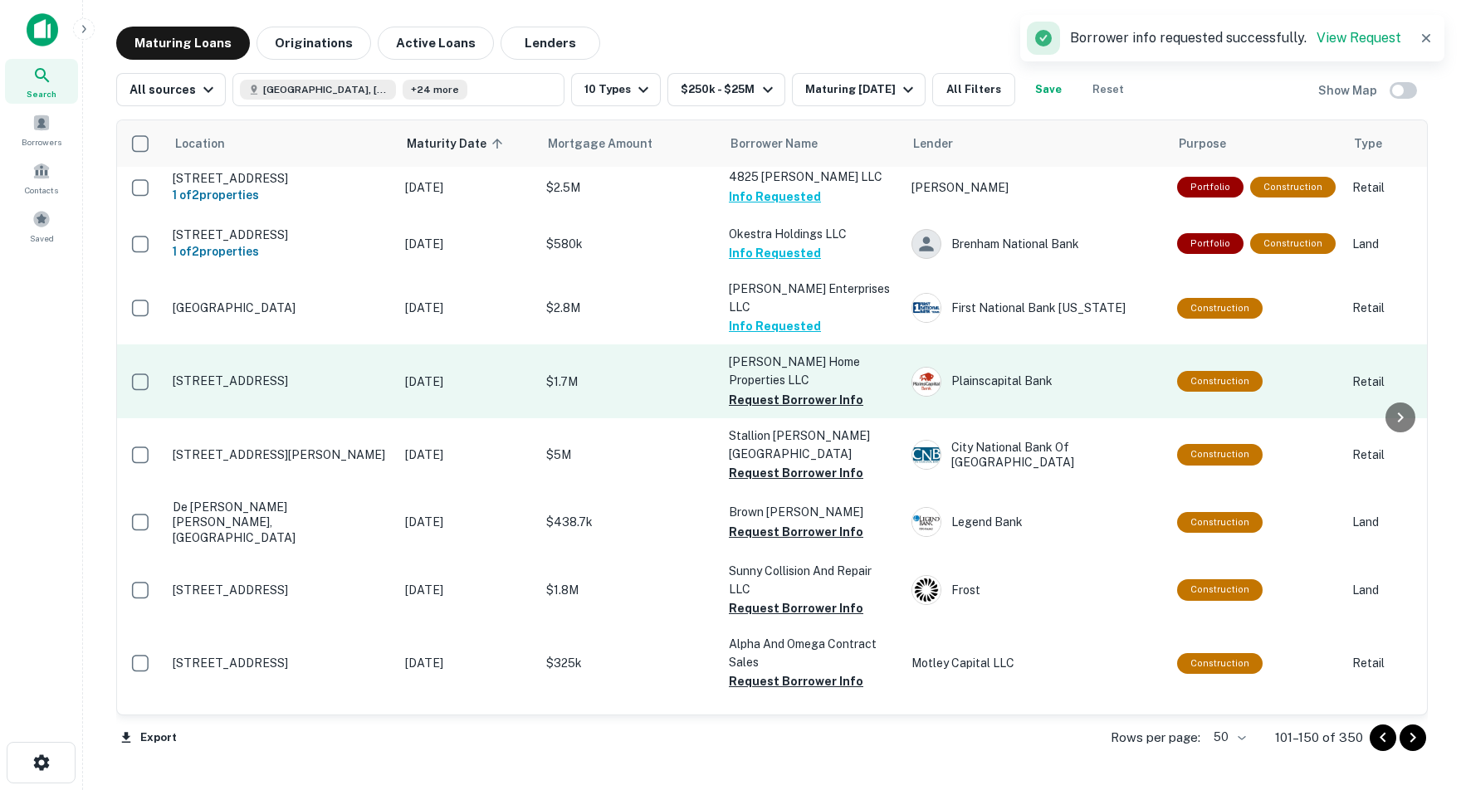
scroll to position [512, 1]
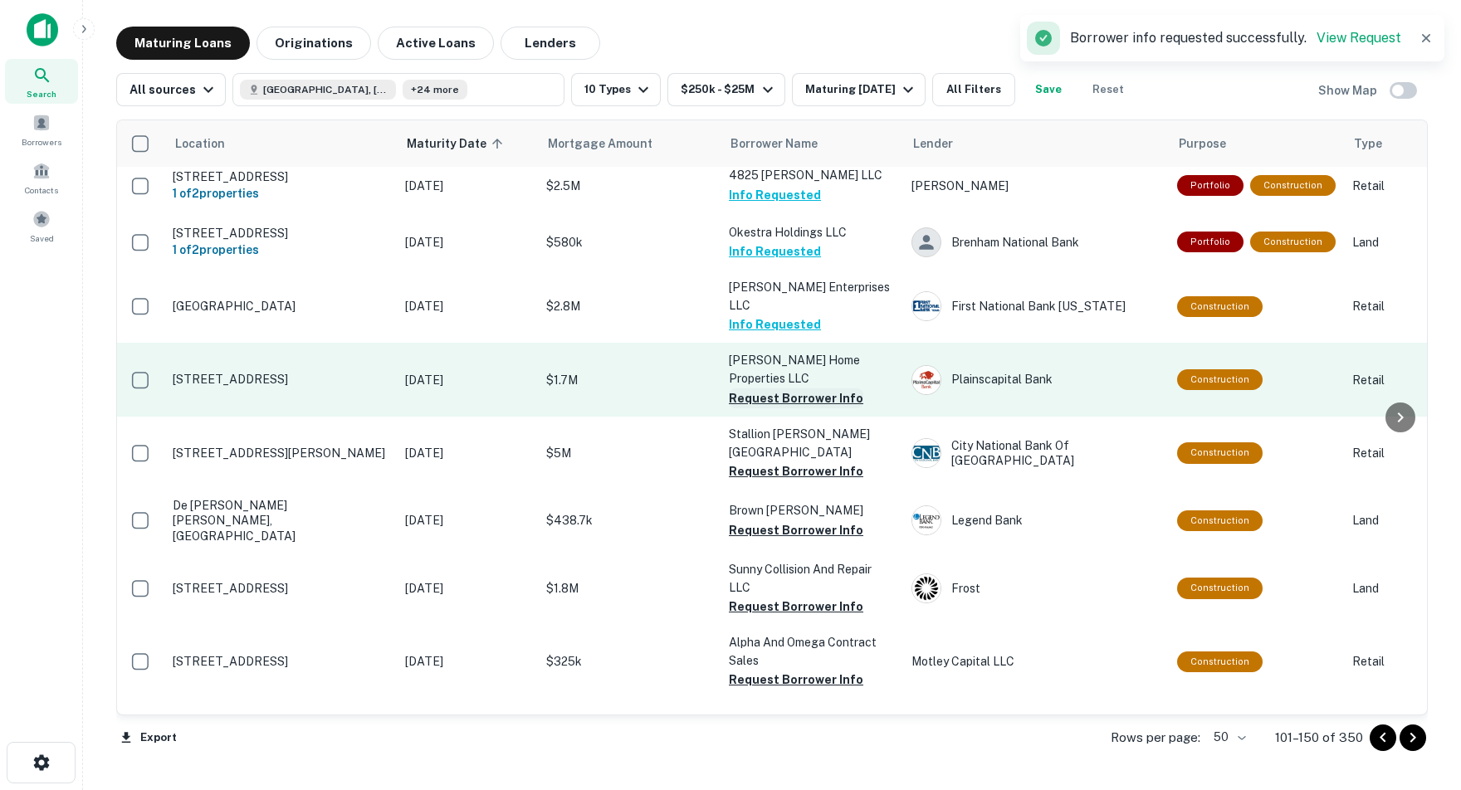
click at [739, 388] on button "Request Borrower Info" at bounding box center [796, 398] width 134 height 20
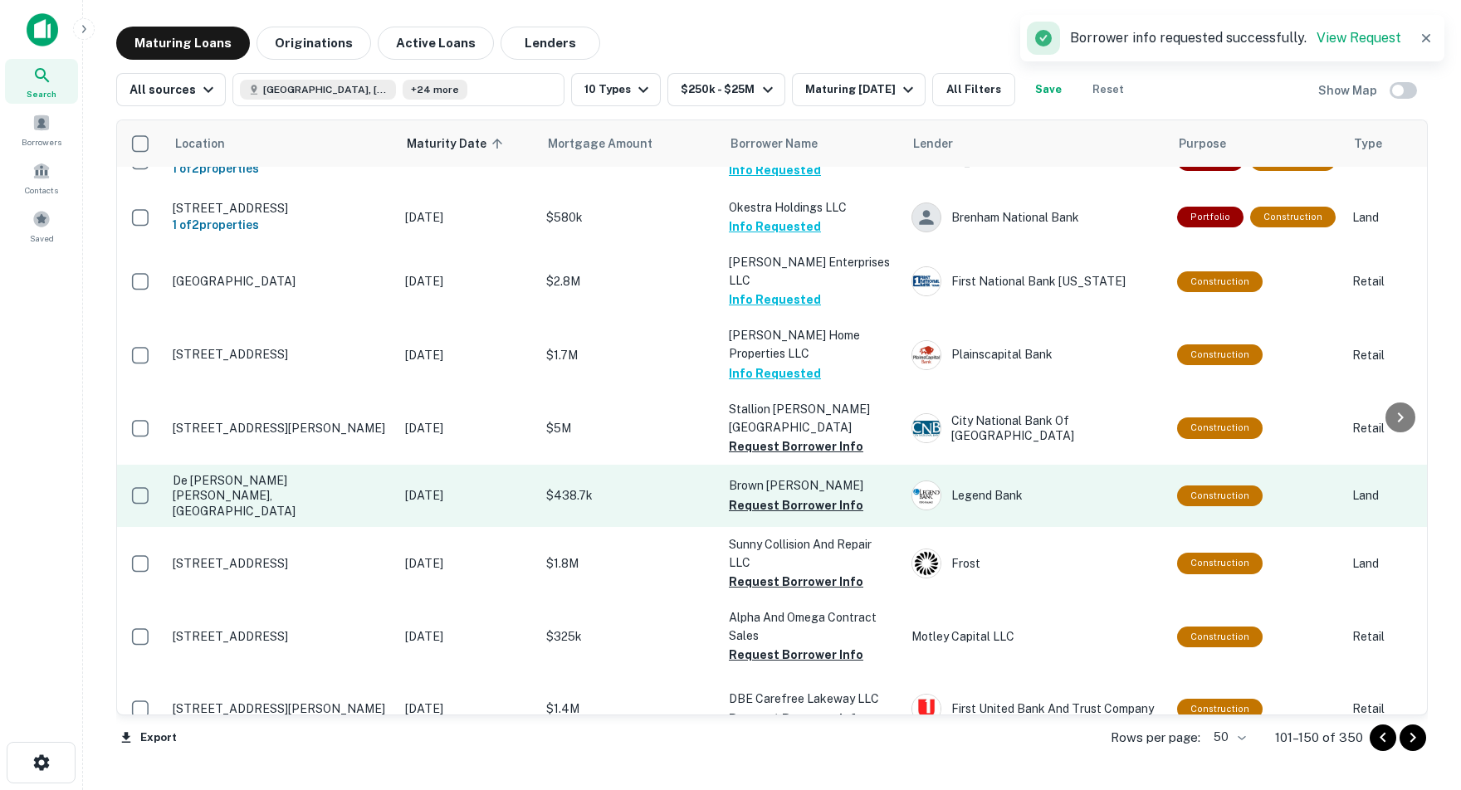
scroll to position [543, 1]
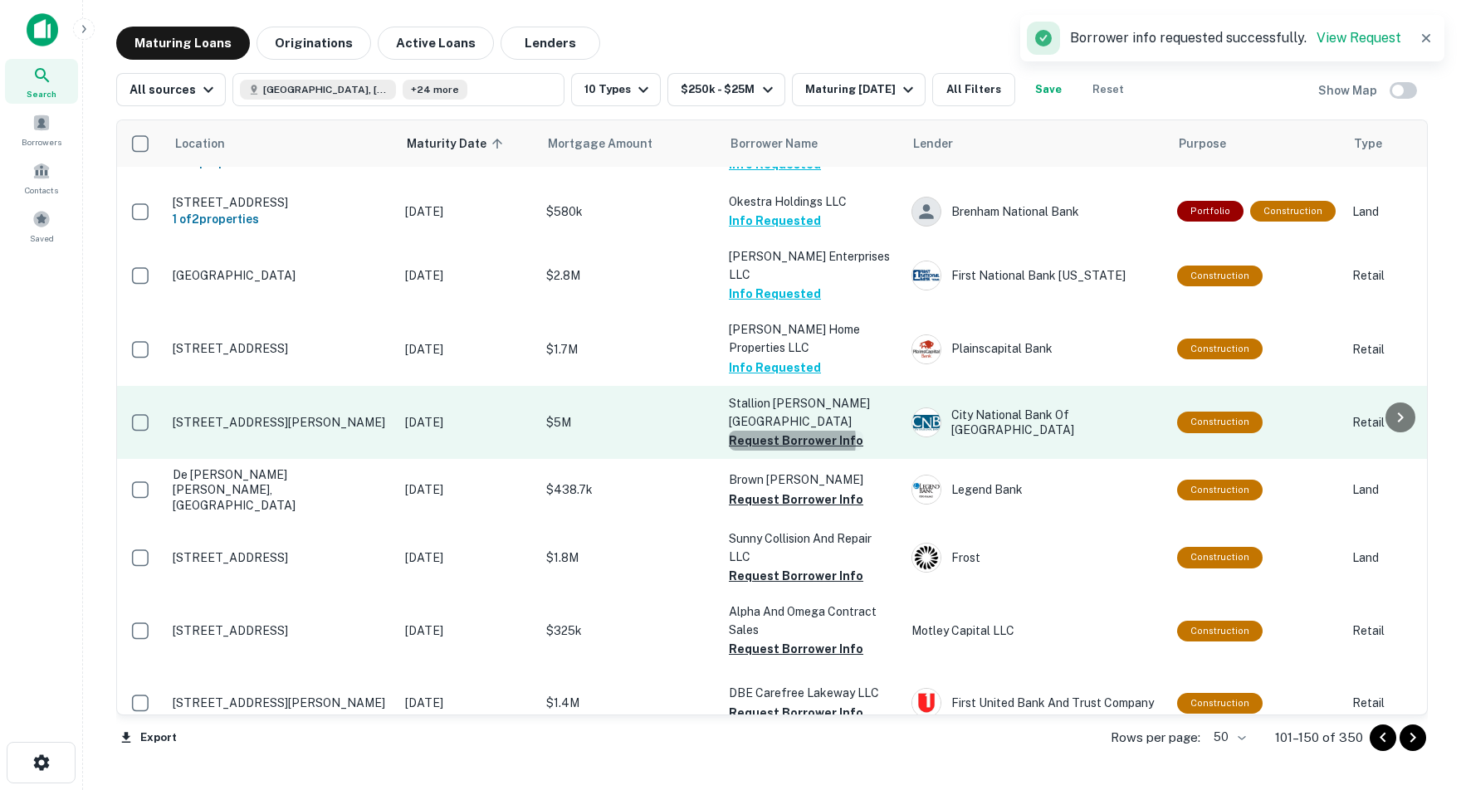
click at [778, 431] on button "Request Borrower Info" at bounding box center [796, 441] width 134 height 20
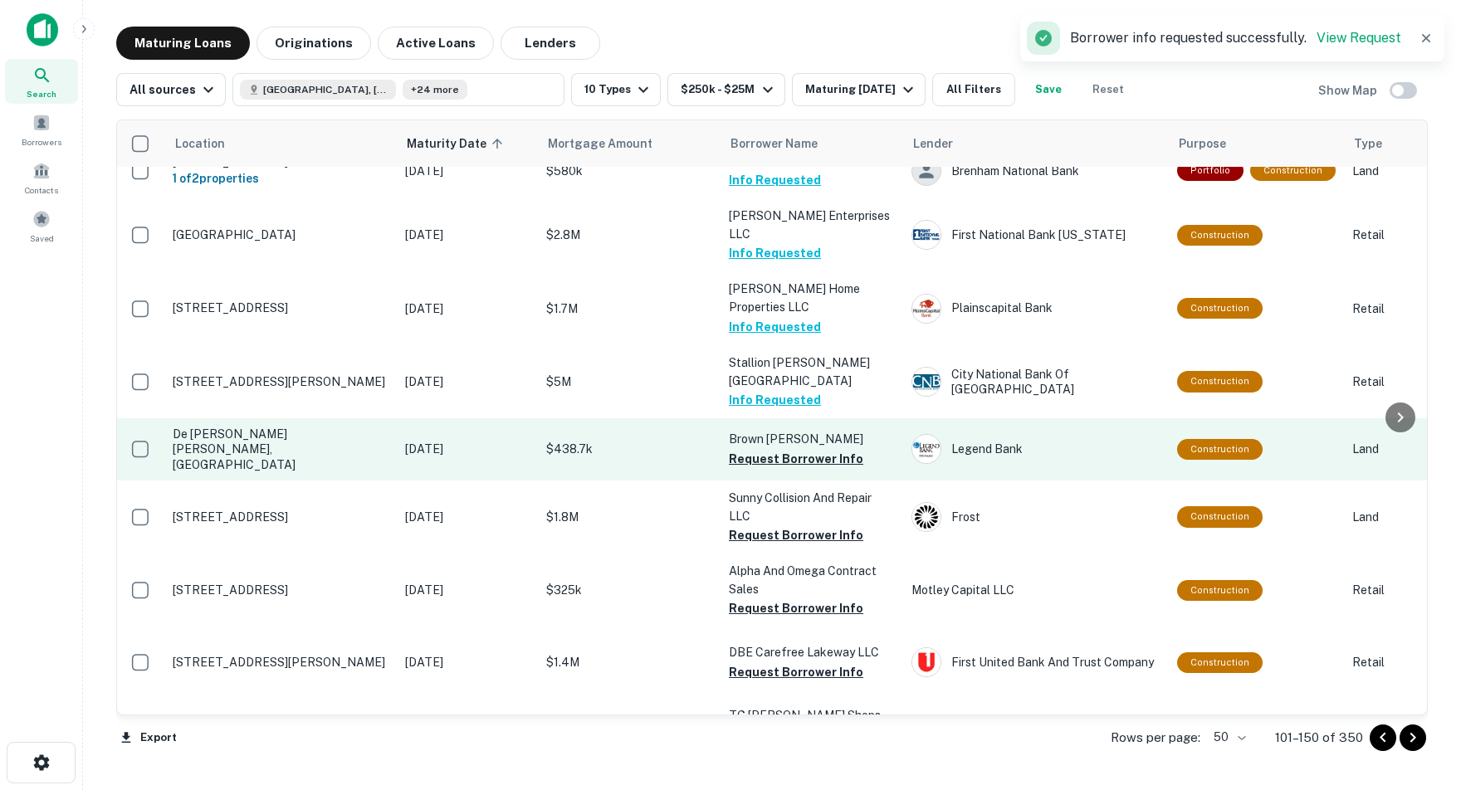
scroll to position [588, 1]
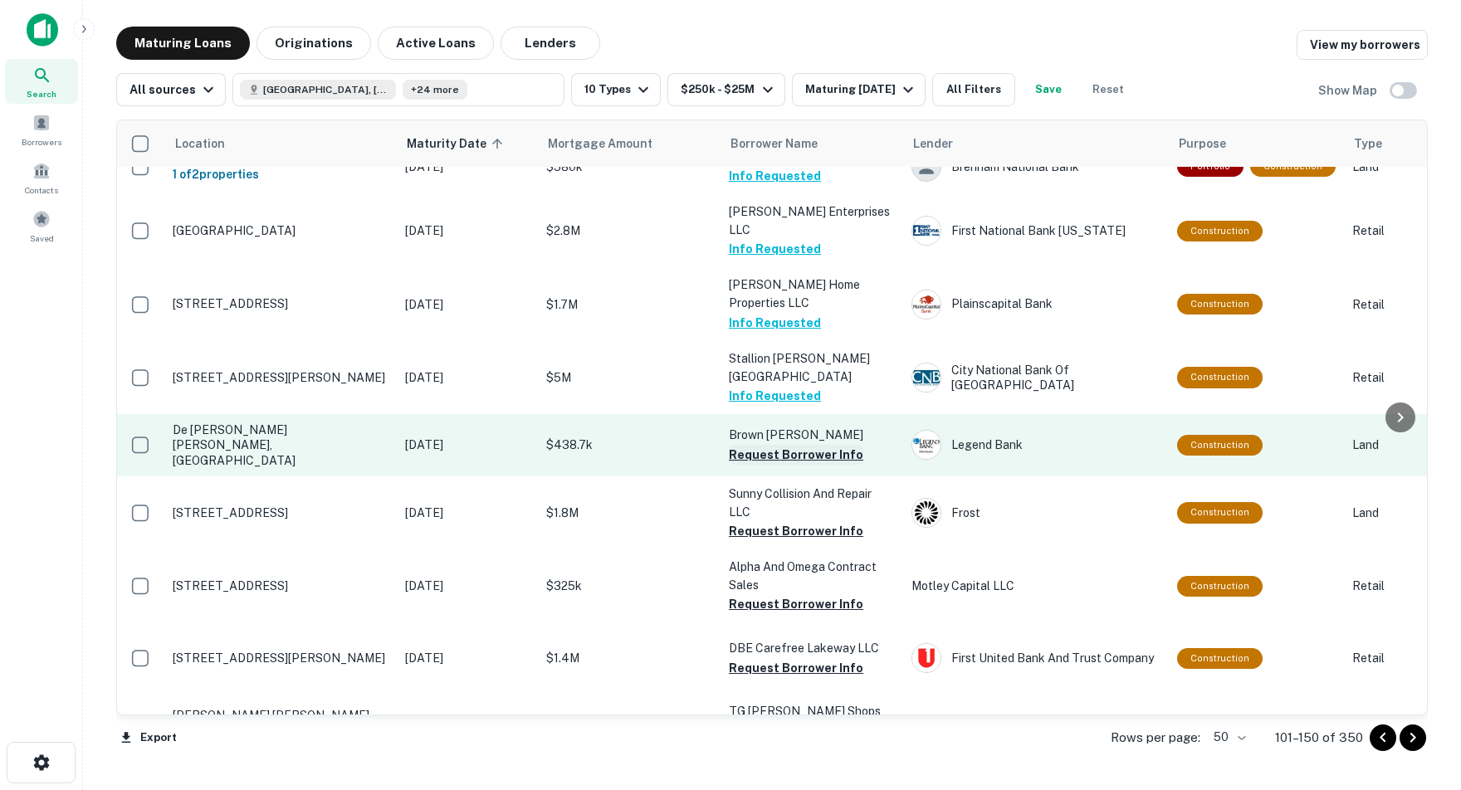
click at [768, 445] on button "Request Borrower Info" at bounding box center [796, 455] width 134 height 20
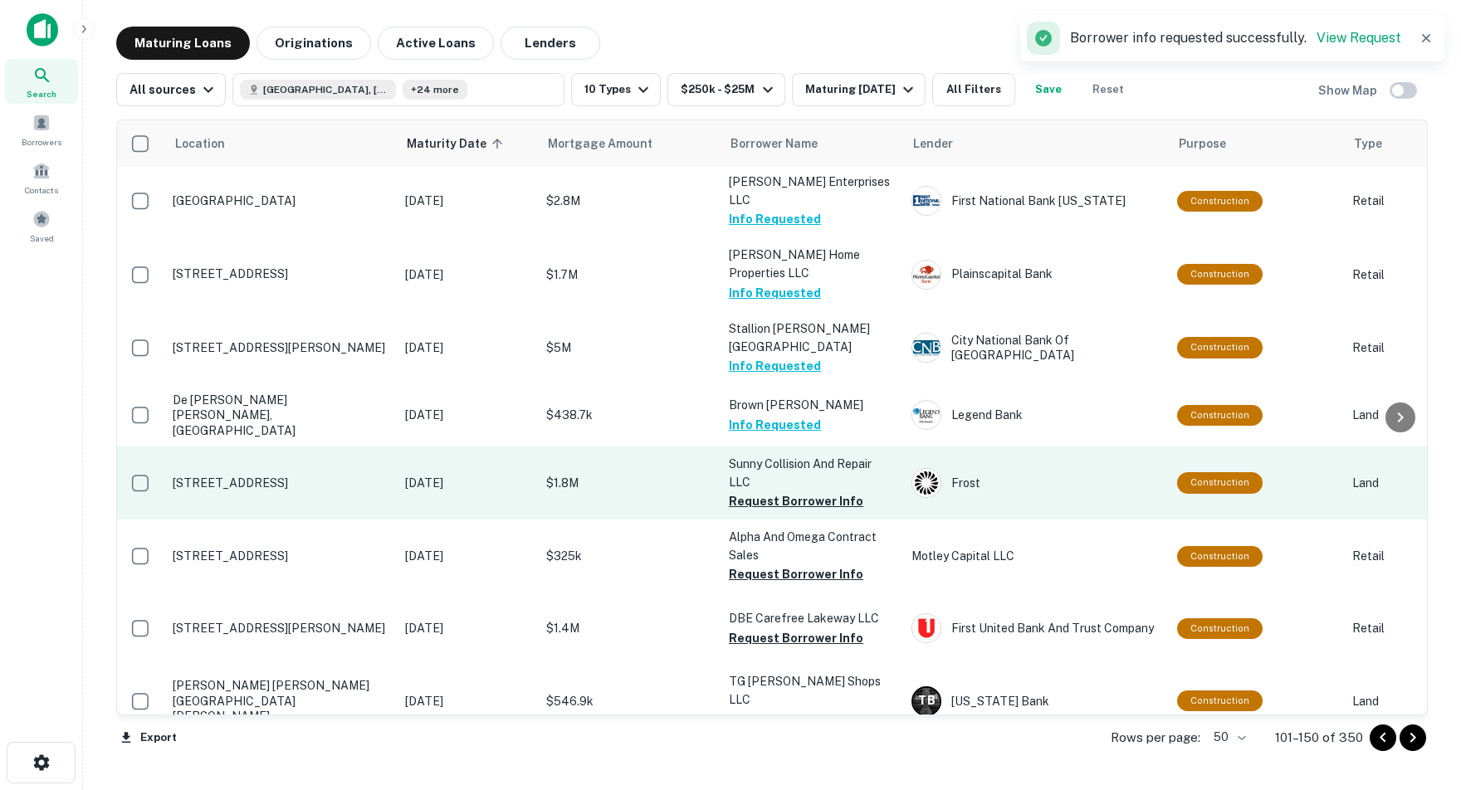
scroll to position [627, 1]
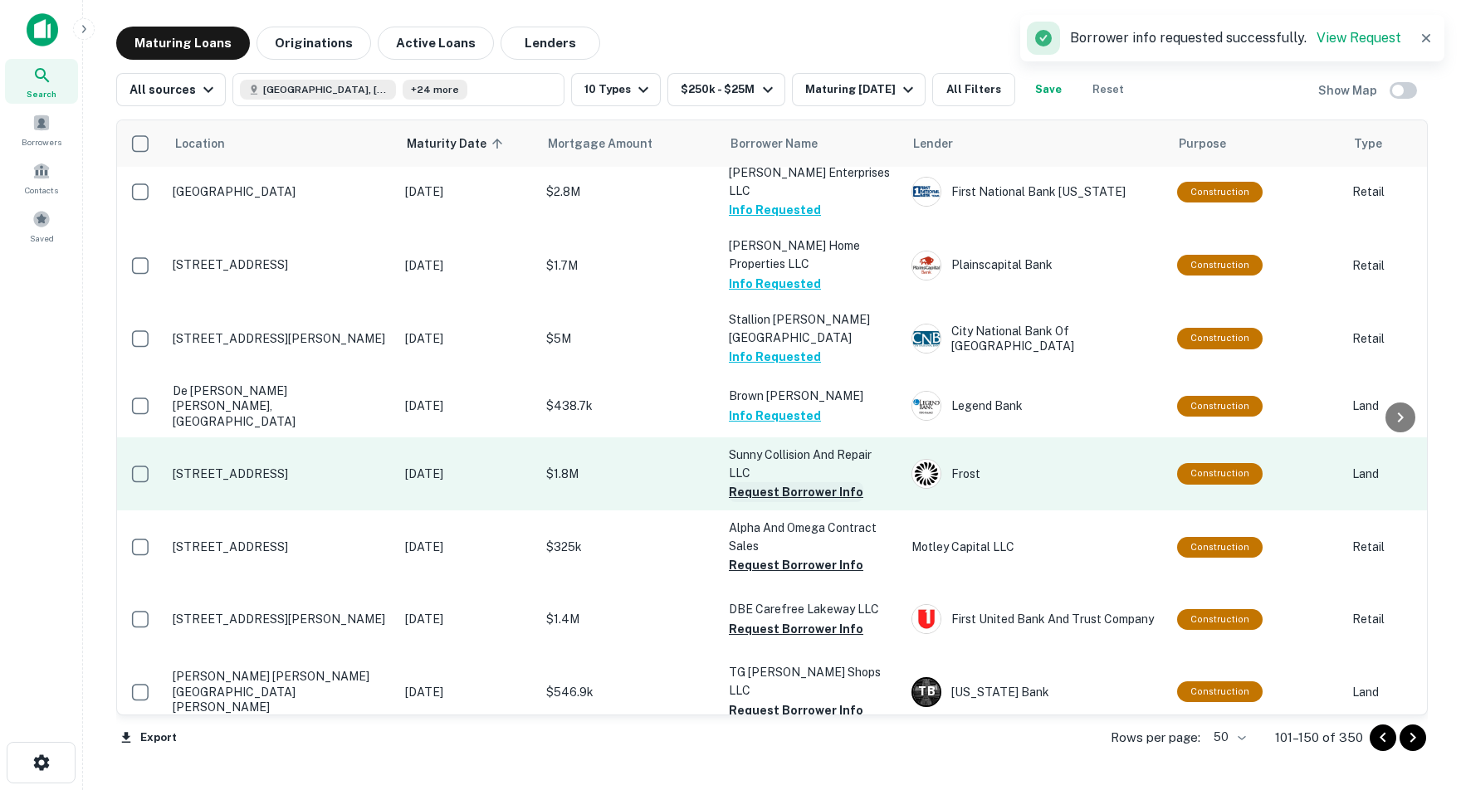
click at [751, 482] on button "Request Borrower Info" at bounding box center [796, 492] width 134 height 20
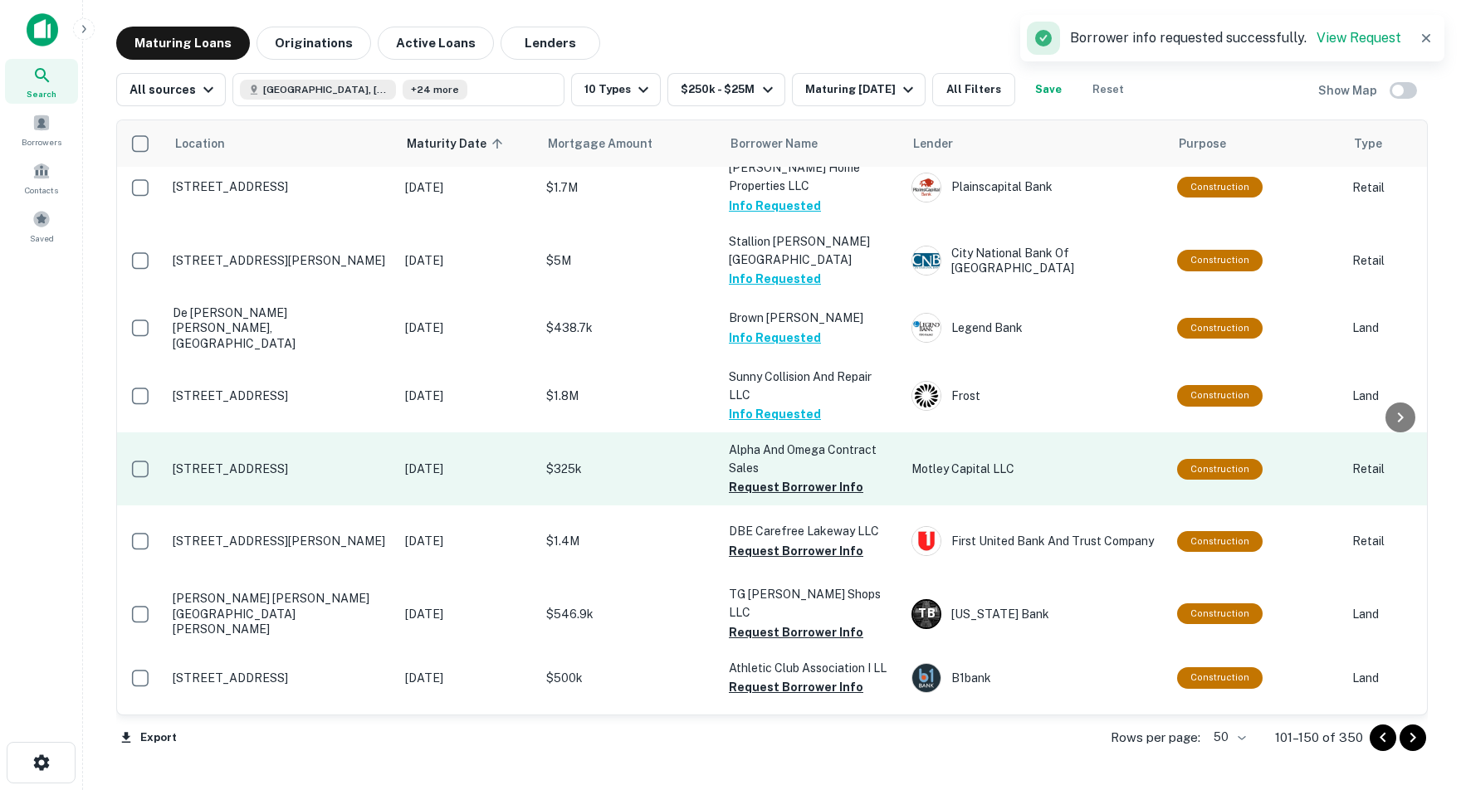
scroll to position [715, 2]
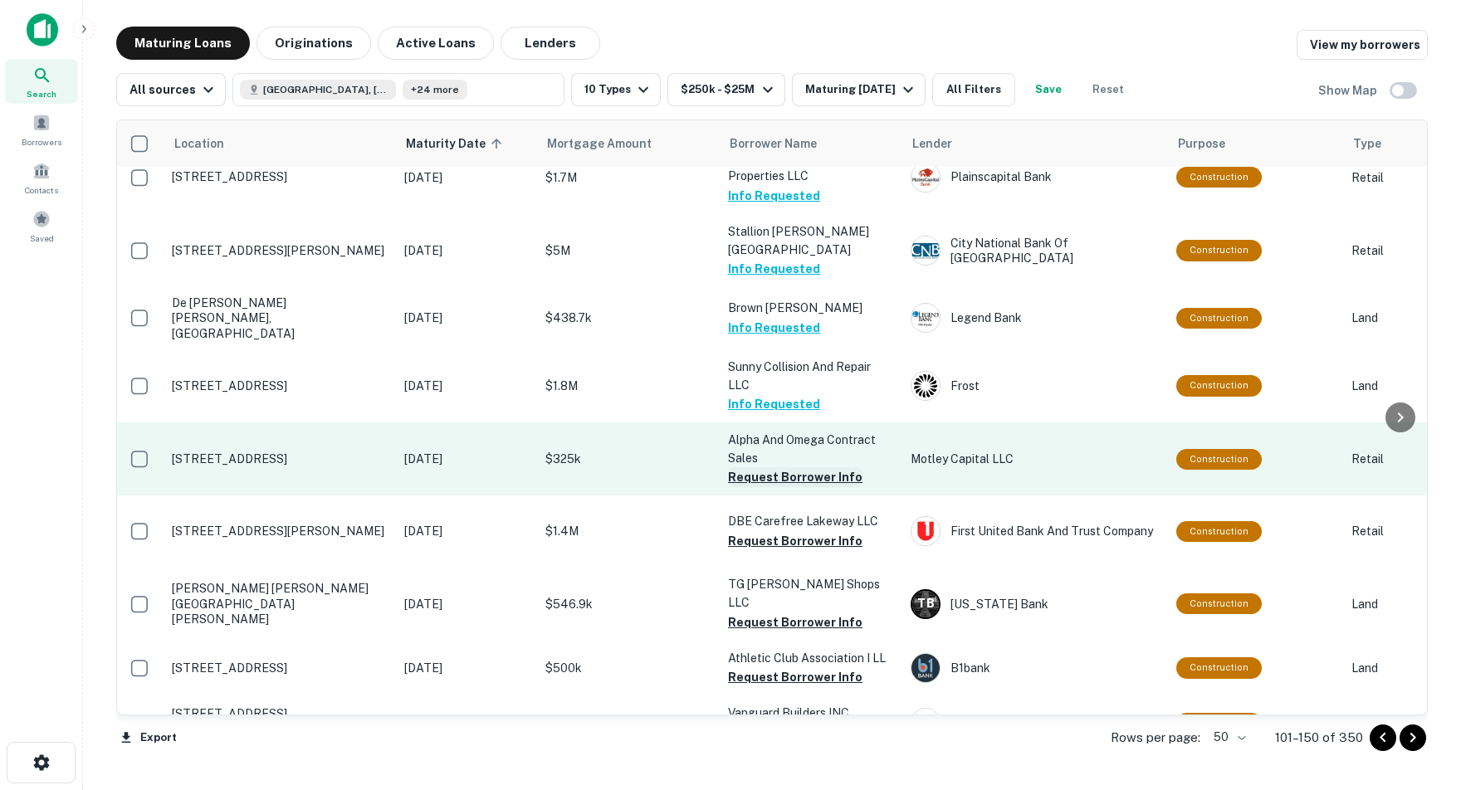
click at [770, 467] on button "Request Borrower Info" at bounding box center [795, 477] width 134 height 20
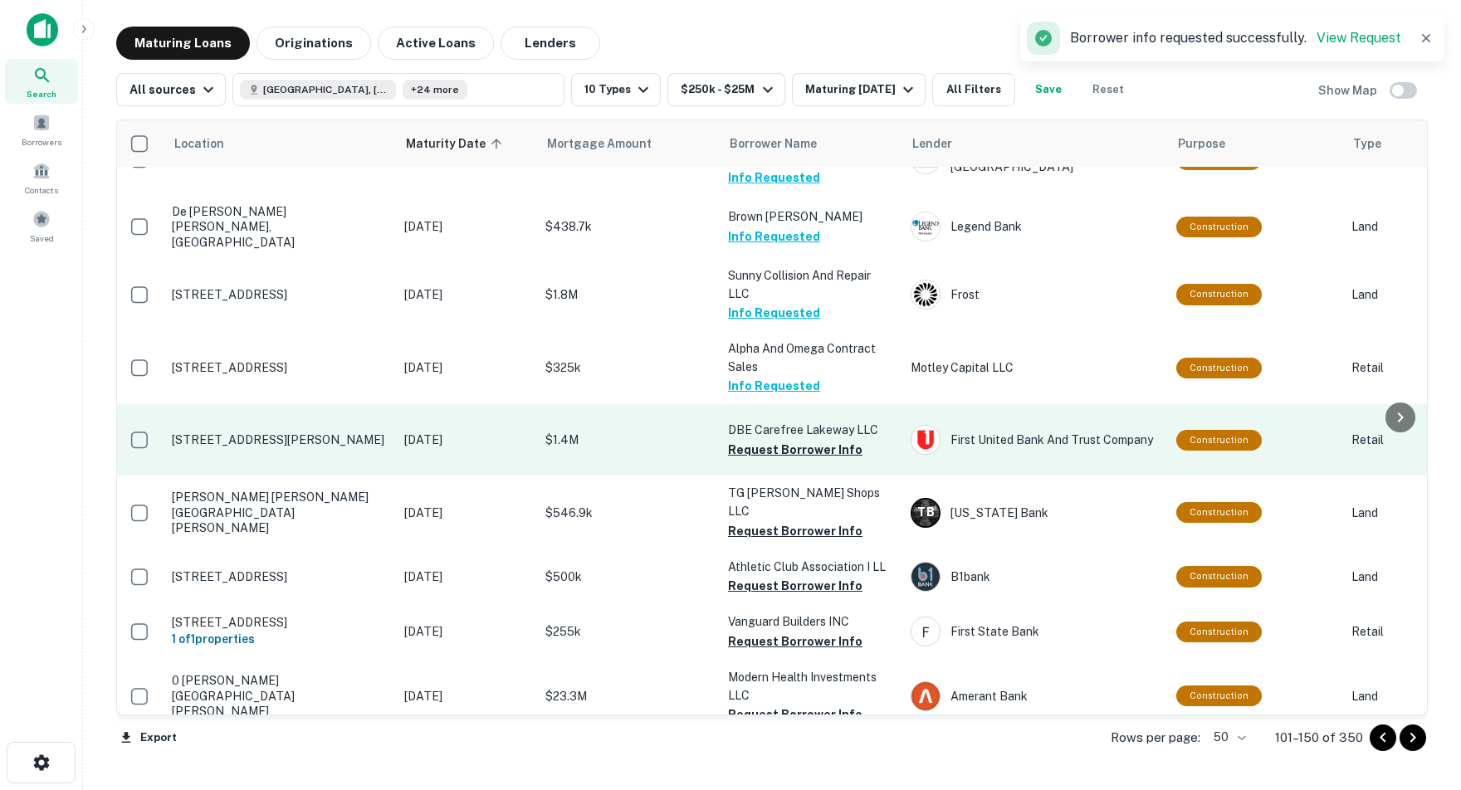
scroll to position [808, 2]
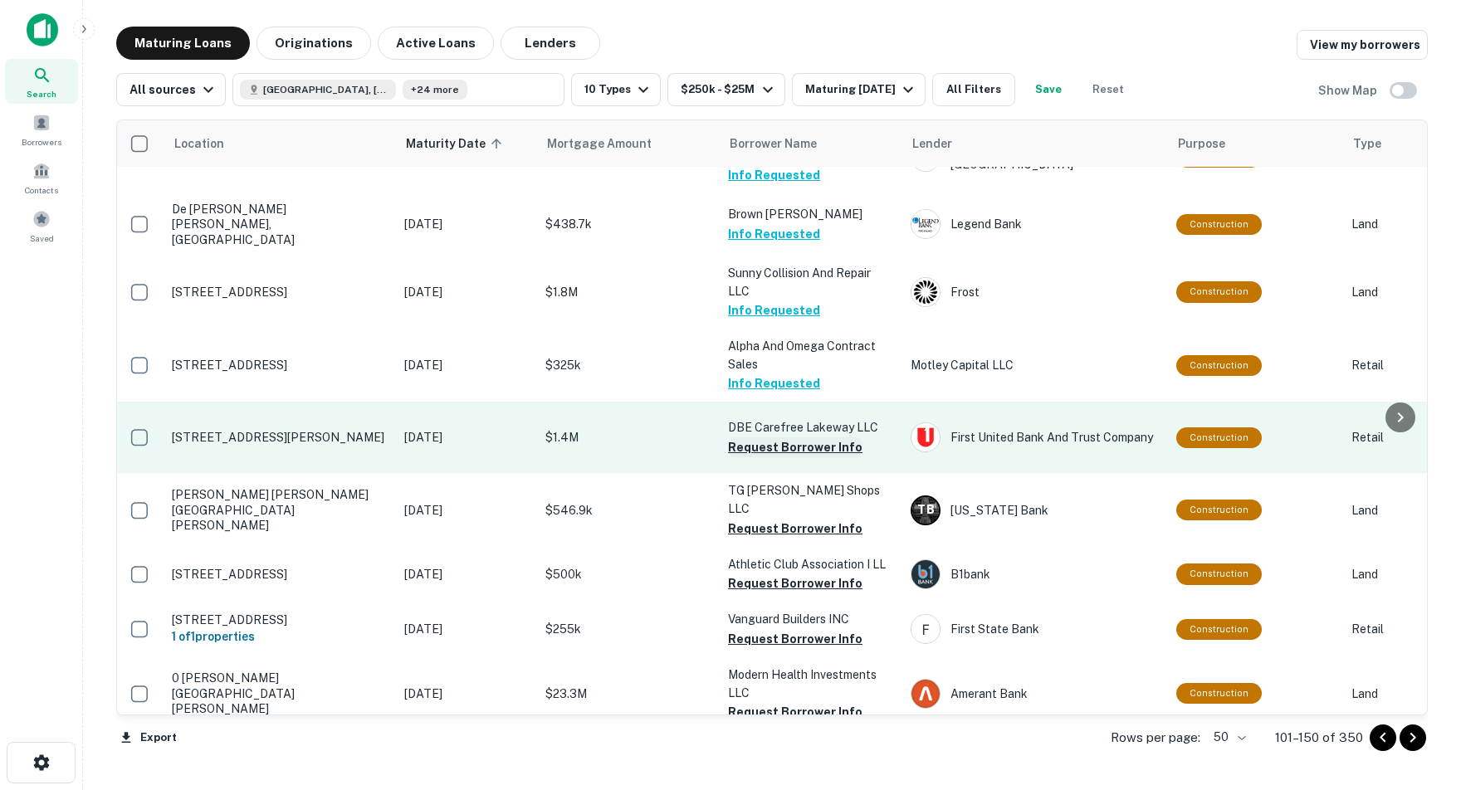
click at [759, 437] on button "Request Borrower Info" at bounding box center [795, 447] width 134 height 20
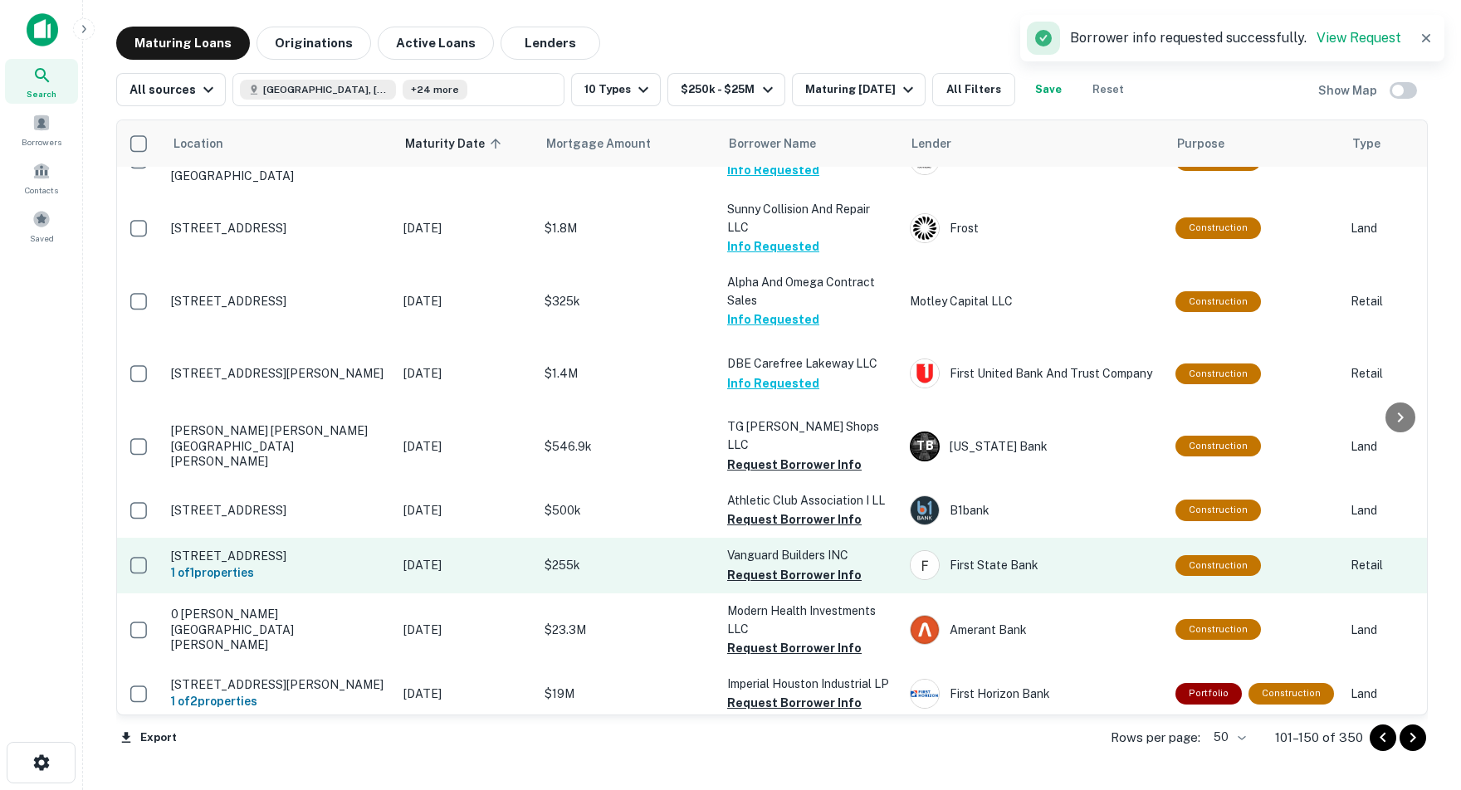
scroll to position [873, 2]
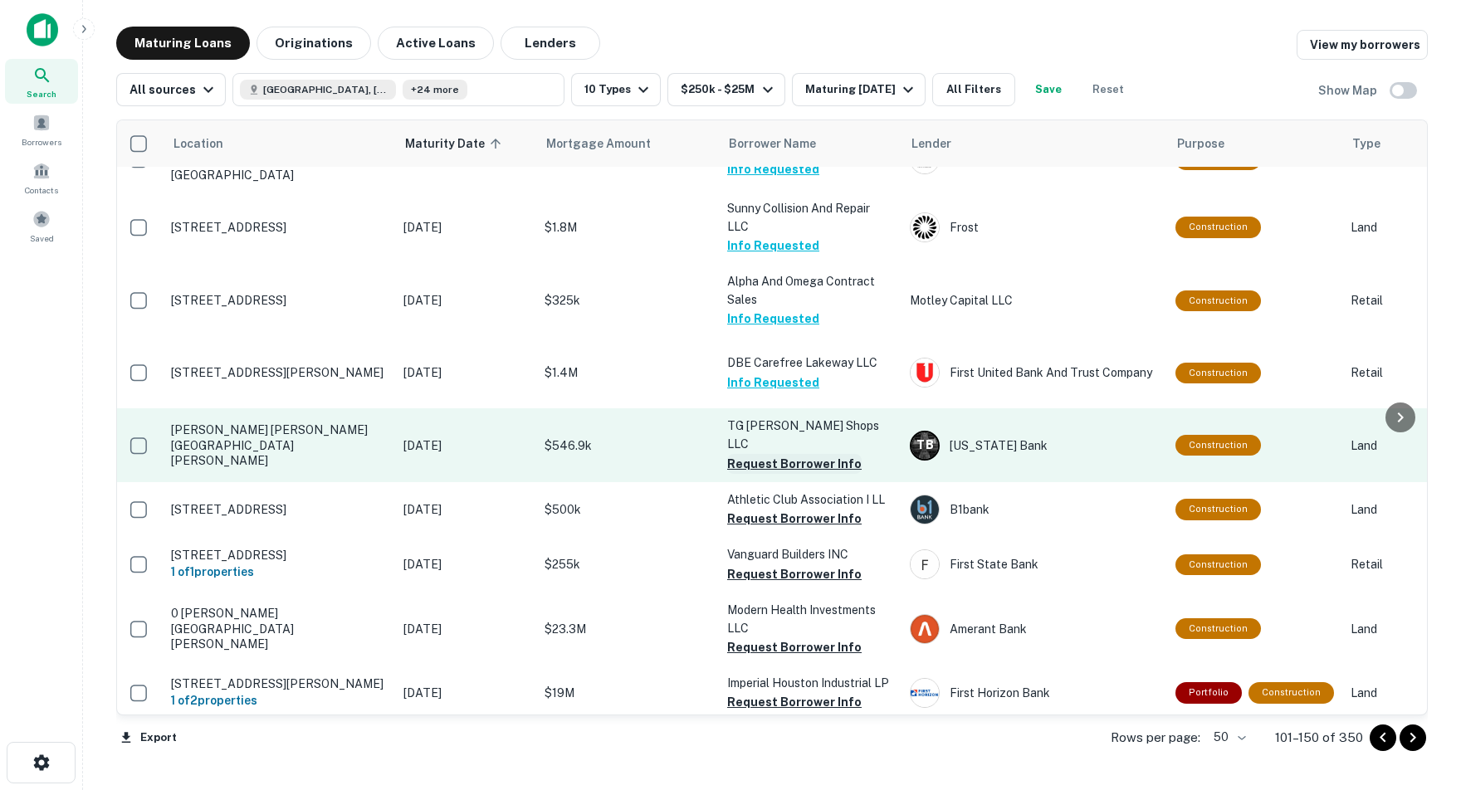
click at [755, 454] on button "Request Borrower Info" at bounding box center [794, 464] width 134 height 20
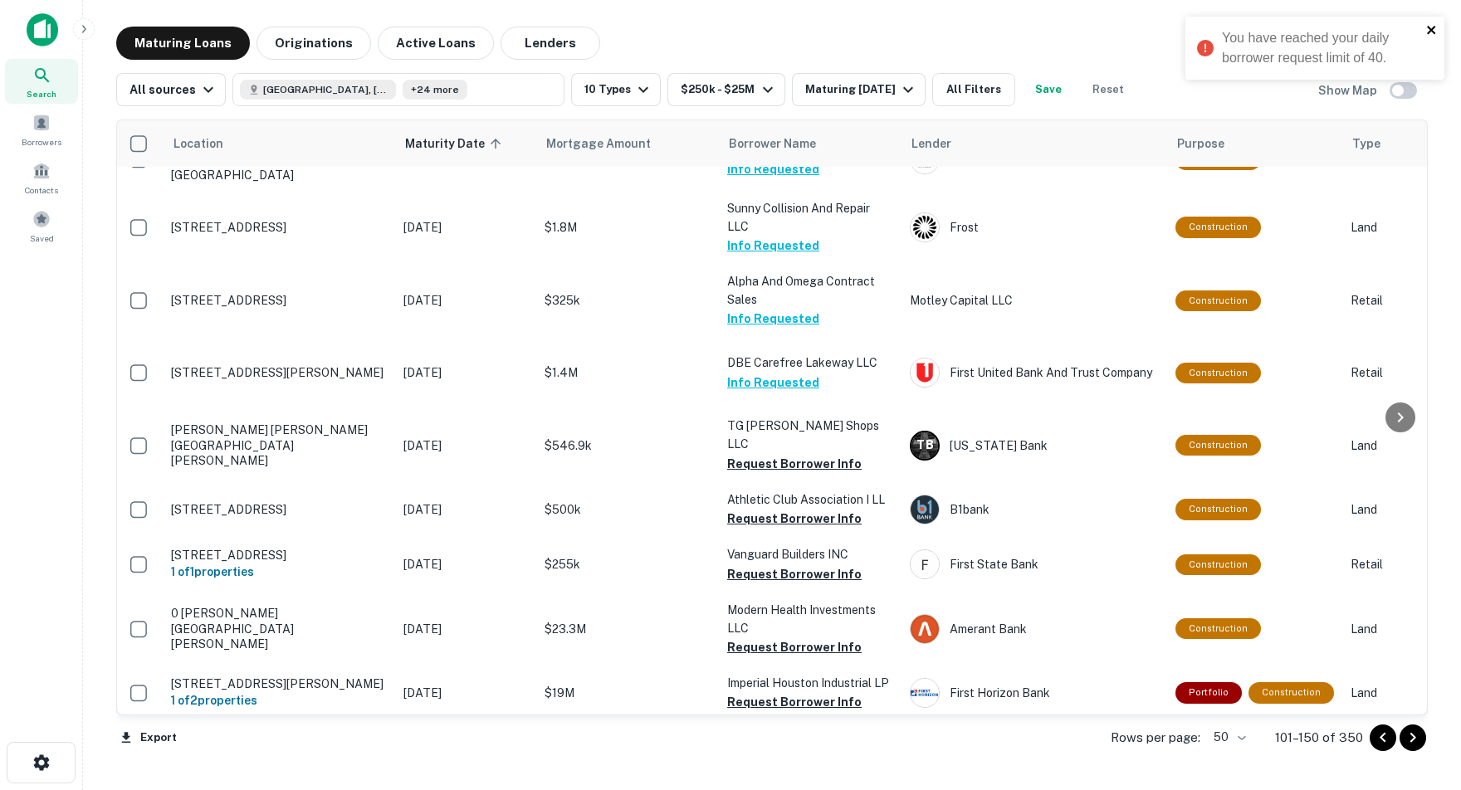
click at [1434, 27] on icon "close" at bounding box center [1431, 30] width 8 height 8
click at [37, 130] on span at bounding box center [41, 123] width 18 height 18
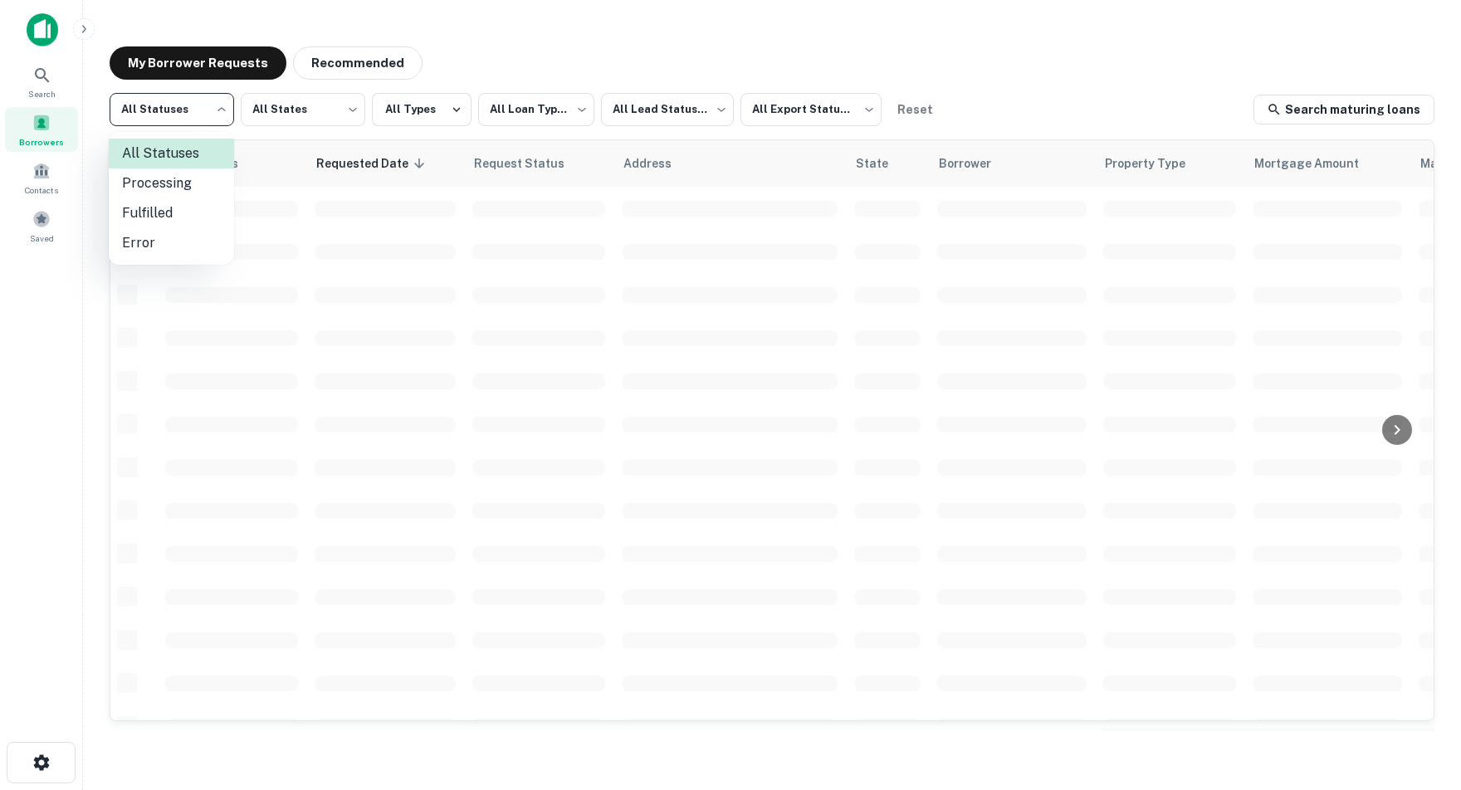
click at [150, 214] on li "Fulfilled" at bounding box center [171, 213] width 125 height 30
type input "*********"
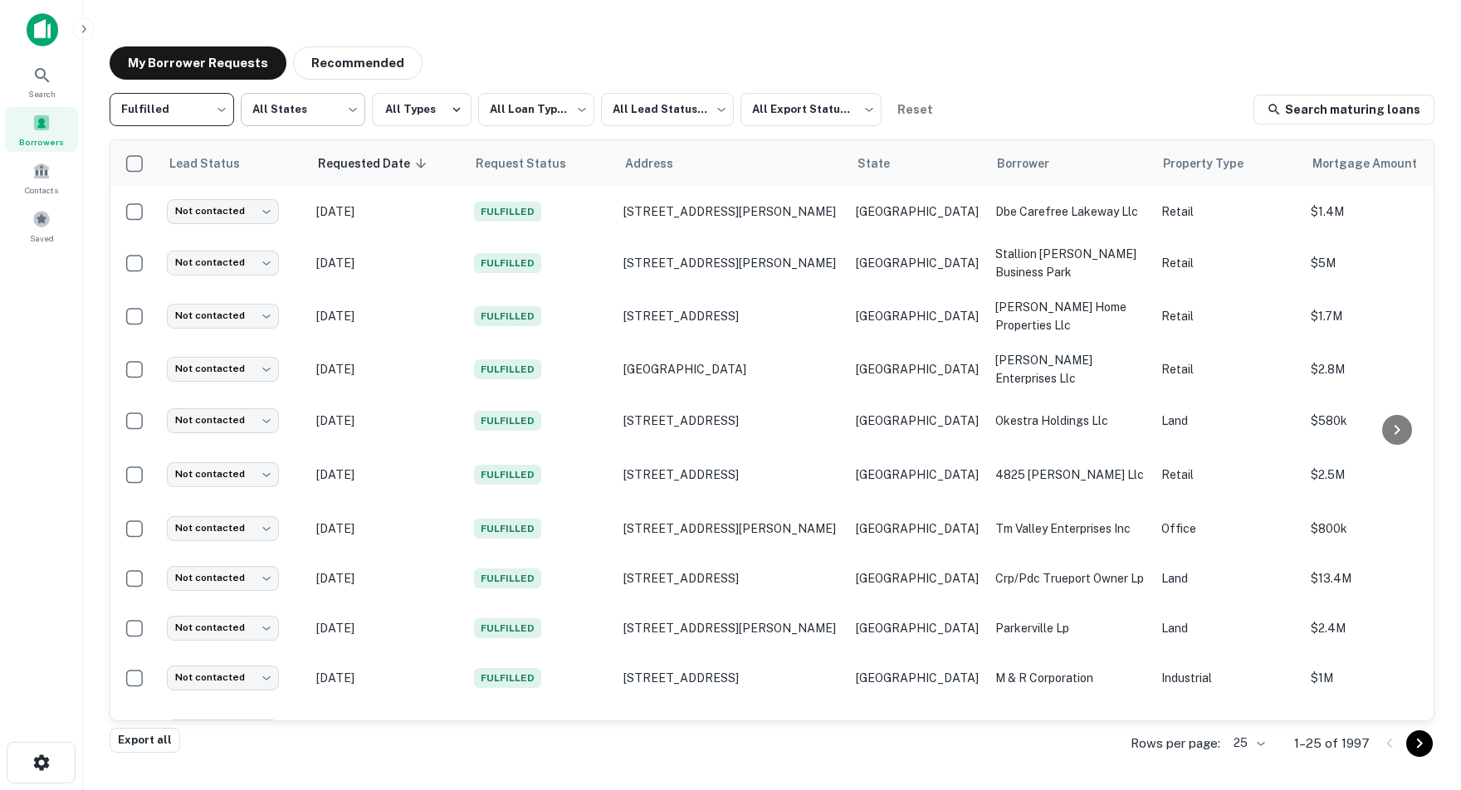
click at [351, 112] on body "**********" at bounding box center [730, 395] width 1461 height 790
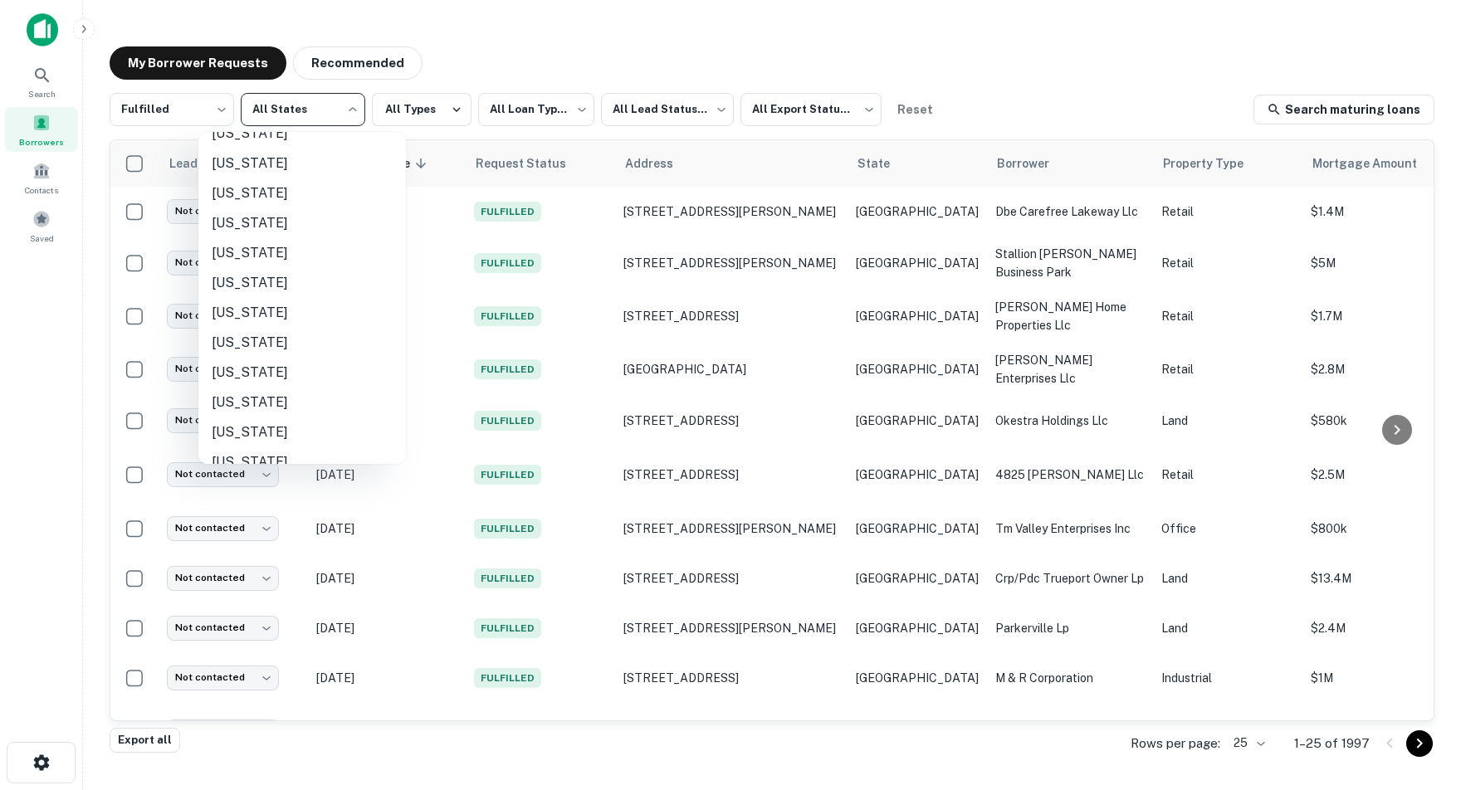
scroll to position [1185, 0]
click at [233, 239] on li "Texas" at bounding box center [302, 254] width 208 height 30
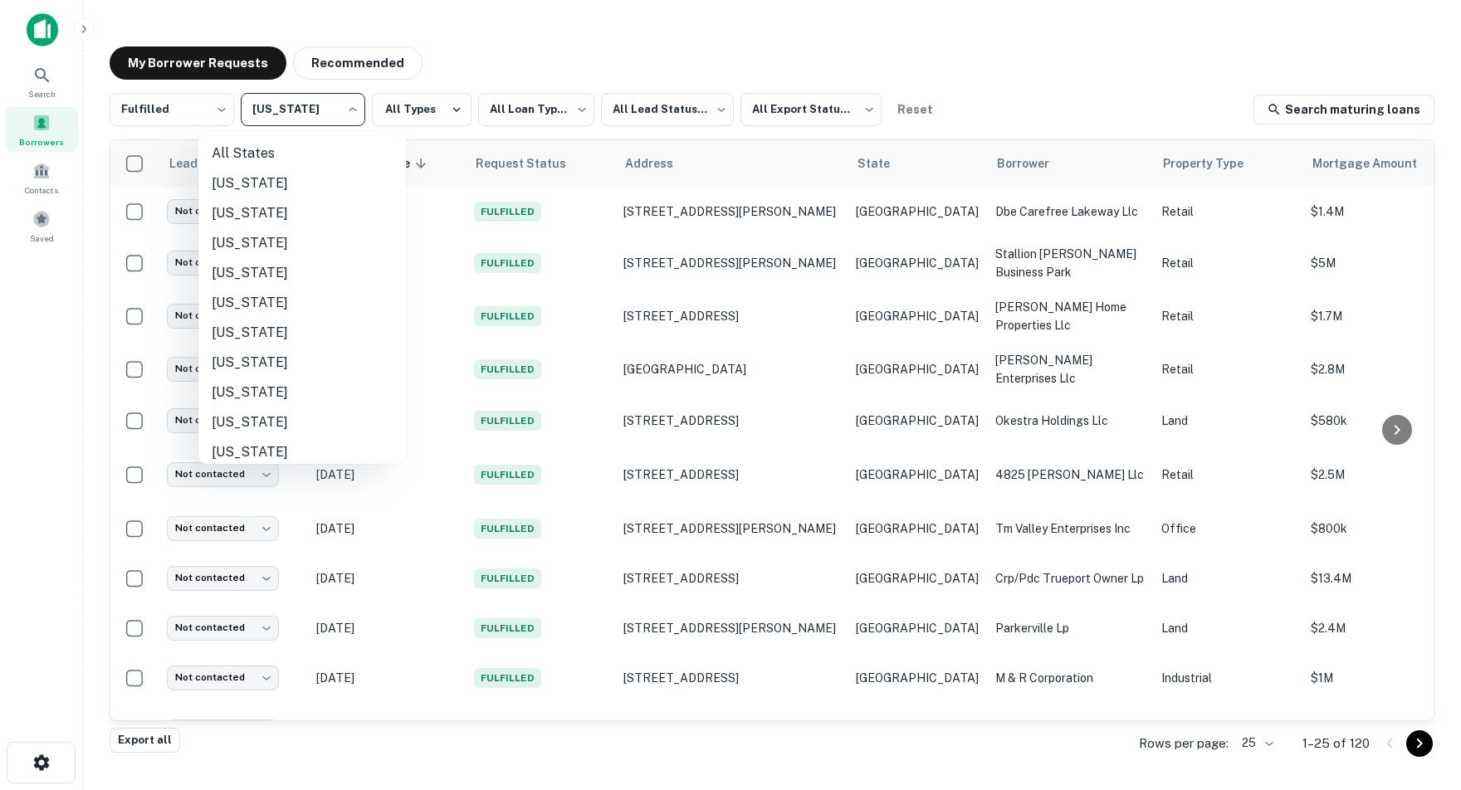
click at [349, 111] on body "**********" at bounding box center [730, 395] width 1461 height 790
click at [252, 158] on li "All States" at bounding box center [302, 154] width 208 height 30
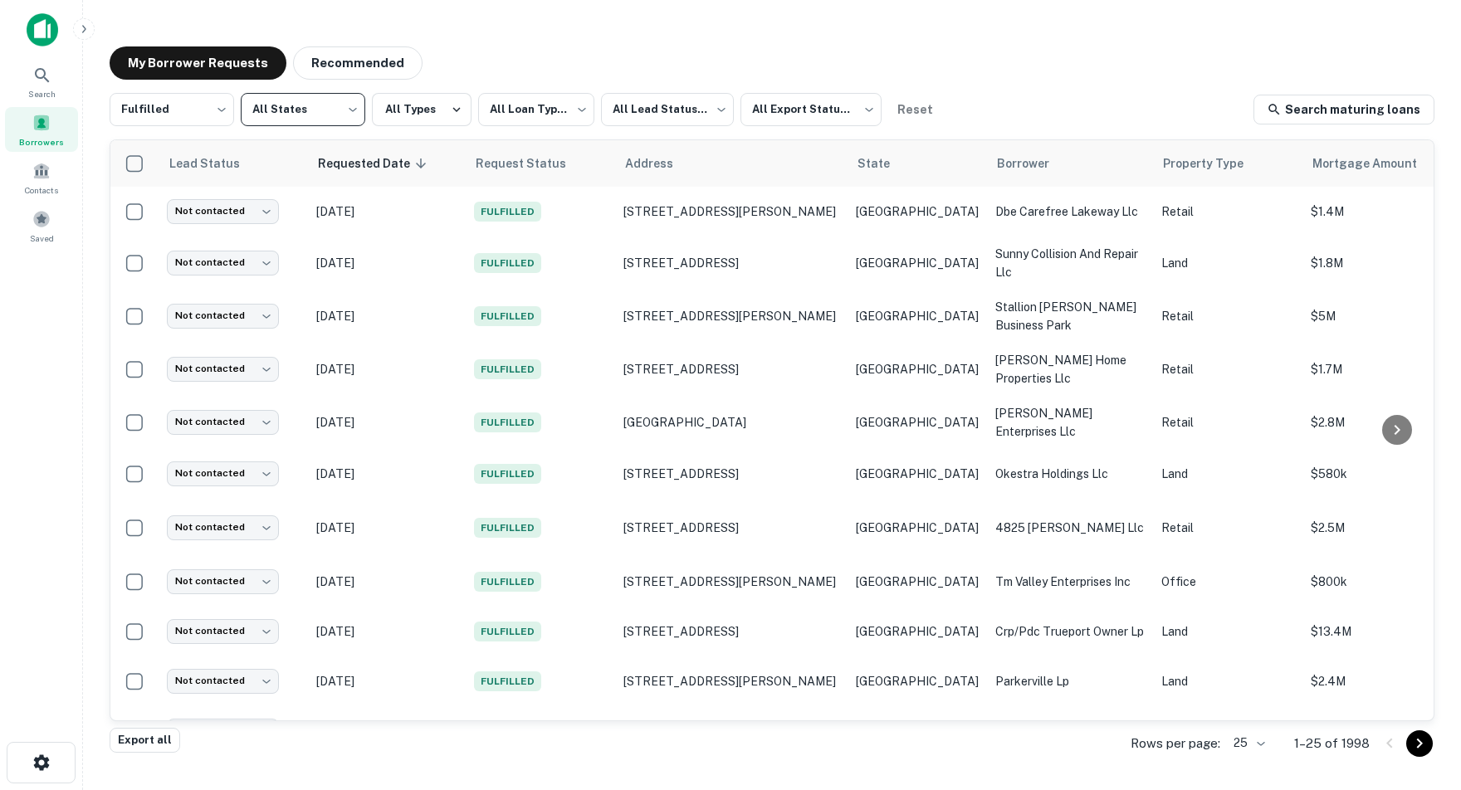
click at [347, 111] on body "**********" at bounding box center [730, 395] width 1461 height 790
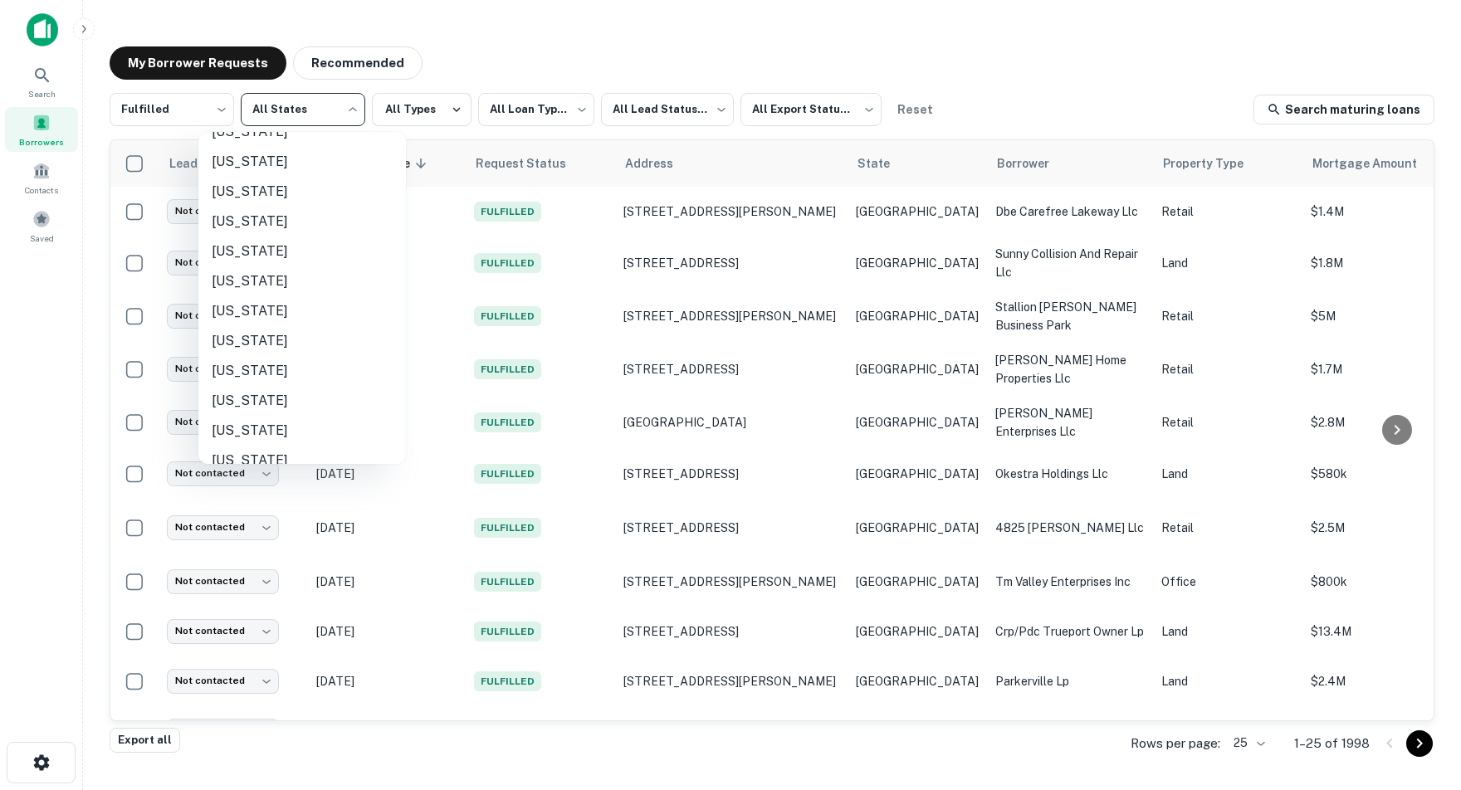
scroll to position [744, 0]
click at [264, 325] on li "New Mexico" at bounding box center [302, 336] width 208 height 30
type input "**"
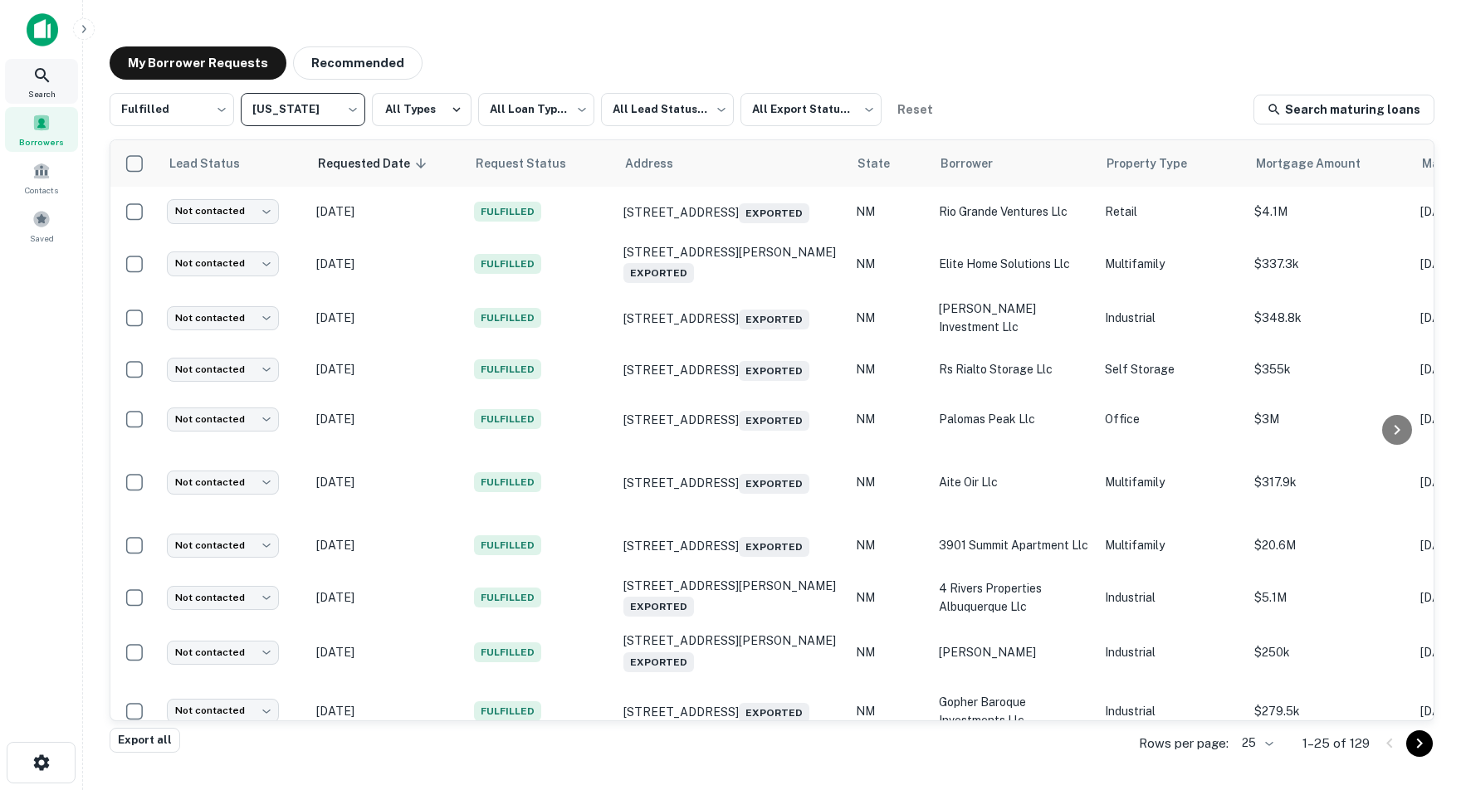
click at [42, 81] on icon at bounding box center [42, 76] width 20 height 20
